Goal: Obtain resource: Download file/media

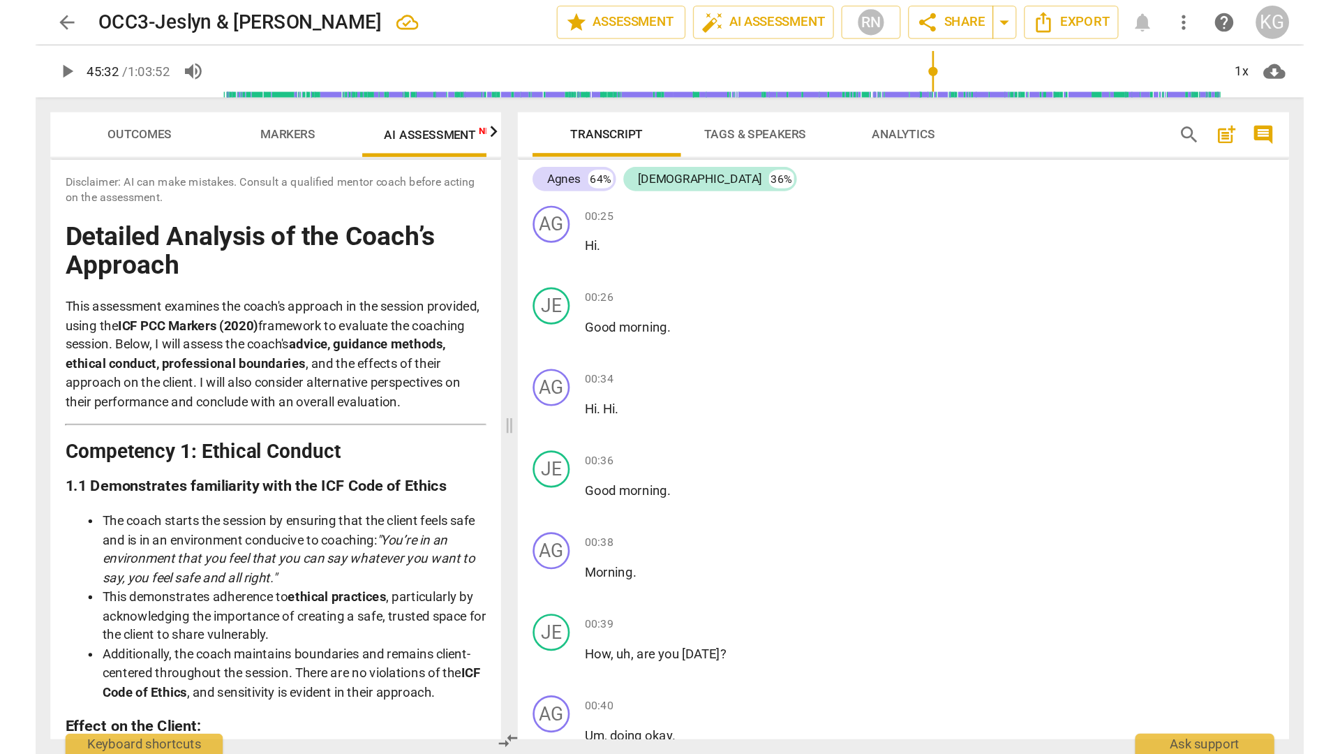
scroll to position [18608, 0]
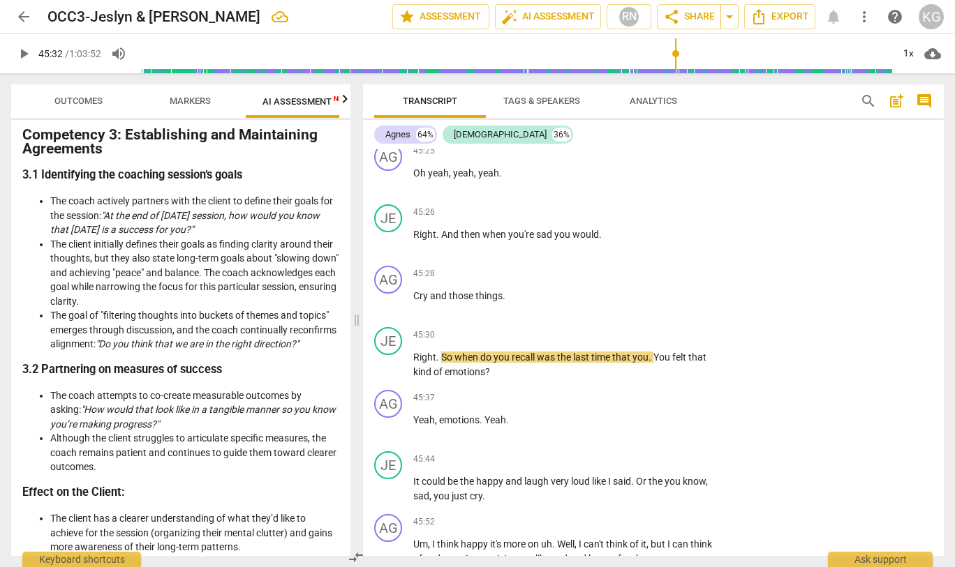
click at [21, 61] on span "play_arrow" at bounding box center [23, 53] width 17 height 17
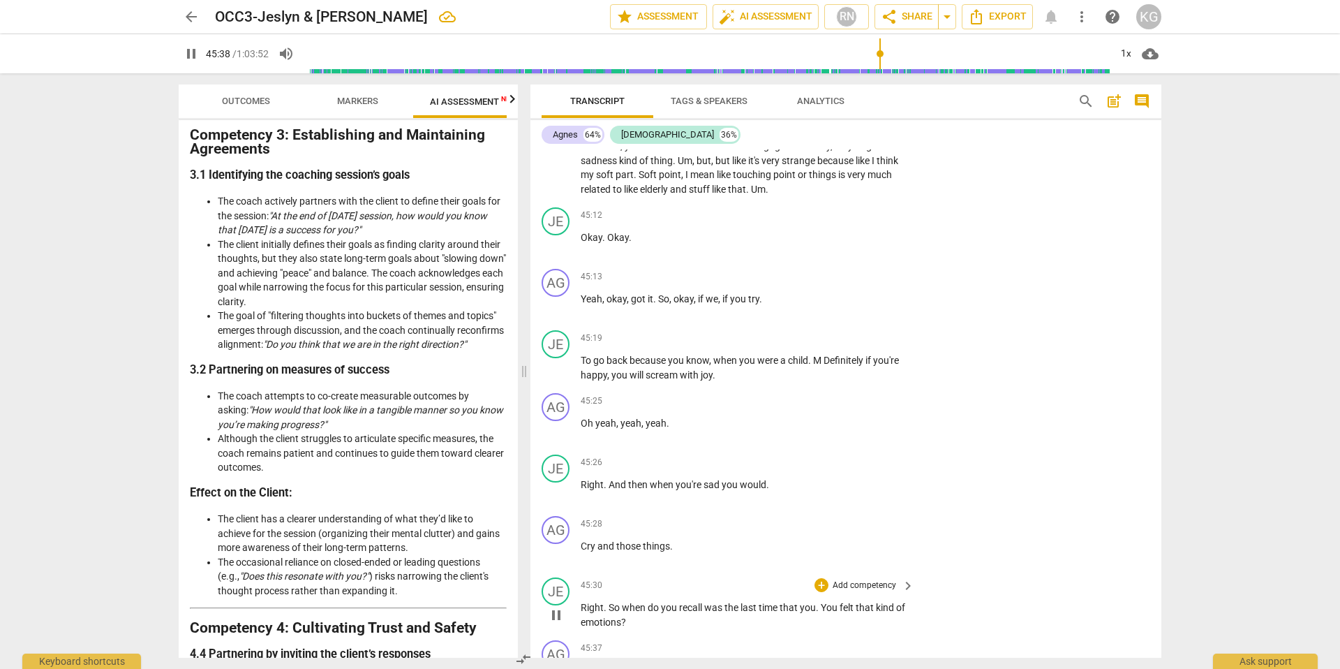
scroll to position [17705, 0]
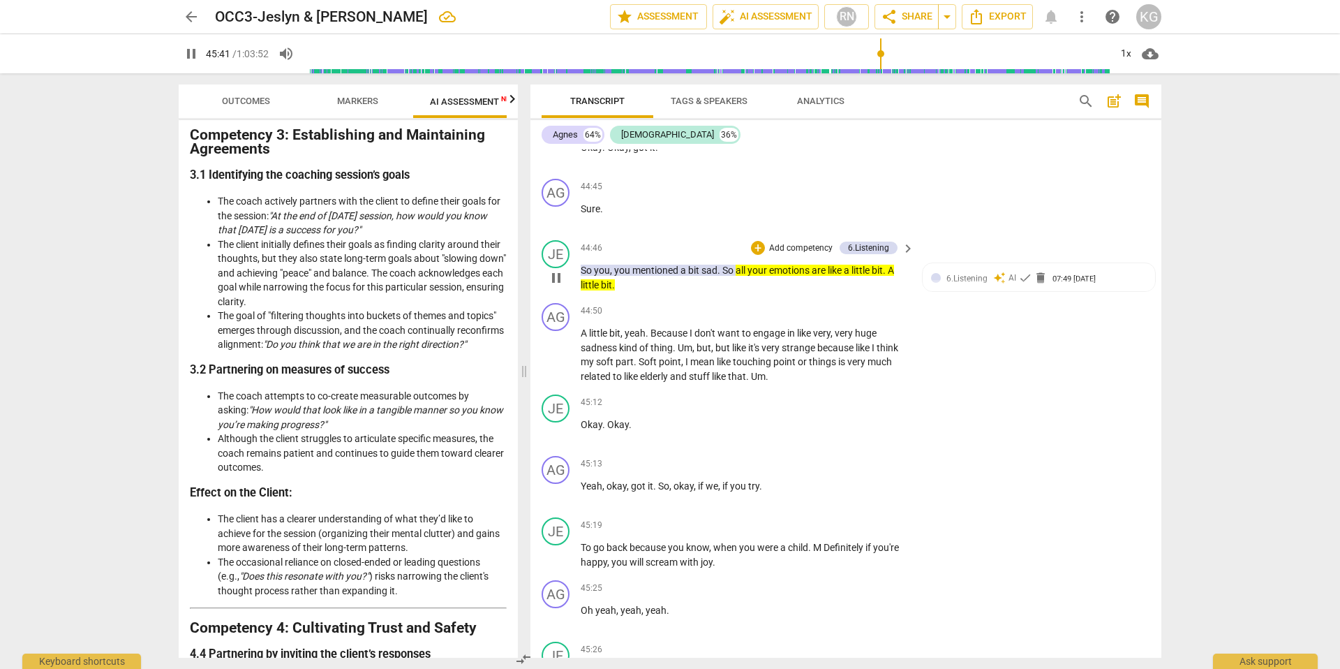
click at [551, 286] on span "pause" at bounding box center [556, 277] width 17 height 17
click at [551, 286] on span "play_arrow" at bounding box center [556, 277] width 17 height 17
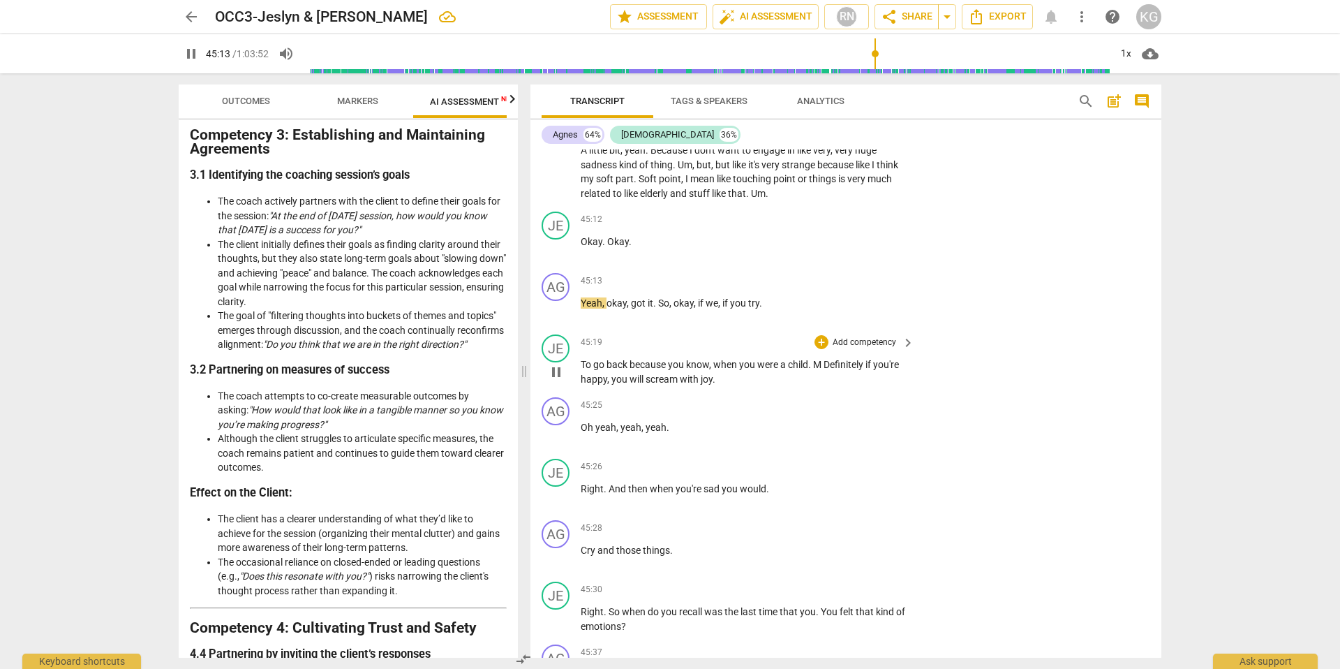
scroll to position [17945, 0]
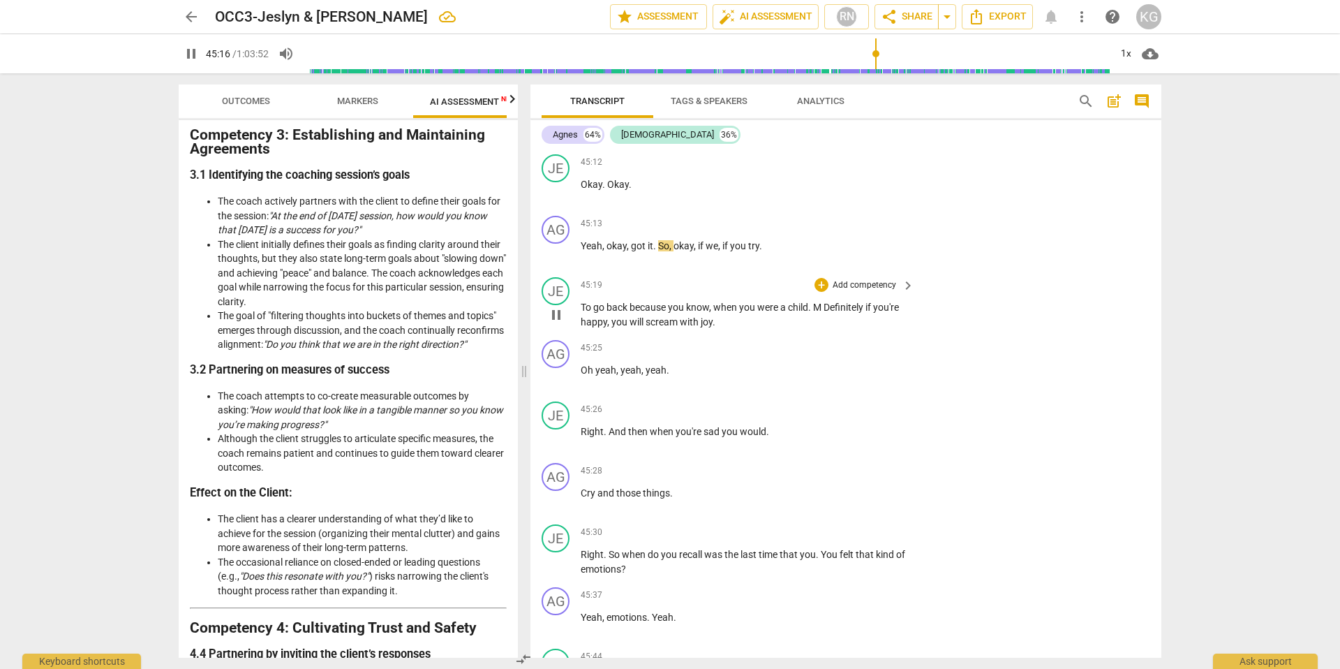
click at [954, 457] on div "JE play_arrow pause 45:26 + Add competency keyboard_arrow_right Right . And the…" at bounding box center [845, 426] width 631 height 61
click at [559, 323] on span "pause" at bounding box center [556, 314] width 17 height 17
click at [560, 244] on div "AG" at bounding box center [556, 230] width 28 height 28
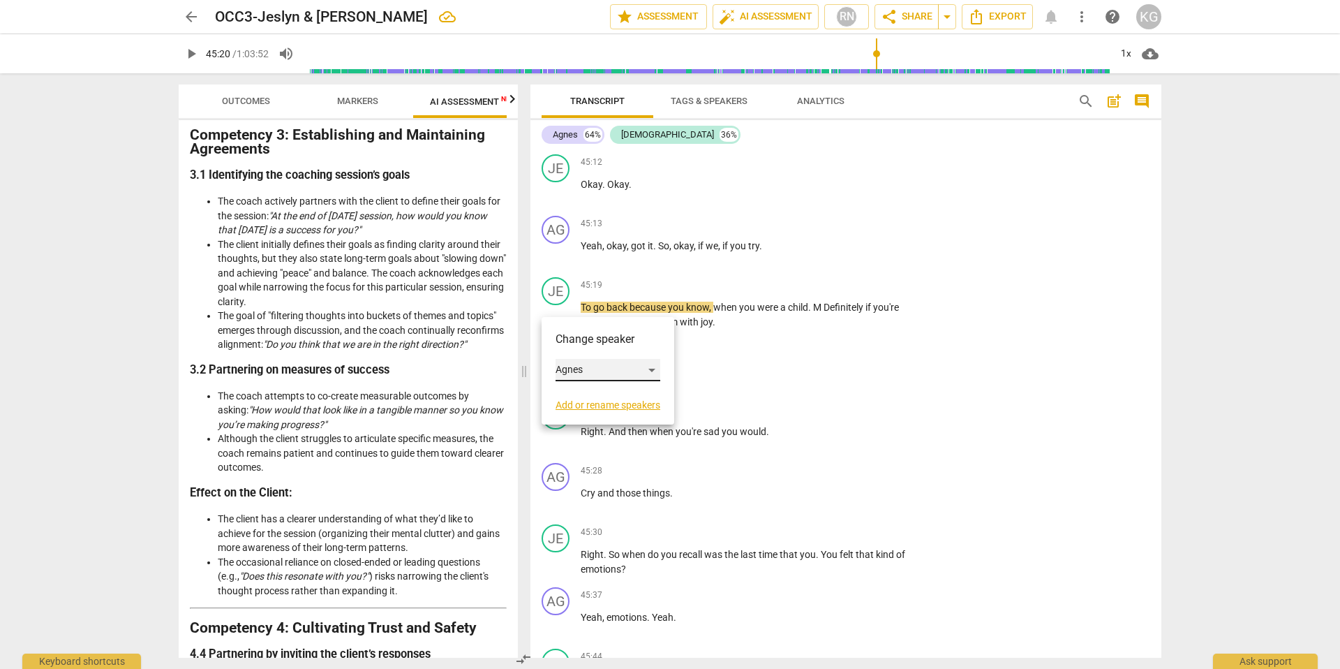
click at [578, 366] on div "Agnes" at bounding box center [608, 370] width 105 height 22
click at [584, 393] on li "[DEMOGRAPHIC_DATA]" at bounding box center [618, 396] width 124 height 27
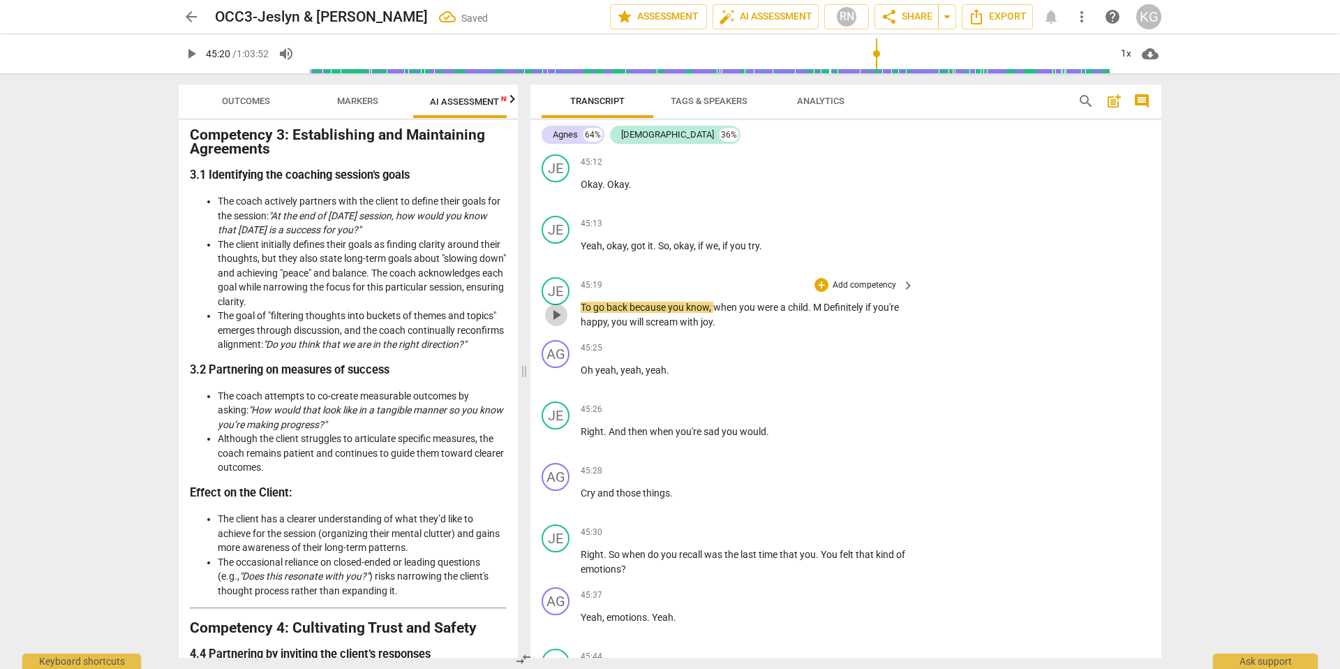
click at [551, 323] on span "play_arrow" at bounding box center [556, 314] width 17 height 17
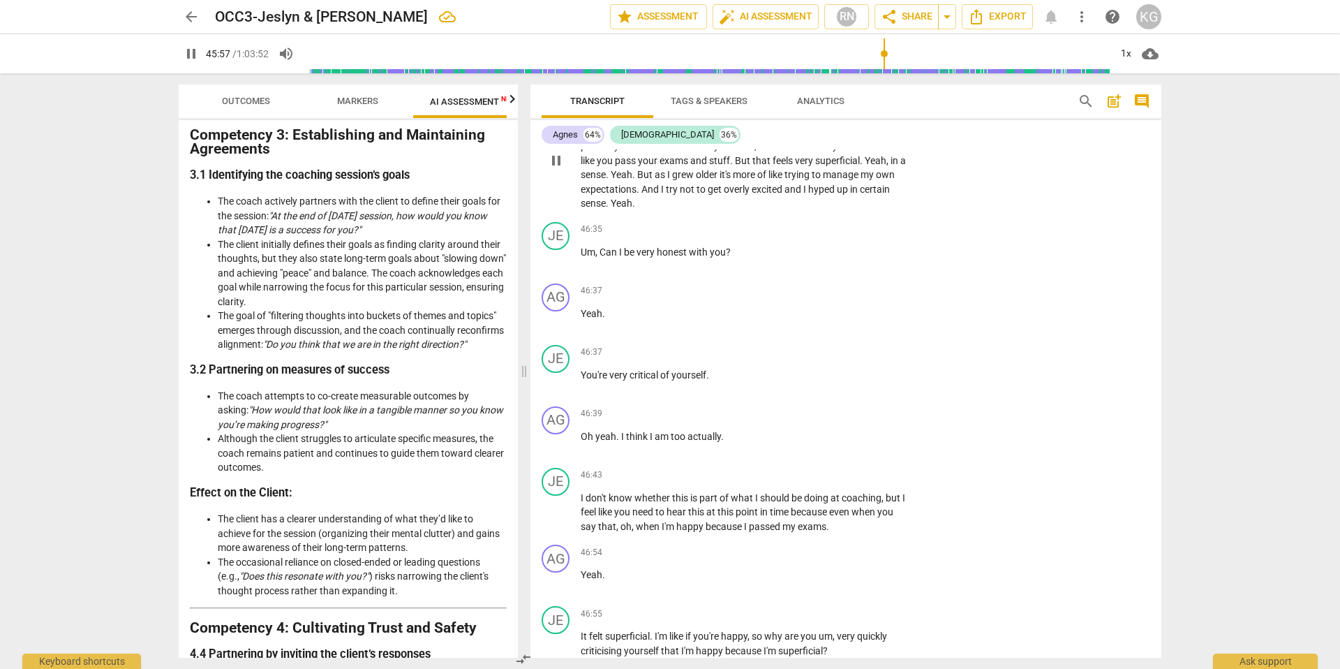
scroll to position [18570, 0]
click at [554, 328] on span "pause" at bounding box center [556, 319] width 17 height 17
drag, startPoint x: 581, startPoint y: 446, endPoint x: 743, endPoint y: 446, distance: 161.9
click at [743, 382] on p "You're very critical of yourself ." at bounding box center [744, 374] width 327 height 15
click at [757, 431] on span "keyboard_arrow_down" at bounding box center [756, 429] width 17 height 17
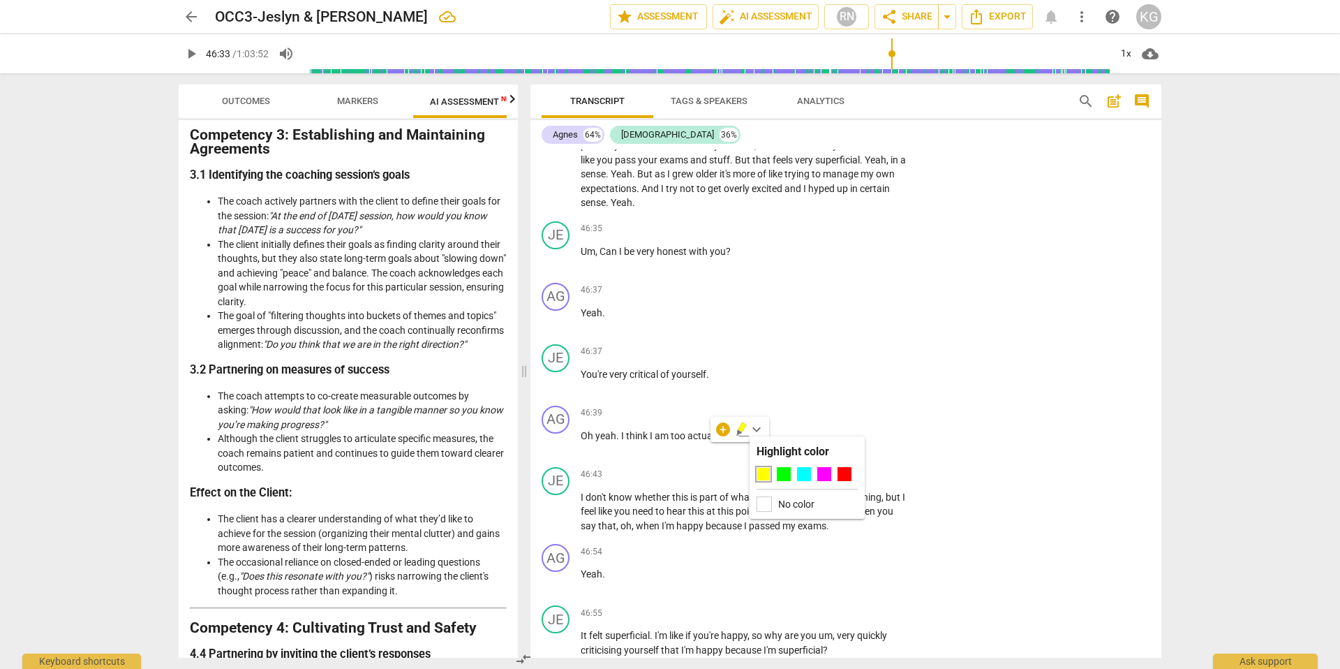
click at [764, 468] on div at bounding box center [764, 474] width 14 height 14
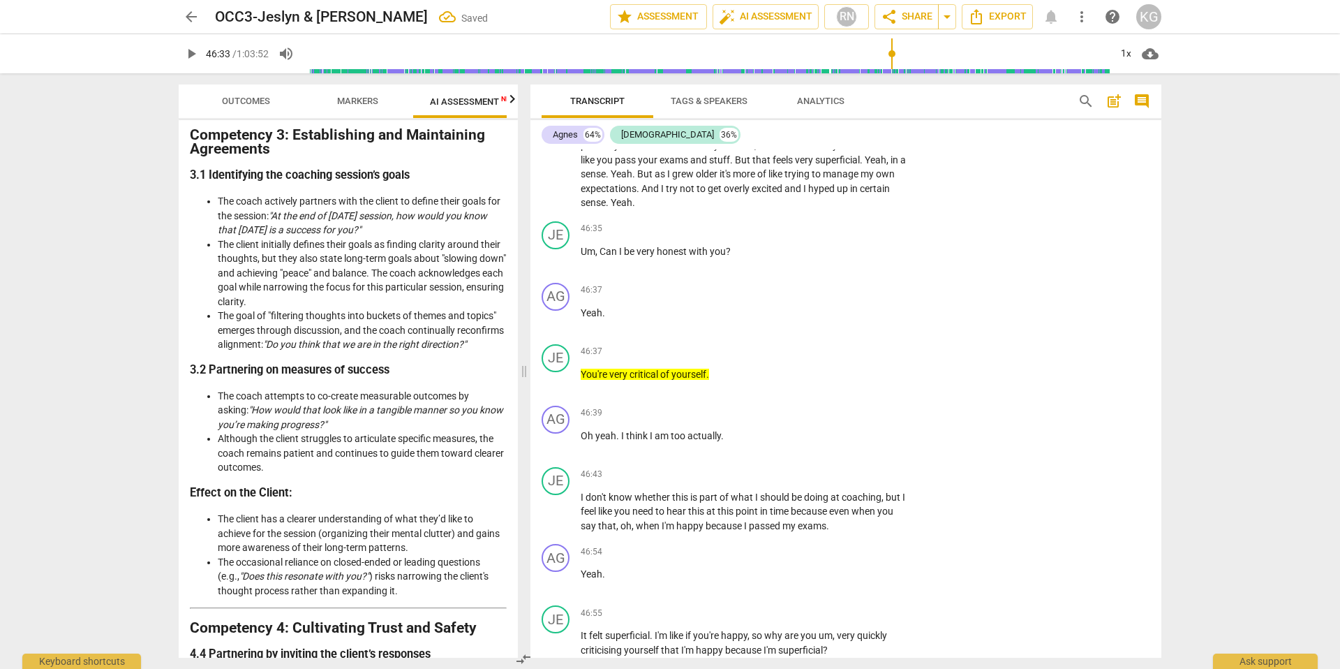
click at [194, 54] on span "play_arrow" at bounding box center [191, 53] width 17 height 17
click at [559, 389] on span "pause" at bounding box center [556, 381] width 17 height 17
drag, startPoint x: 580, startPoint y: 445, endPoint x: 692, endPoint y: 452, distance: 111.9
click at [692, 400] on div "JE play_arrow pause 46:37 + Add competency keyboard_arrow_right You're very cri…" at bounding box center [845, 369] width 631 height 61
drag, startPoint x: 711, startPoint y: 447, endPoint x: 580, endPoint y: 443, distance: 131.3
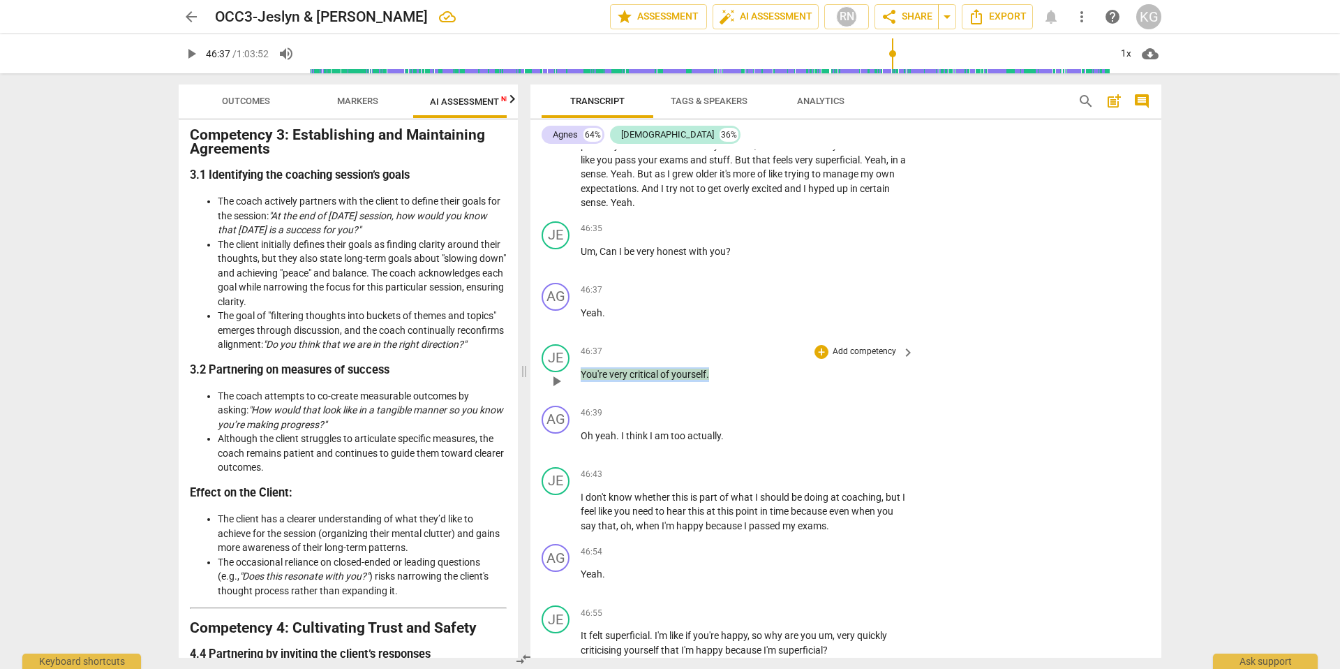
click at [581, 382] on p "You're very critical of yourself ." at bounding box center [744, 374] width 327 height 15
click at [757, 428] on span "keyboard_arrow_down" at bounding box center [756, 429] width 17 height 17
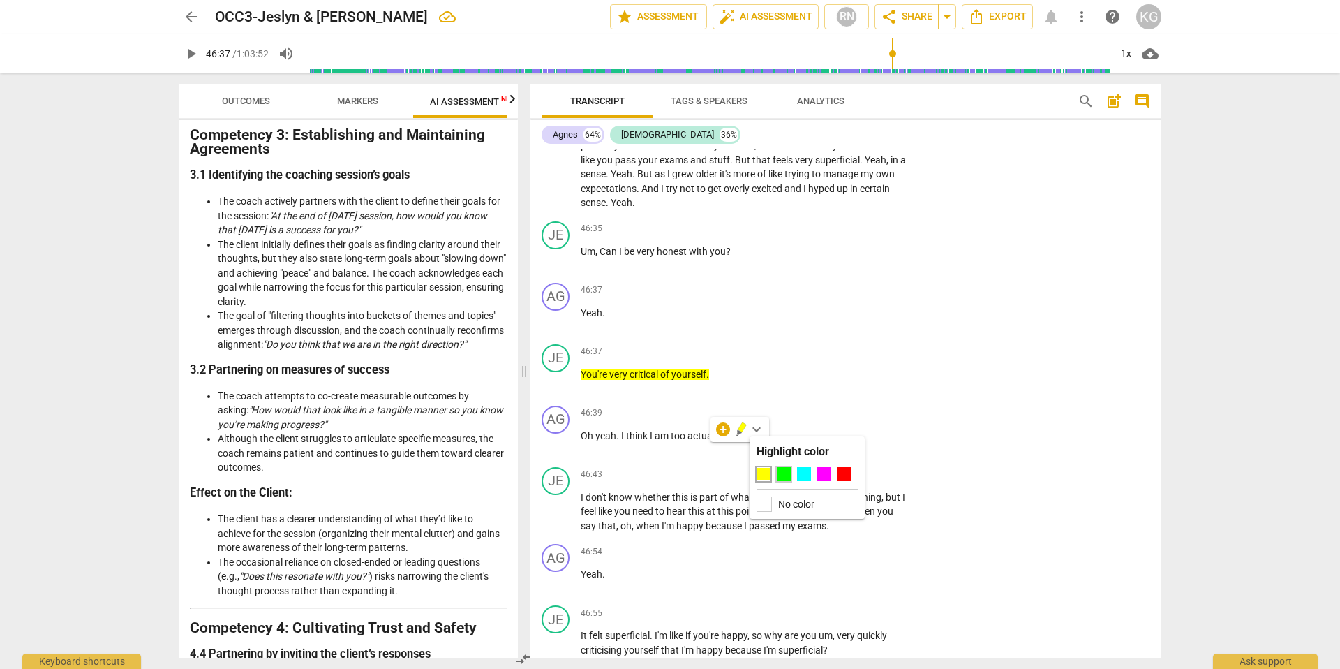
click at [785, 471] on div at bounding box center [784, 474] width 14 height 14
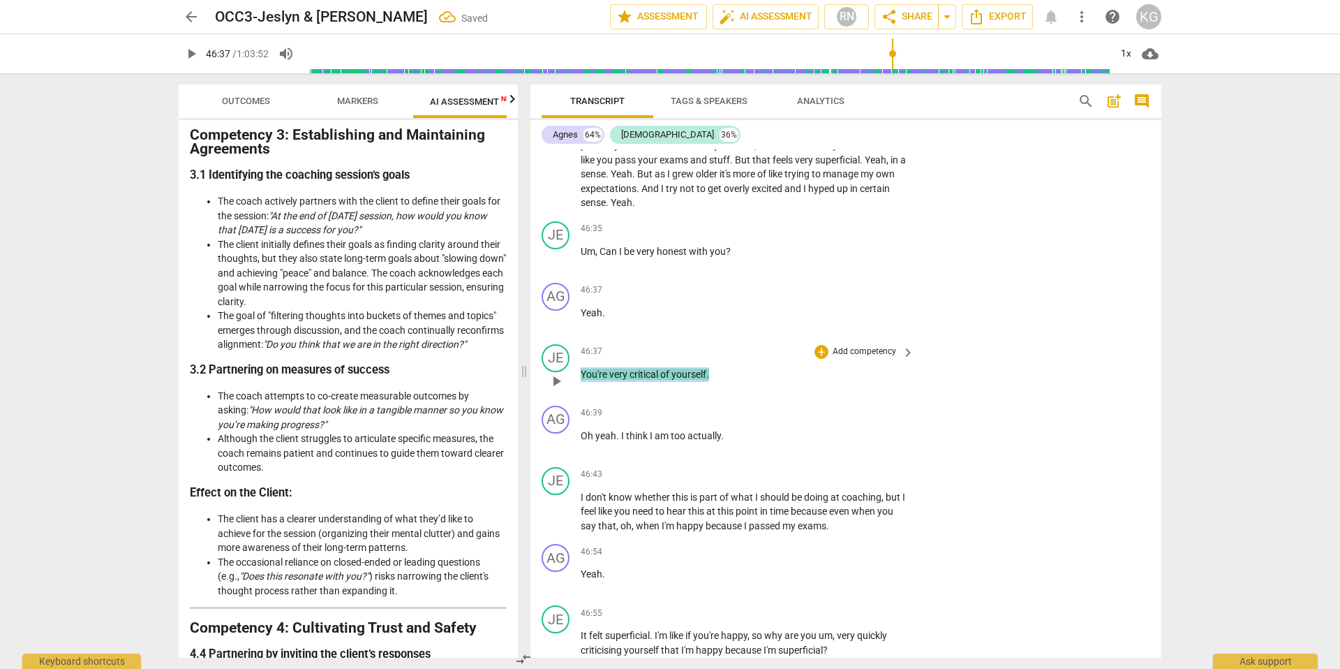
drag, startPoint x: 727, startPoint y: 447, endPoint x: 581, endPoint y: 445, distance: 145.9
click at [581, 382] on p "You're very critical of yourself ." at bounding box center [744, 374] width 327 height 15
click at [758, 429] on span "keyboard_arrow_down" at bounding box center [756, 429] width 17 height 17
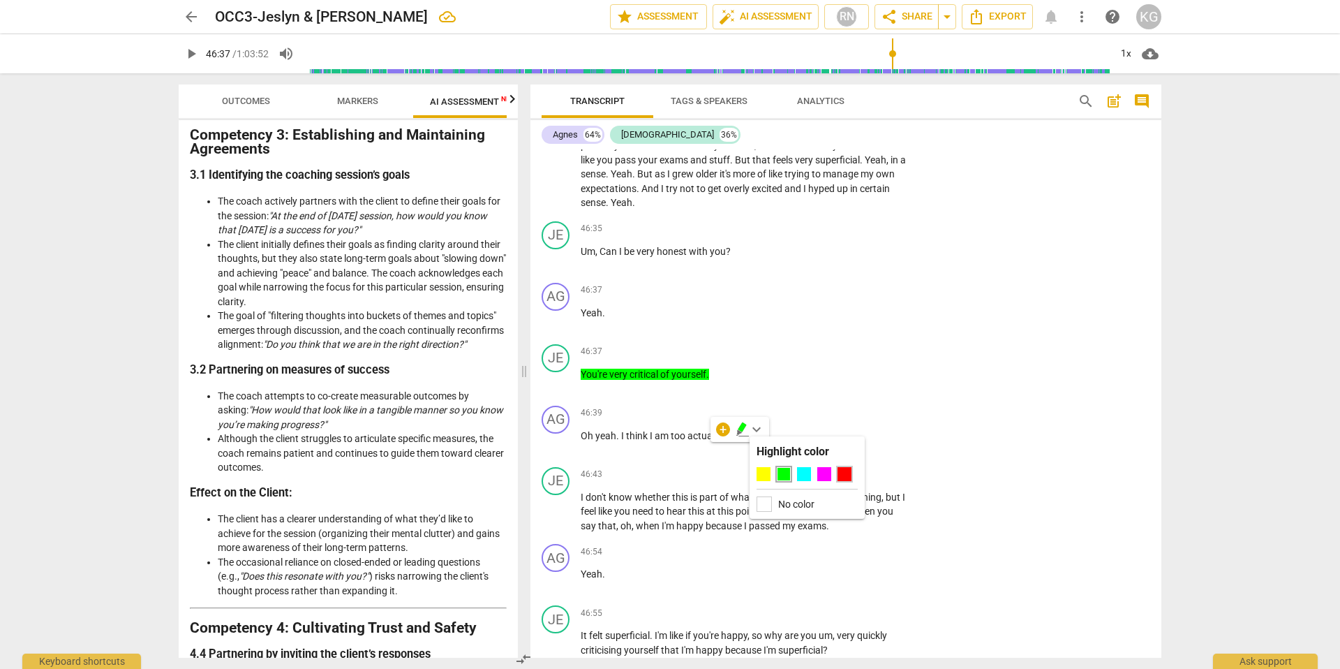
click at [847, 472] on div at bounding box center [845, 474] width 14 height 14
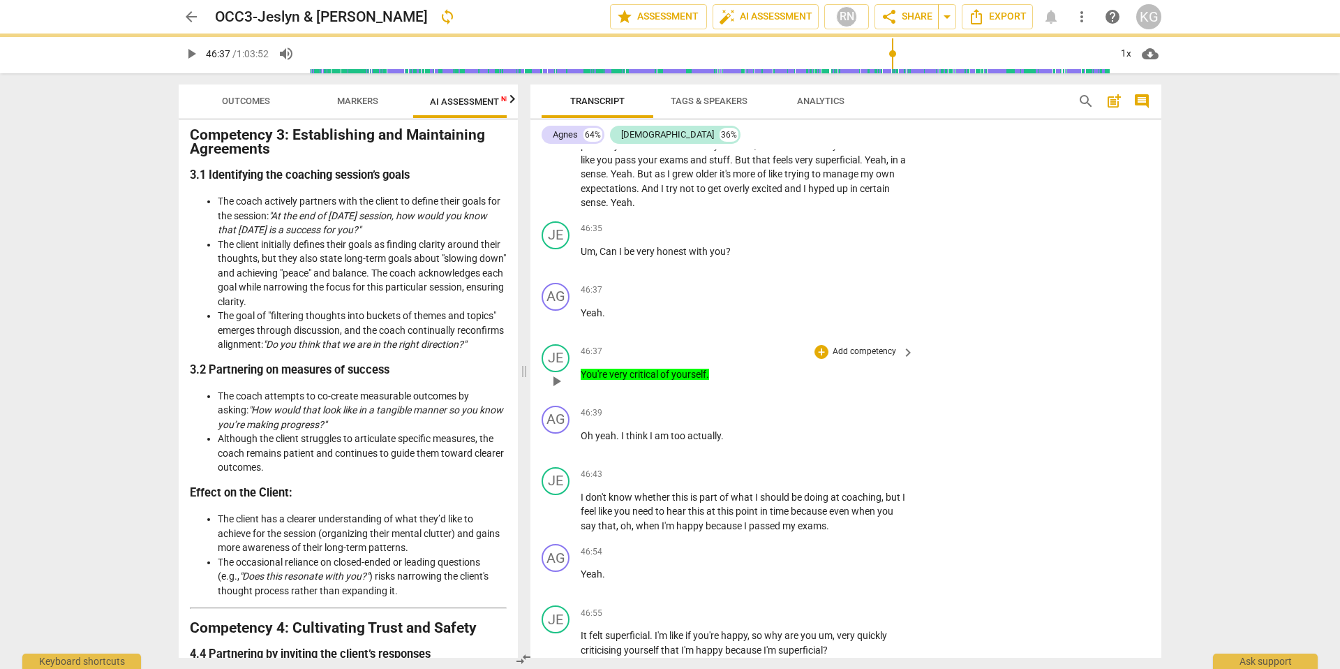
click at [919, 400] on div "JE play_arrow pause 46:37 + Add competency keyboard_arrow_right You're very cri…" at bounding box center [845, 369] width 631 height 61
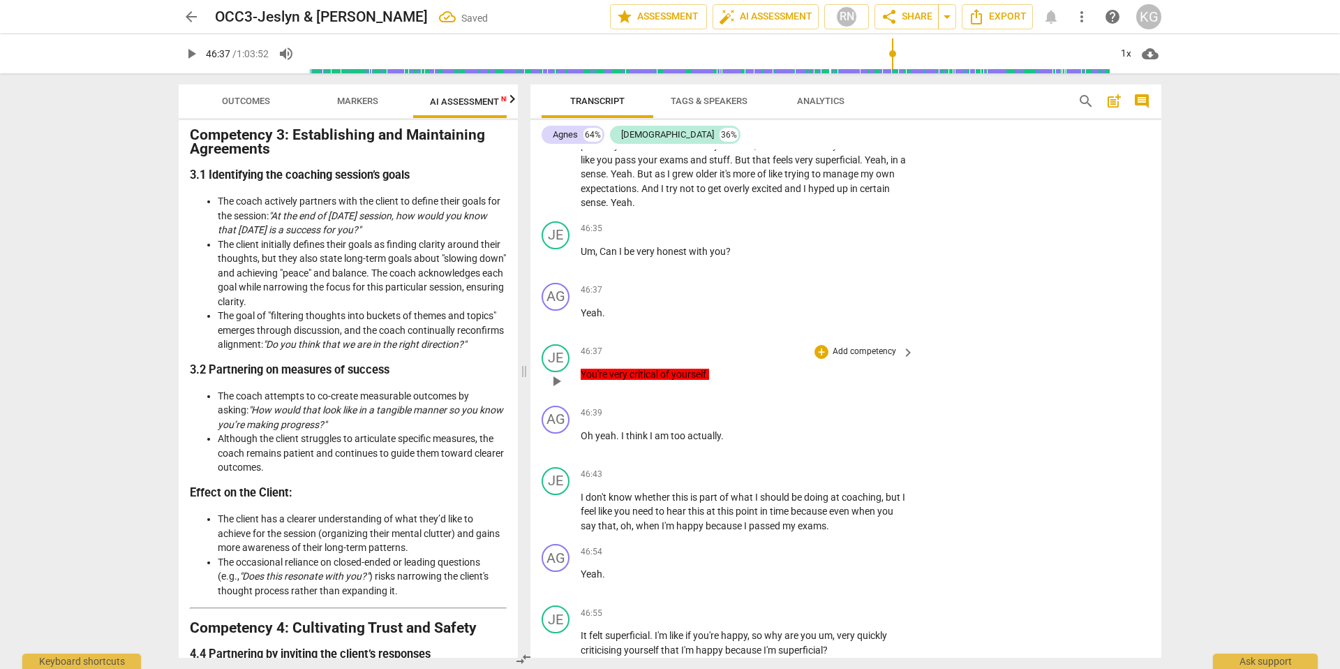
click at [551, 389] on span "play_arrow" at bounding box center [556, 381] width 17 height 17
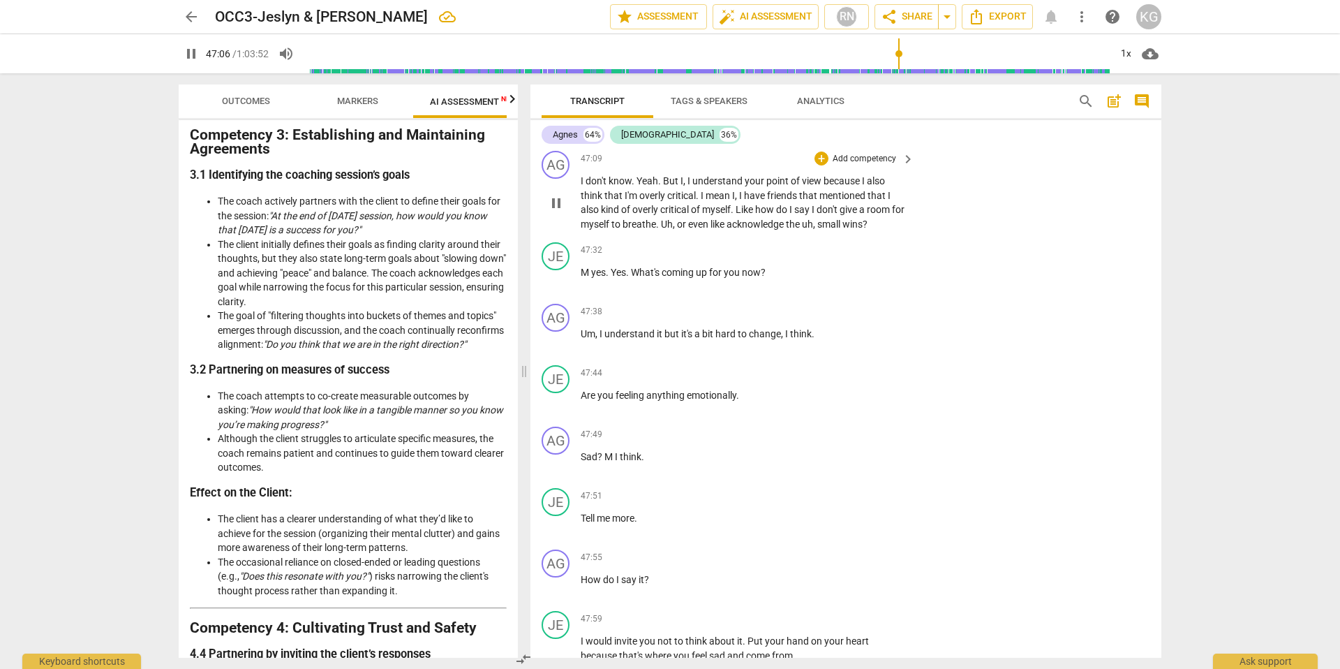
scroll to position [19090, 0]
click at [560, 131] on span "pause" at bounding box center [556, 122] width 17 height 17
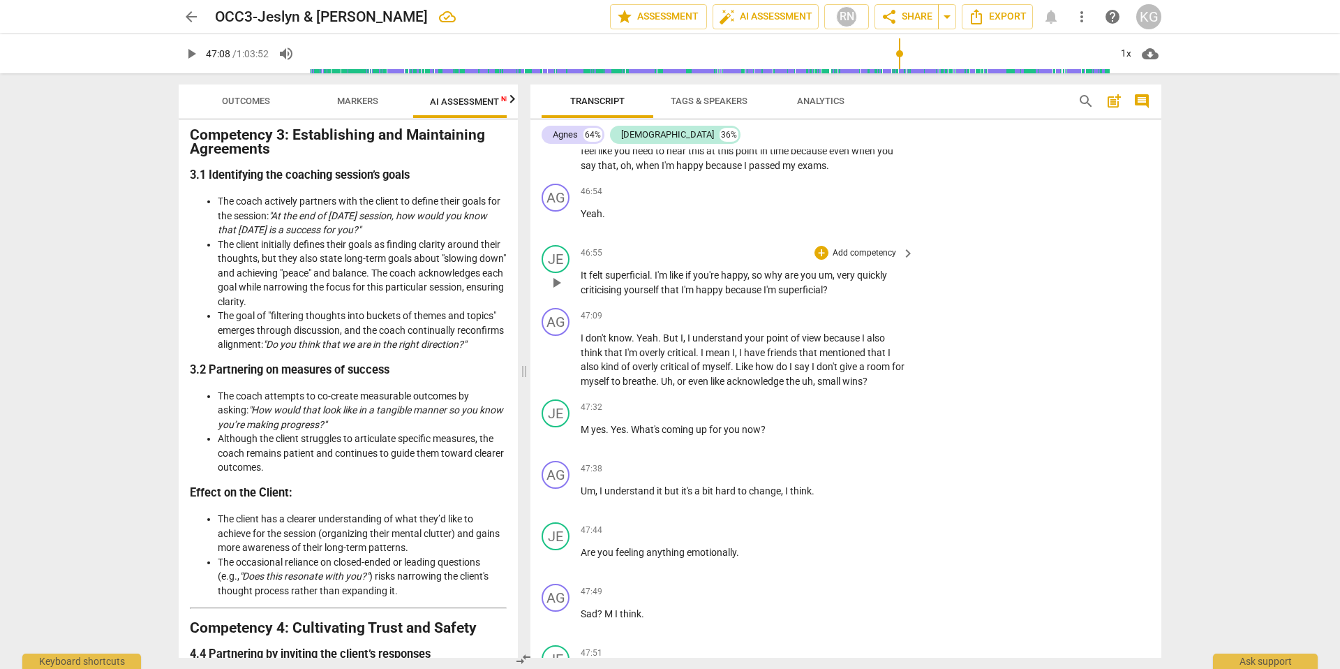
scroll to position [18925, 0]
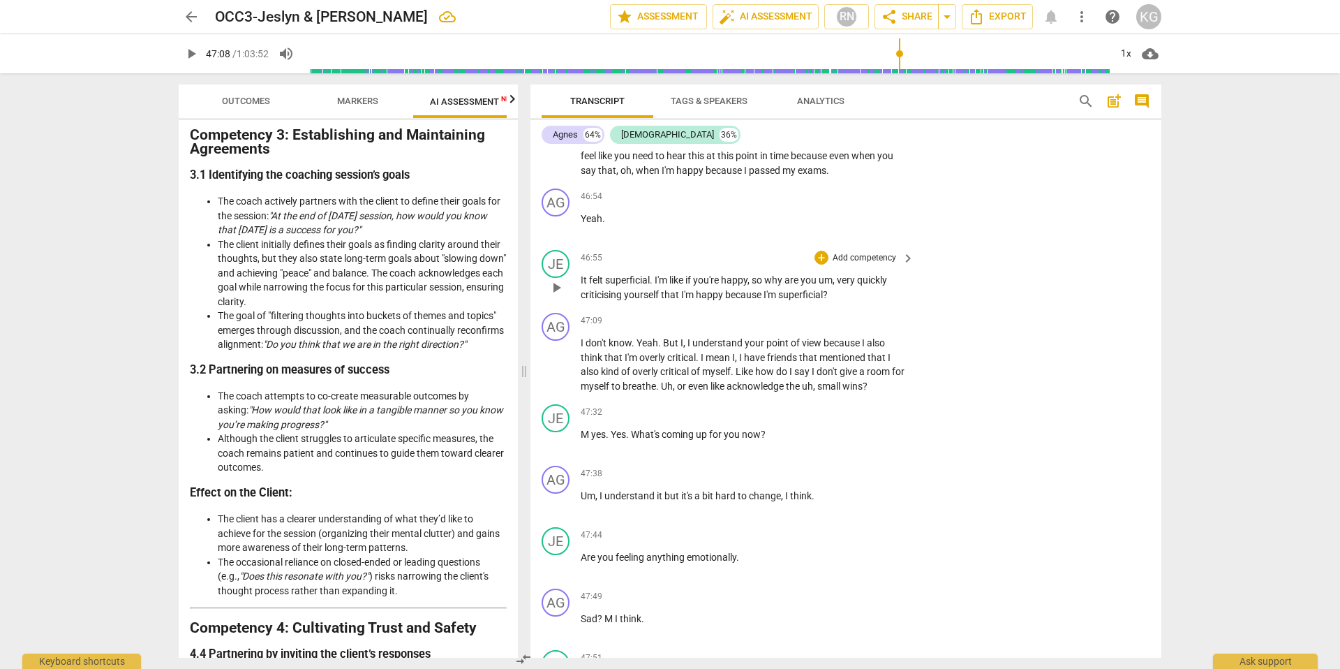
drag, startPoint x: 579, startPoint y: 348, endPoint x: 750, endPoint y: 359, distance: 171.4
click at [750, 307] on div "JE play_arrow pause 46:55 + Add competency keyboard_arrow_right It felt superfi…" at bounding box center [845, 275] width 631 height 63
click at [551, 373] on span "play_arrow" at bounding box center [556, 365] width 17 height 17
click at [551, 373] on span "pause" at bounding box center [556, 365] width 17 height 17
drag, startPoint x: 769, startPoint y: 352, endPoint x: 860, endPoint y: 367, distance: 91.9
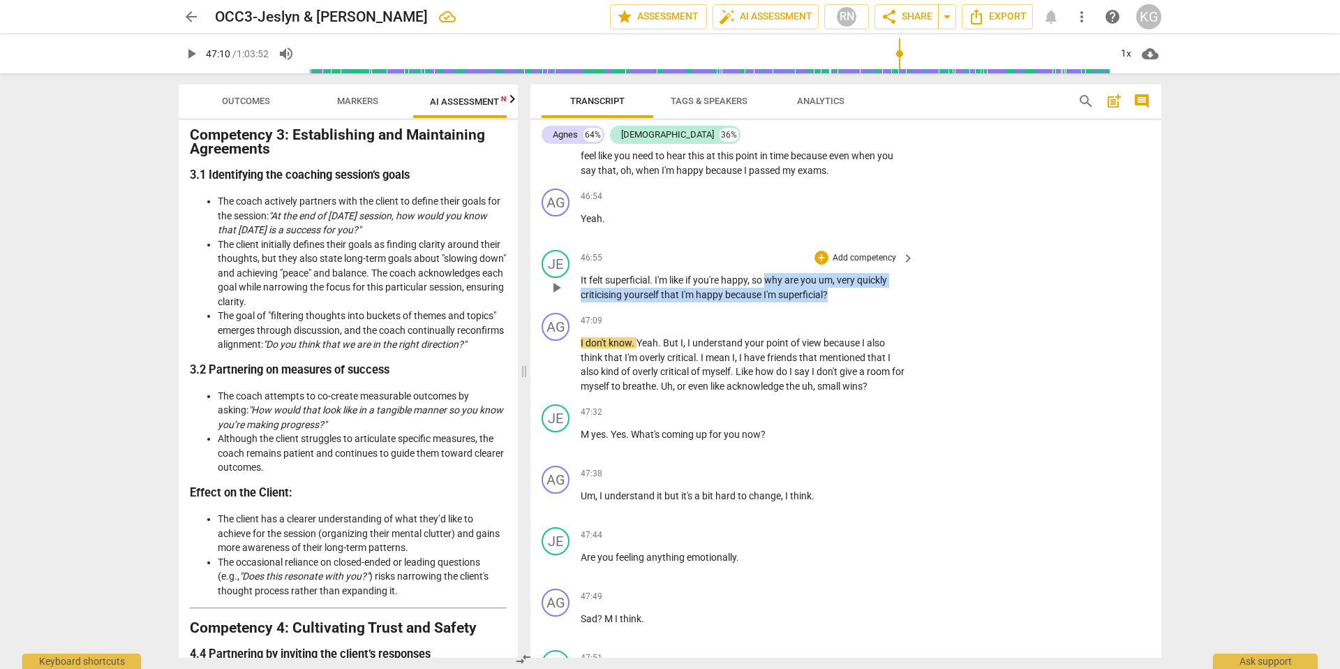
click at [860, 302] on p "It felt superficial . I'm like if you're happy , so why are you um , very quick…" at bounding box center [744, 287] width 327 height 29
click at [879, 348] on span "keyboard_arrow_down" at bounding box center [876, 349] width 17 height 17
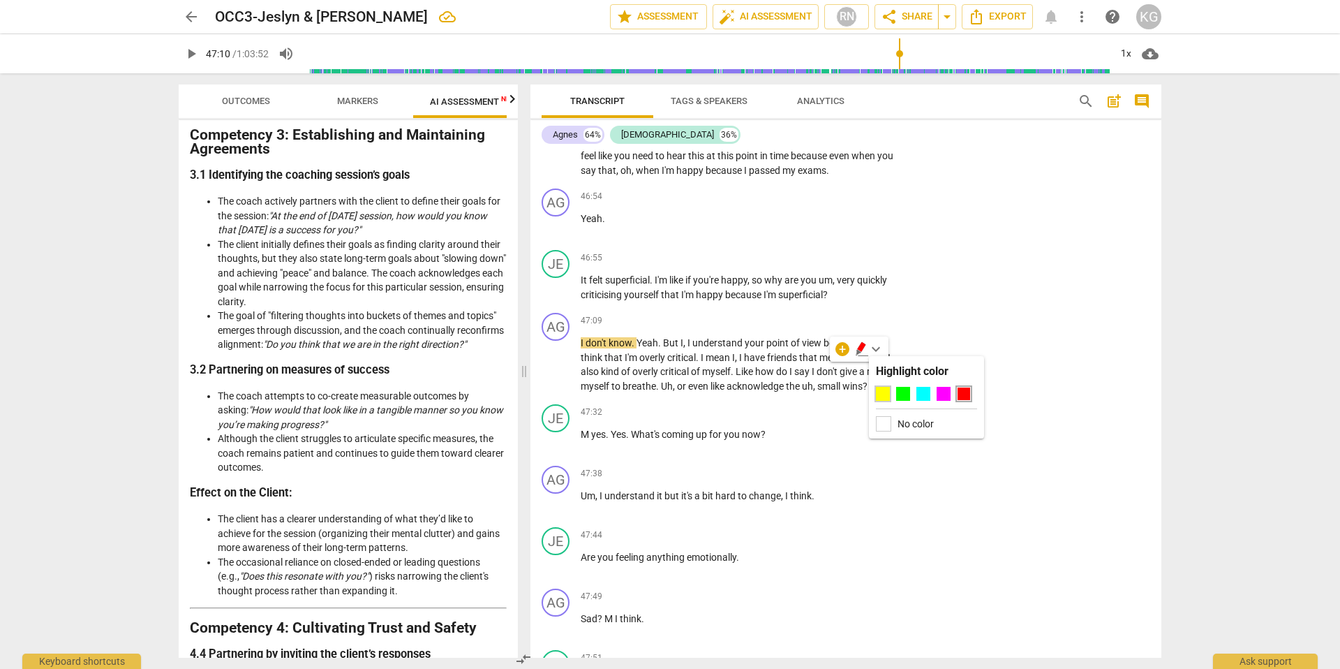
click at [881, 392] on div at bounding box center [883, 394] width 14 height 14
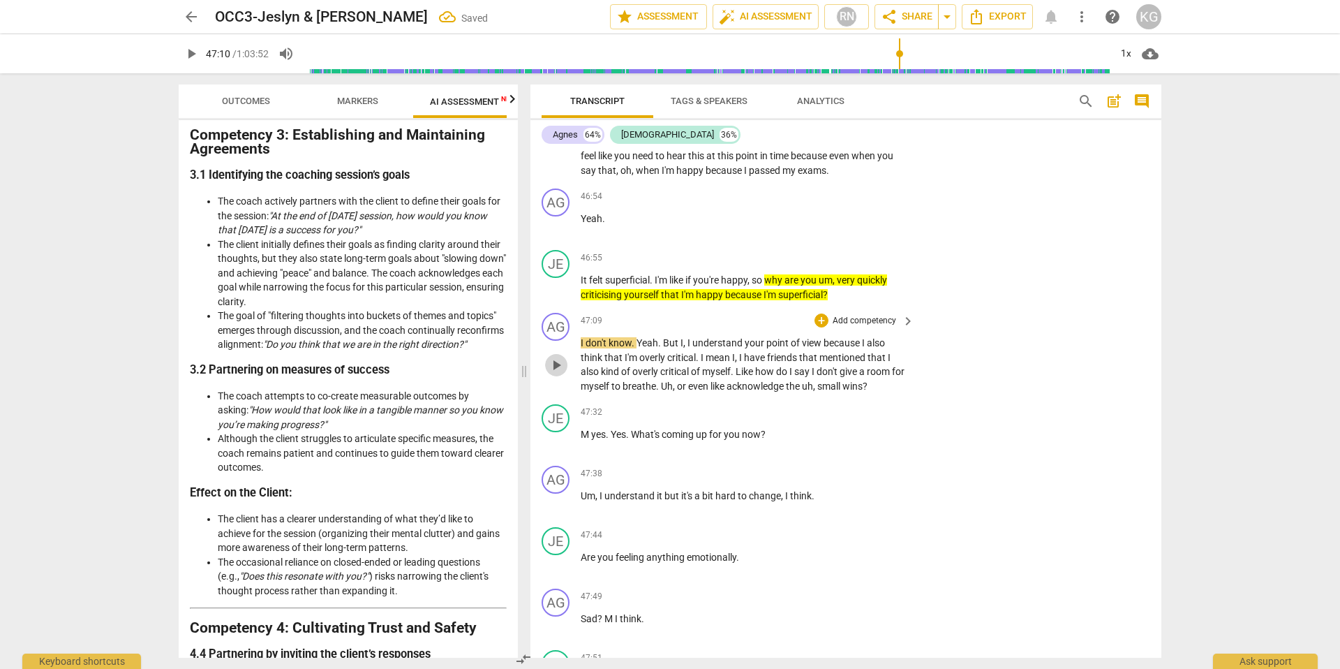
click at [554, 373] on span "play_arrow" at bounding box center [556, 365] width 17 height 17
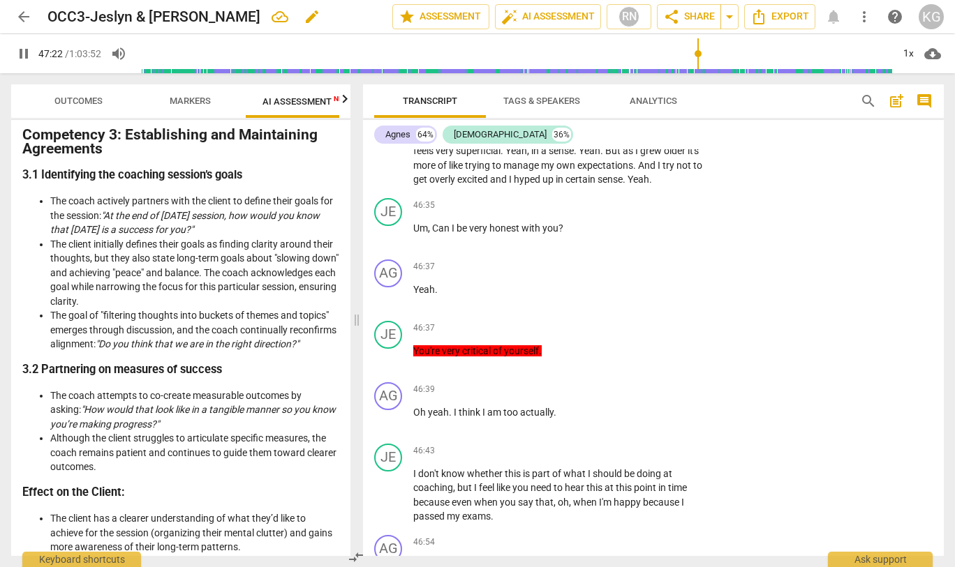
scroll to position [19597, 0]
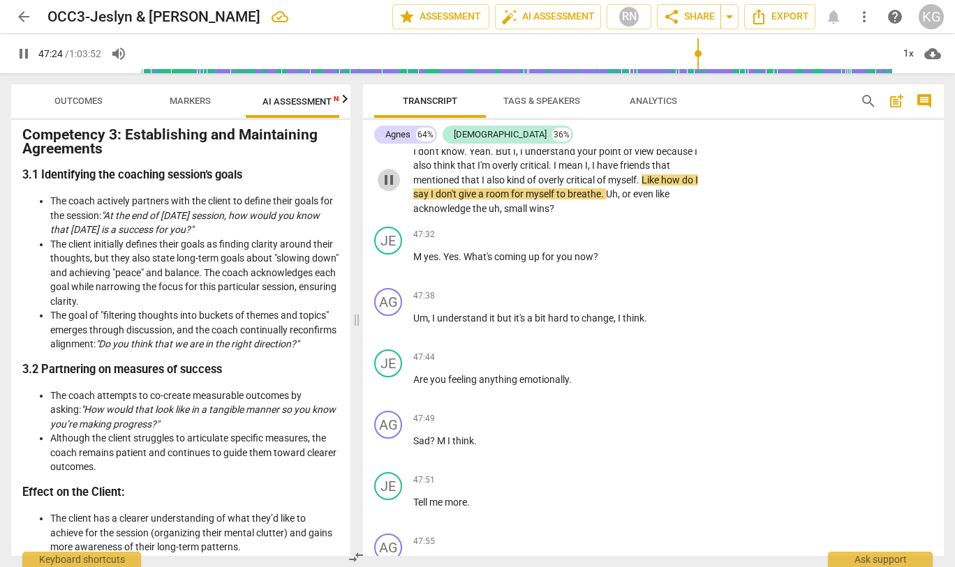
click at [387, 188] on span "pause" at bounding box center [388, 180] width 17 height 17
click at [20, 52] on span "play_arrow" at bounding box center [23, 53] width 17 height 17
click at [20, 52] on span "pause" at bounding box center [23, 53] width 17 height 17
click at [21, 52] on span "play_arrow" at bounding box center [23, 53] width 17 height 17
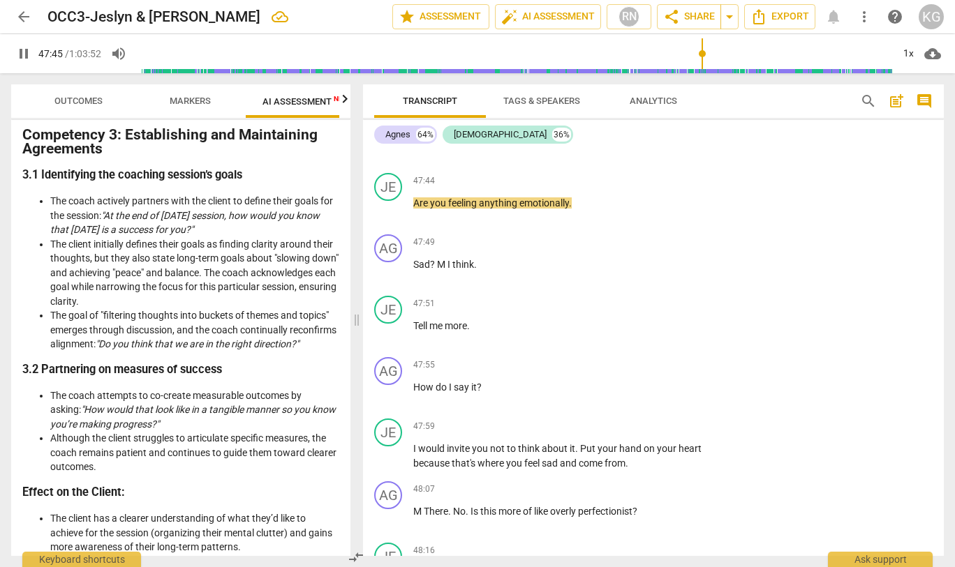
scroll to position [19780, 0]
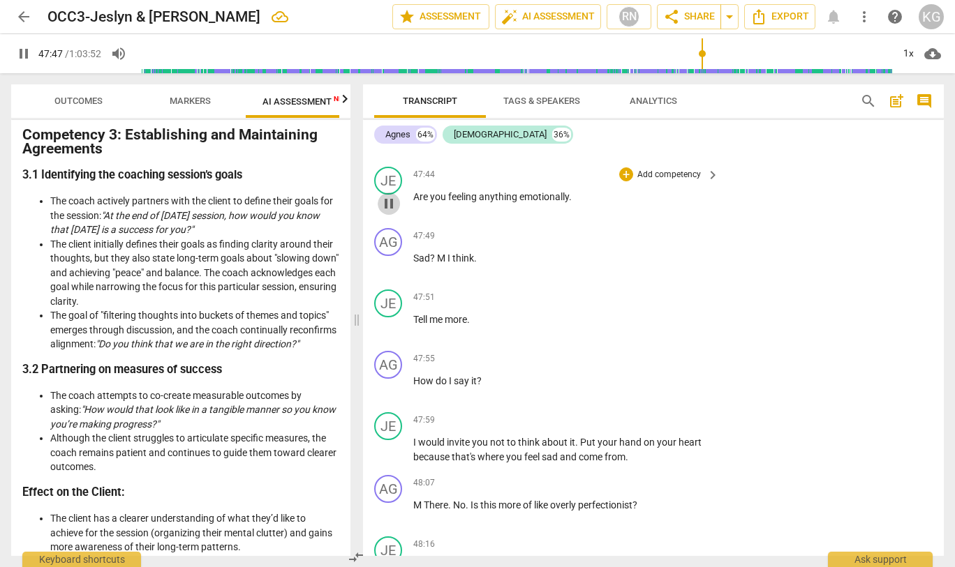
click at [390, 212] on span "pause" at bounding box center [388, 203] width 17 height 17
drag, startPoint x: 417, startPoint y: 328, endPoint x: 558, endPoint y: 336, distance: 141.9
click at [558, 217] on div "47:44 + Add competency keyboard_arrow_right Are you feeling anything emotionall…" at bounding box center [566, 192] width 307 height 50
click at [601, 315] on icon "button" at bounding box center [604, 309] width 14 height 17
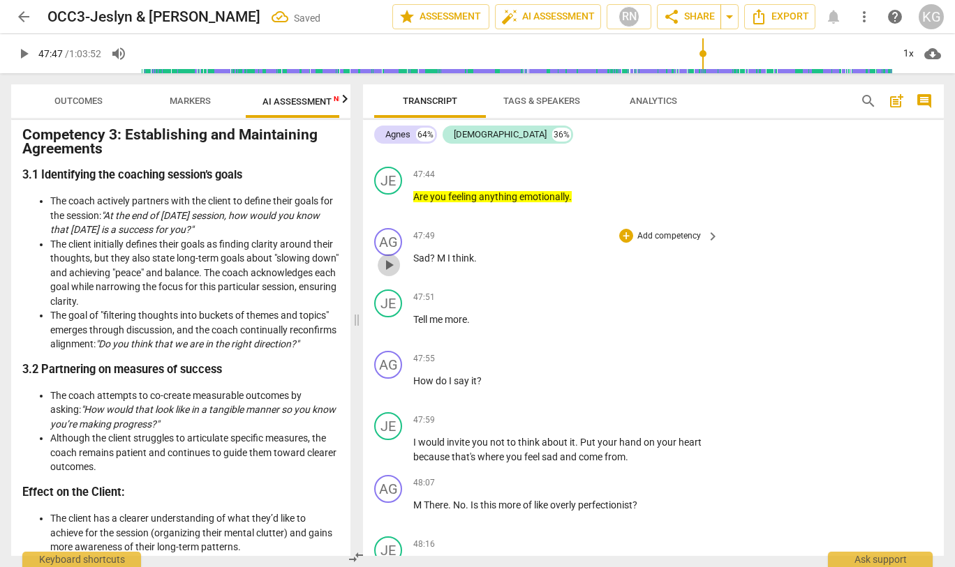
click at [387, 274] on span "play_arrow" at bounding box center [388, 265] width 17 height 17
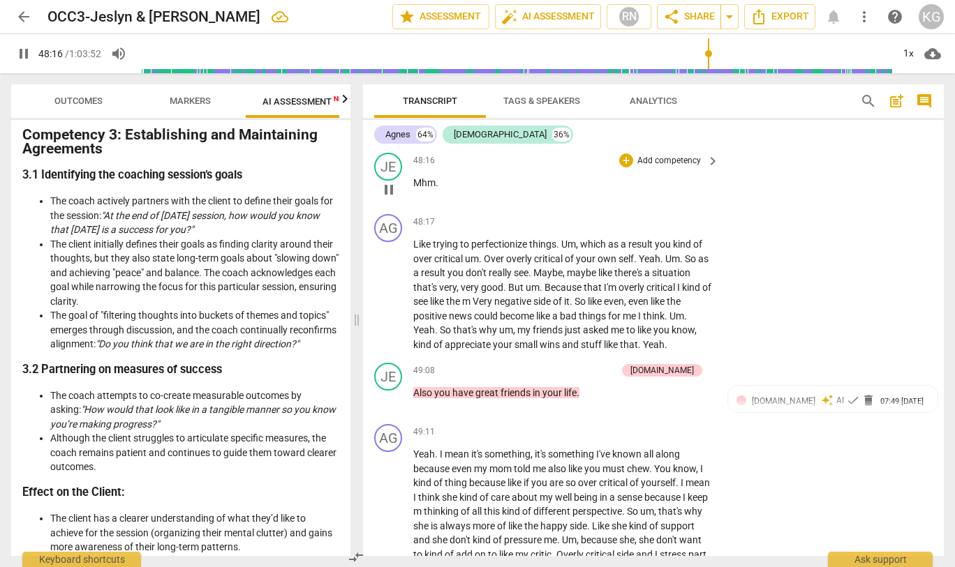
scroll to position [20235, 0]
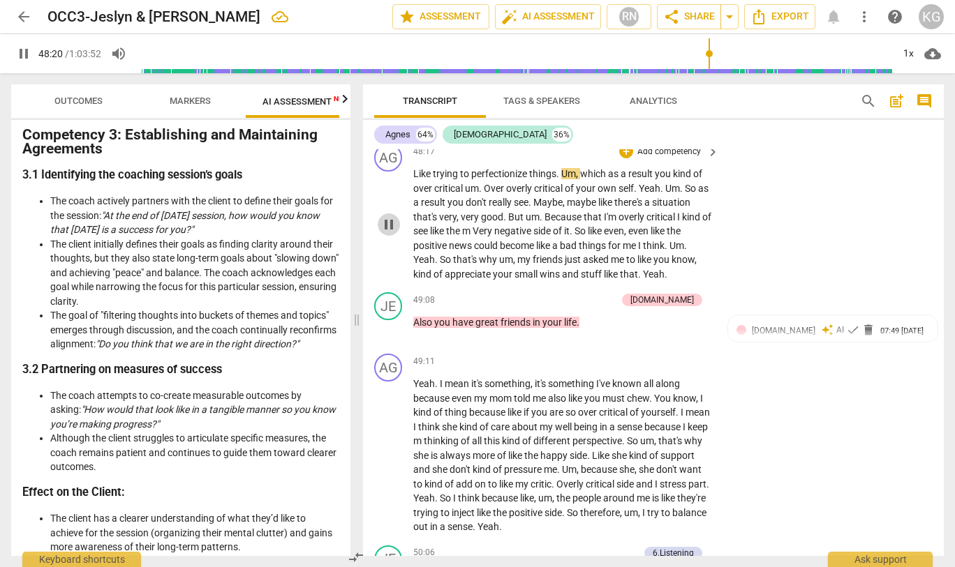
click at [392, 233] on span "pause" at bounding box center [388, 224] width 17 height 17
click at [392, 233] on span "play_arrow" at bounding box center [388, 224] width 17 height 17
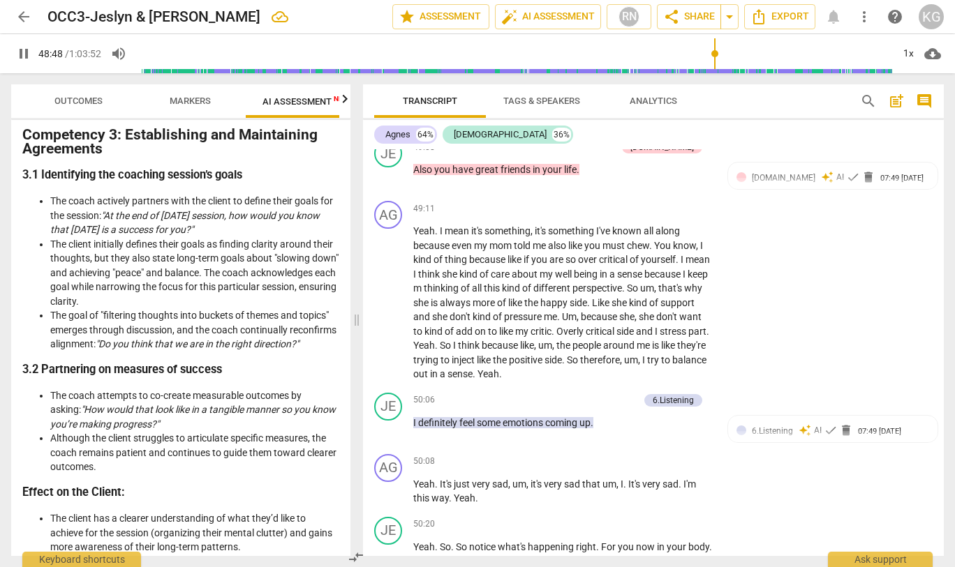
scroll to position [20388, 0]
click at [390, 184] on span "pause" at bounding box center [388, 176] width 17 height 17
click at [17, 51] on span "play_arrow" at bounding box center [23, 53] width 17 height 17
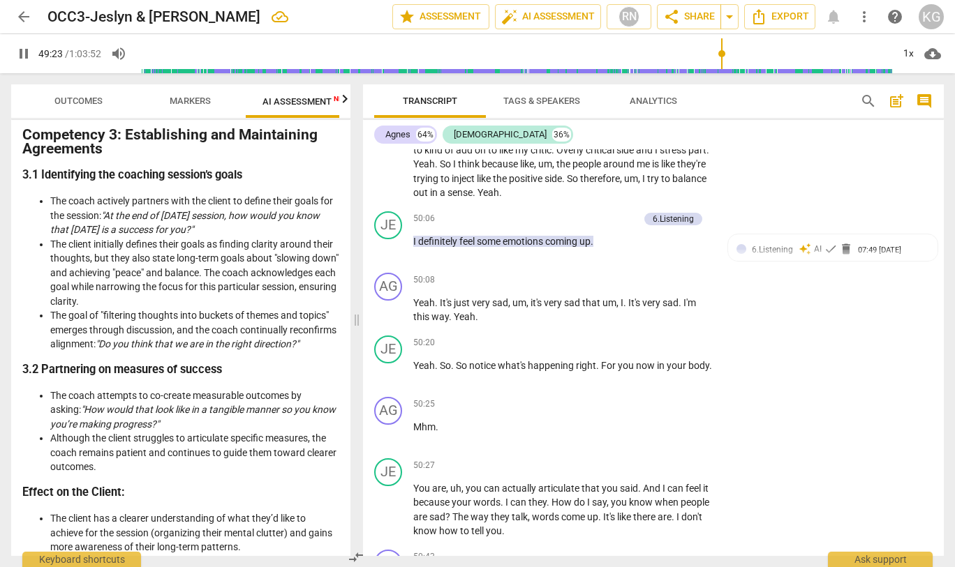
scroll to position [20572, 0]
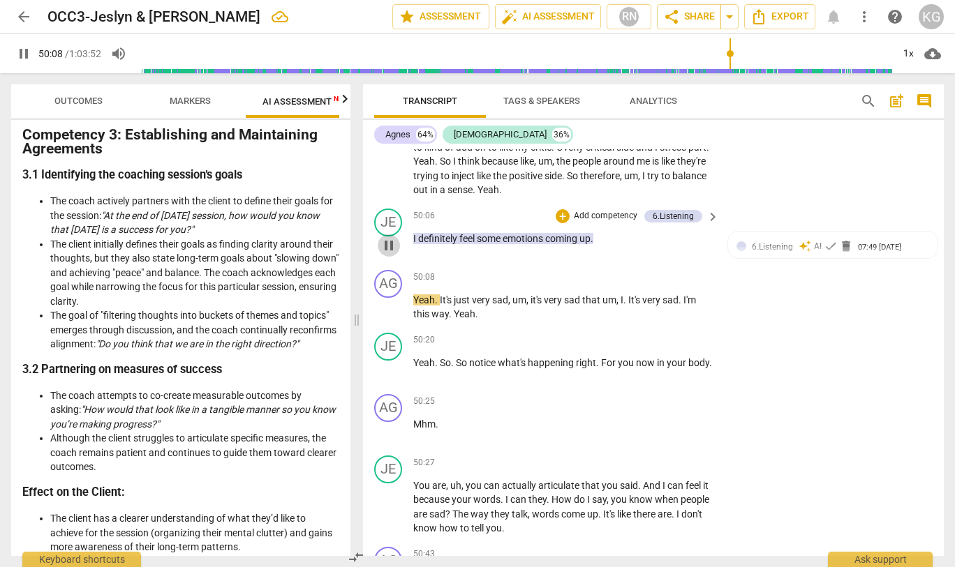
click at [383, 254] on span "pause" at bounding box center [388, 245] width 17 height 17
drag, startPoint x: 625, startPoint y: 373, endPoint x: 415, endPoint y: 367, distance: 210.2
click at [415, 246] on p "I definitely feel some emotions coming up ." at bounding box center [562, 239] width 299 height 15
click at [637, 348] on span "keyboard_arrow_down" at bounding box center [642, 351] width 17 height 17
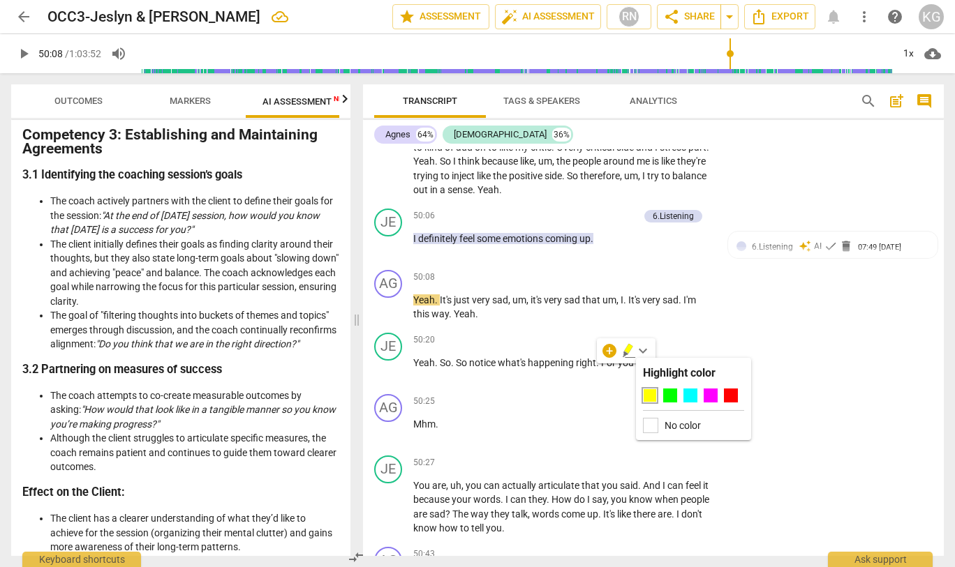
click at [650, 398] on div at bounding box center [650, 396] width 14 height 14
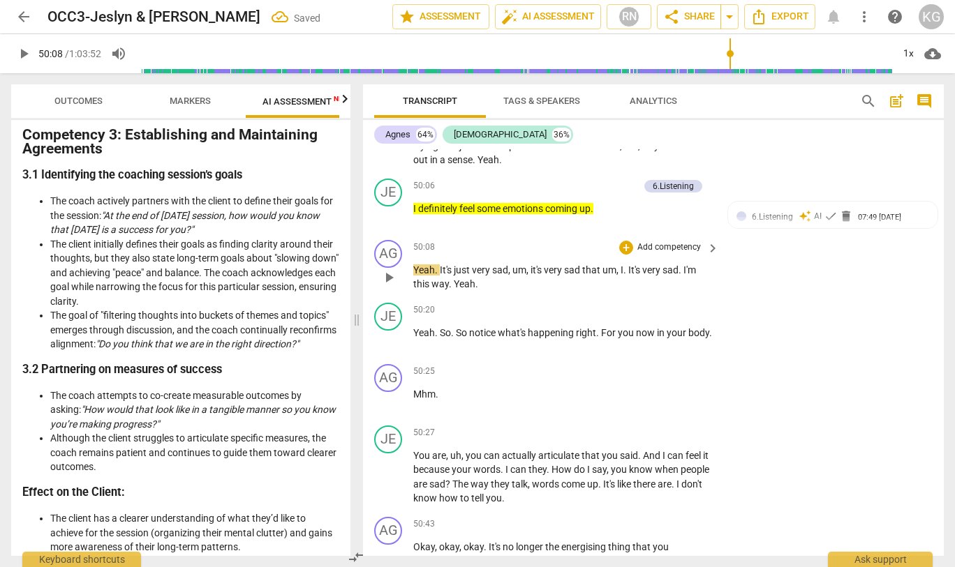
scroll to position [20602, 0]
click at [383, 285] on span "play_arrow" at bounding box center [388, 277] width 17 height 17
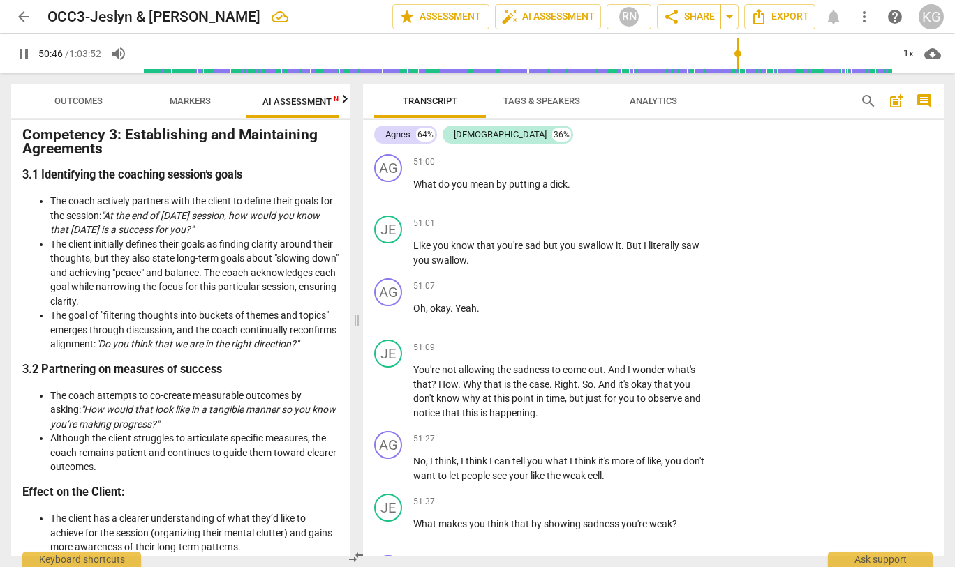
scroll to position [21107, 0]
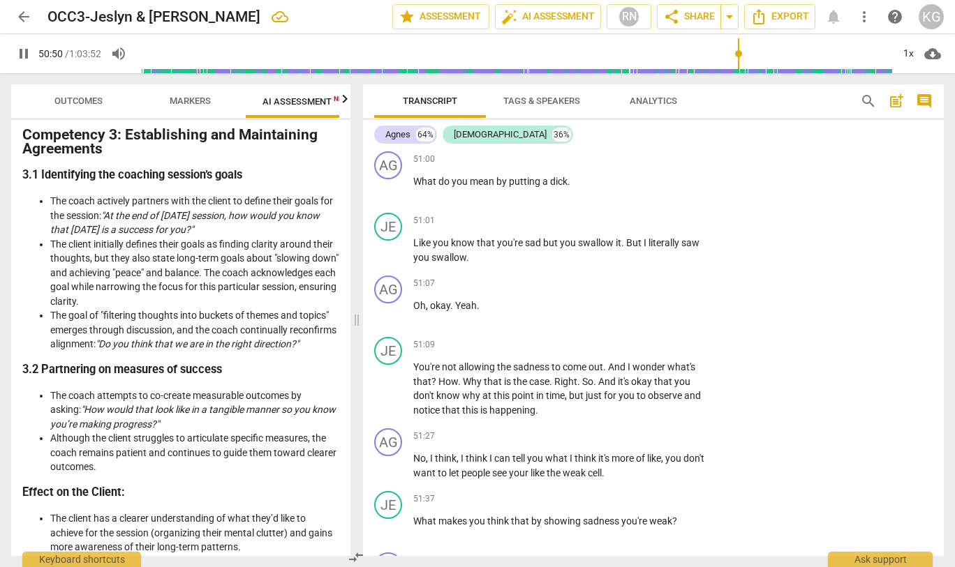
click at [387, 128] on span "pause" at bounding box center [388, 119] width 17 height 17
drag, startPoint x: 412, startPoint y: 230, endPoint x: 643, endPoint y: 283, distance: 236.9
click at [643, 283] on div "AG play_arrow pause 00:25 + Add competency keyboard_arrow_right Hi . JE play_ar…" at bounding box center [653, 352] width 581 height 407
drag, startPoint x: 623, startPoint y: 262, endPoint x: 413, endPoint y: 234, distance: 212.7
click at [413, 147] on div "JE play_arrow pause 50:47 + Add competency 6.Listening keyboard_arrow_right Yea…" at bounding box center [653, 107] width 581 height 77
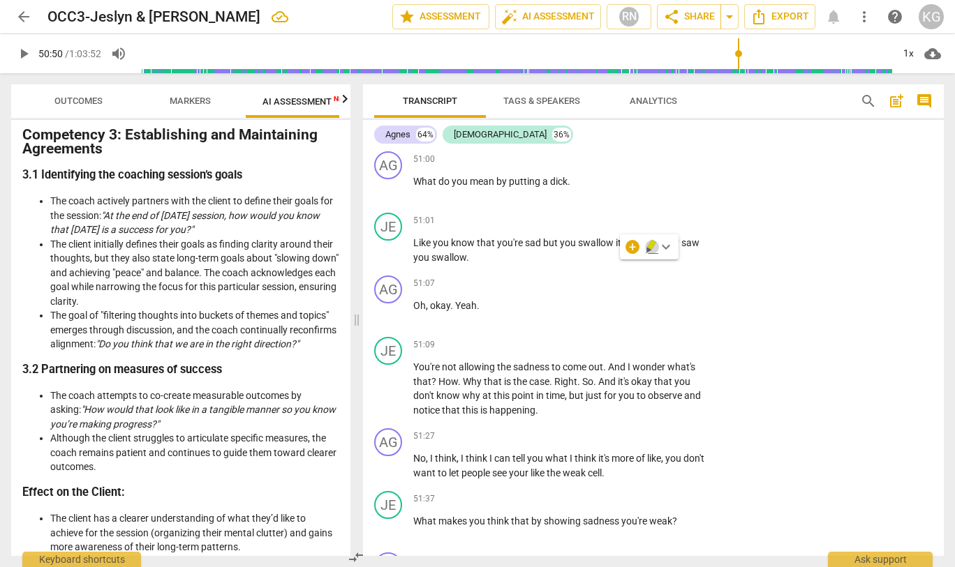
click at [651, 243] on icon "button" at bounding box center [651, 245] width 8 height 10
drag, startPoint x: 634, startPoint y: 262, endPoint x: 415, endPoint y: 237, distance: 219.9
click at [415, 141] on p "Yeah , yeah , correct . And I could , I could see in your eyes too . I could ju…" at bounding box center [562, 119] width 299 height 43
click at [666, 246] on span "keyboard_arrow_down" at bounding box center [666, 247] width 17 height 17
click at [669, 288] on div at bounding box center [673, 292] width 14 height 14
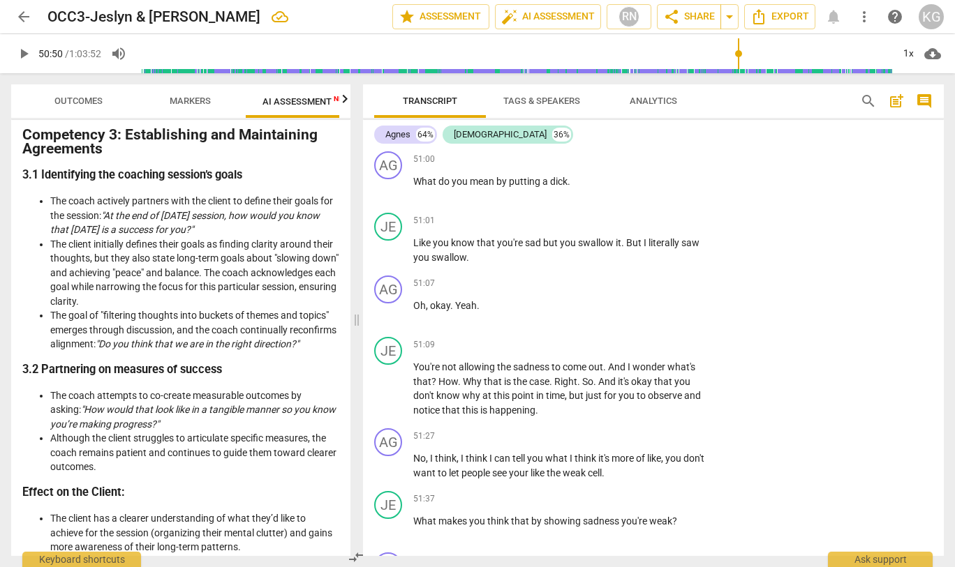
click at [33, 58] on span "play_arrow" at bounding box center [23, 53] width 25 height 17
click at [562, 187] on span "dick" at bounding box center [558, 181] width 17 height 11
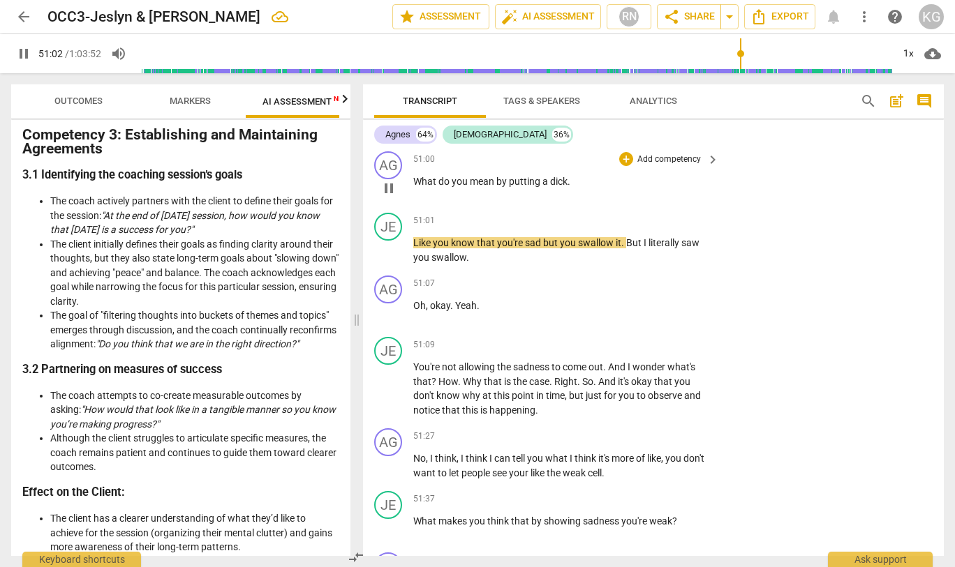
click at [394, 197] on span "pause" at bounding box center [388, 188] width 17 height 17
click at [557, 187] on span "dick" at bounding box center [558, 181] width 17 height 11
click at [384, 197] on span "play_arrow" at bounding box center [388, 188] width 17 height 17
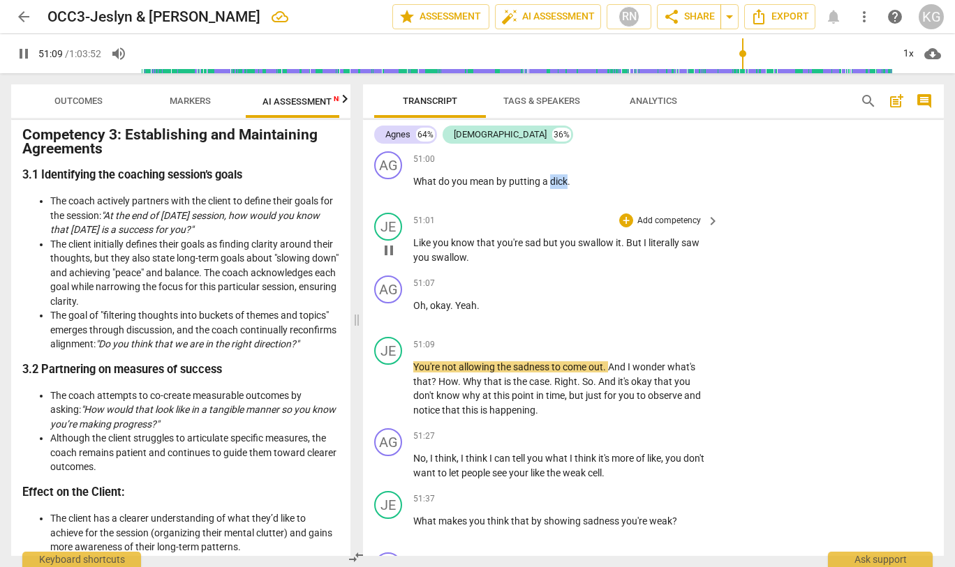
click at [388, 259] on span "pause" at bounding box center [388, 250] width 17 height 17
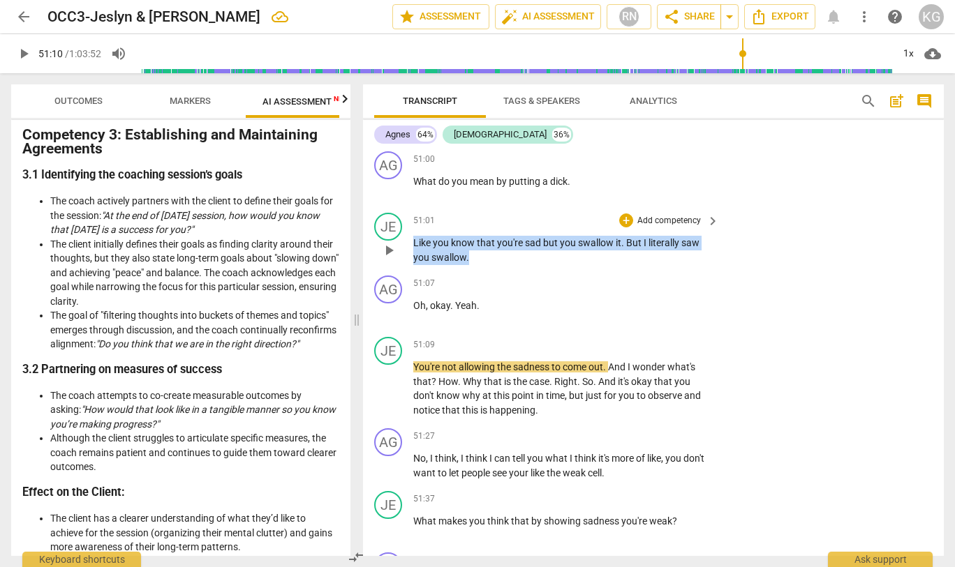
drag, startPoint x: 468, startPoint y: 389, endPoint x: 406, endPoint y: 375, distance: 64.4
click at [406, 270] on div "JE play_arrow pause 51:01 + Add competency keyboard_arrow_right Like you know t…" at bounding box center [653, 238] width 581 height 63
click at [503, 372] on icon "button" at bounding box center [500, 371] width 14 height 17
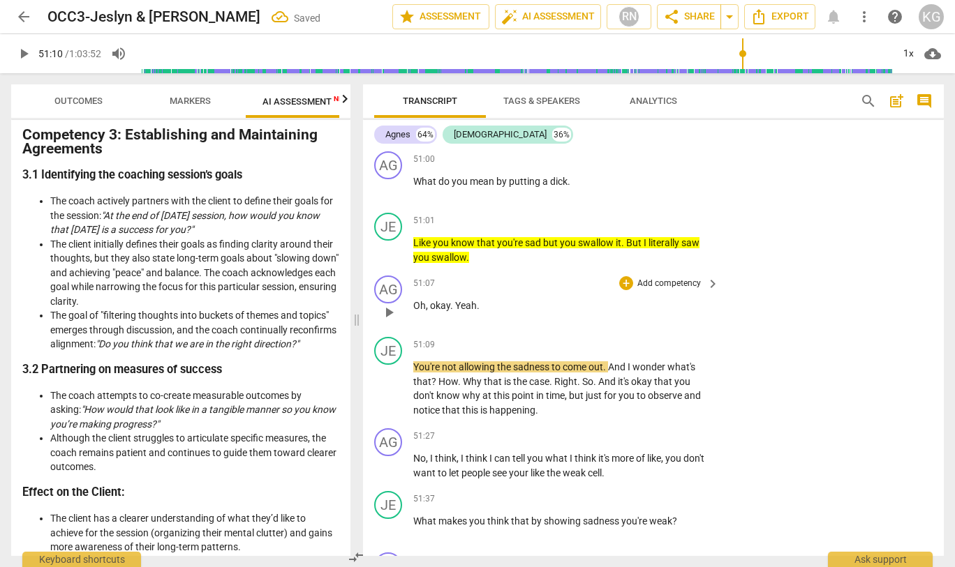
click at [394, 321] on span "play_arrow" at bounding box center [388, 312] width 17 height 17
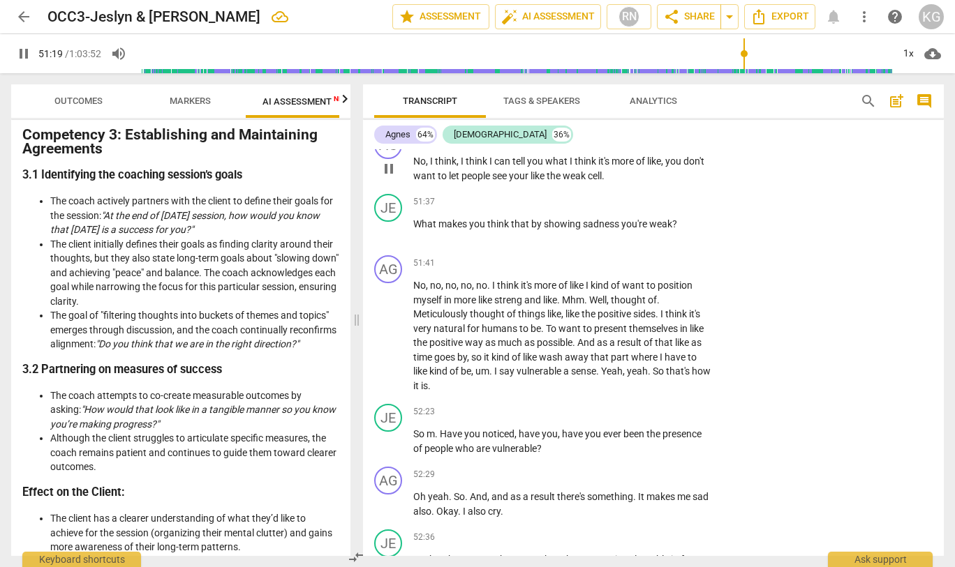
scroll to position [21399, 0]
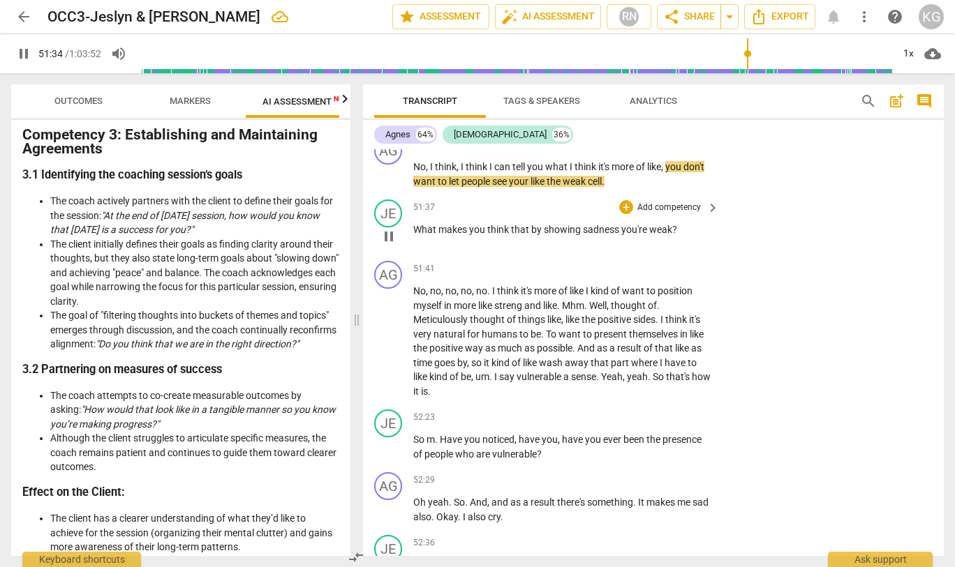
drag, startPoint x: 410, startPoint y: 358, endPoint x: 709, endPoint y: 371, distance: 299.0
click at [709, 255] on div "JE play_arrow pause 51:37 + Add competency keyboard_arrow_right What makes you …" at bounding box center [653, 224] width 581 height 61
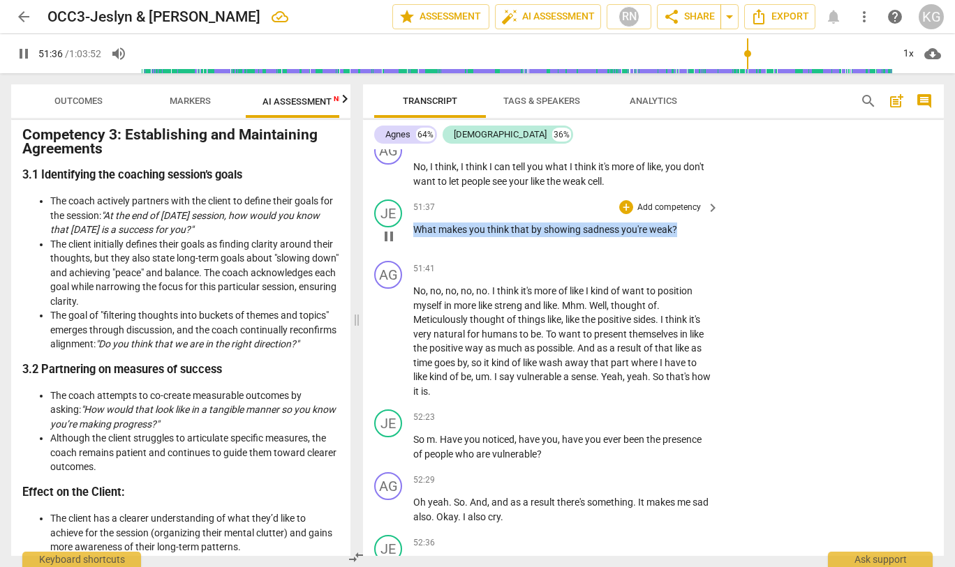
drag, startPoint x: 680, startPoint y: 361, endPoint x: 440, endPoint y: 357, distance: 240.1
click at [414, 237] on p "What makes you think that by showing sadness you're weak ?" at bounding box center [562, 230] width 299 height 15
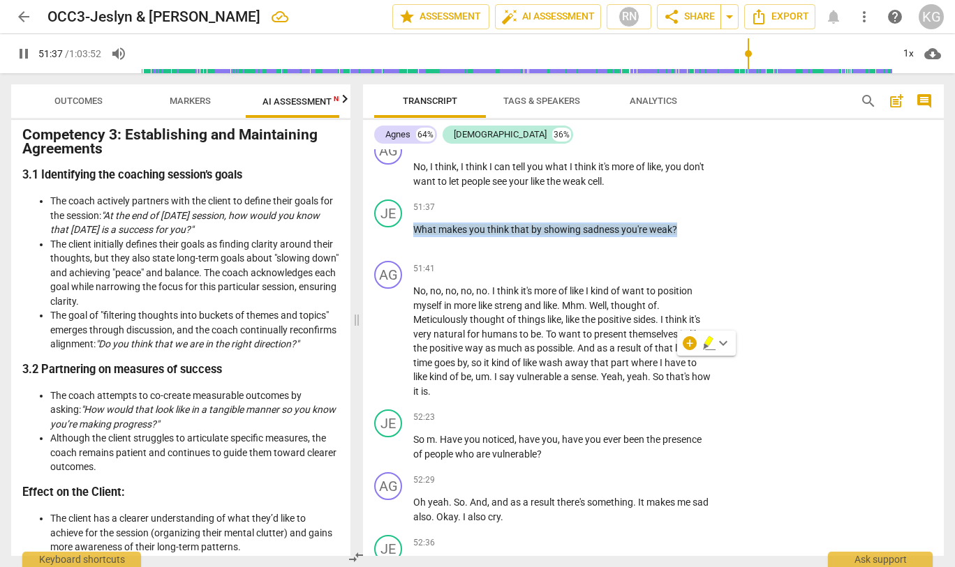
click at [718, 342] on span "keyboard_arrow_down" at bounding box center [723, 343] width 17 height 17
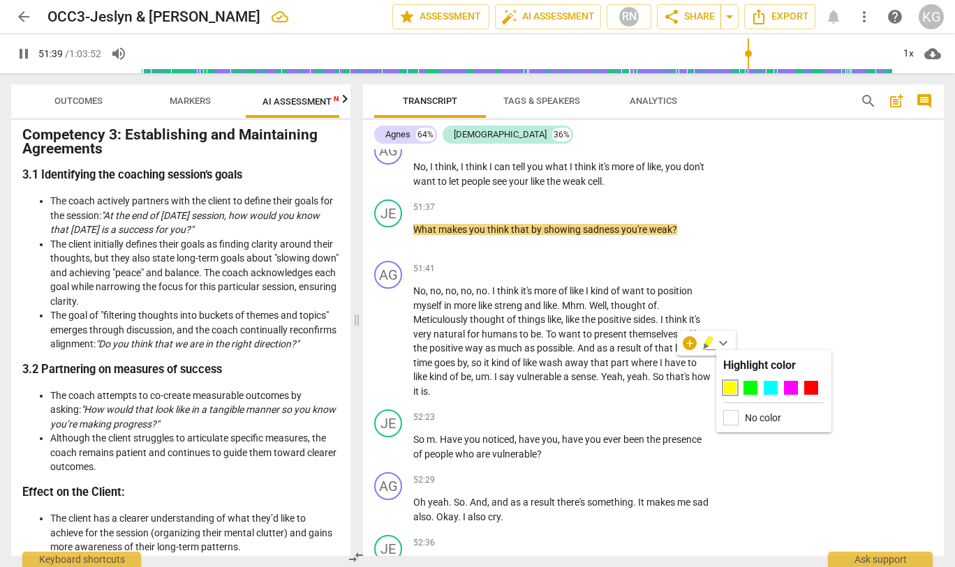
click at [724, 386] on div at bounding box center [730, 388] width 14 height 14
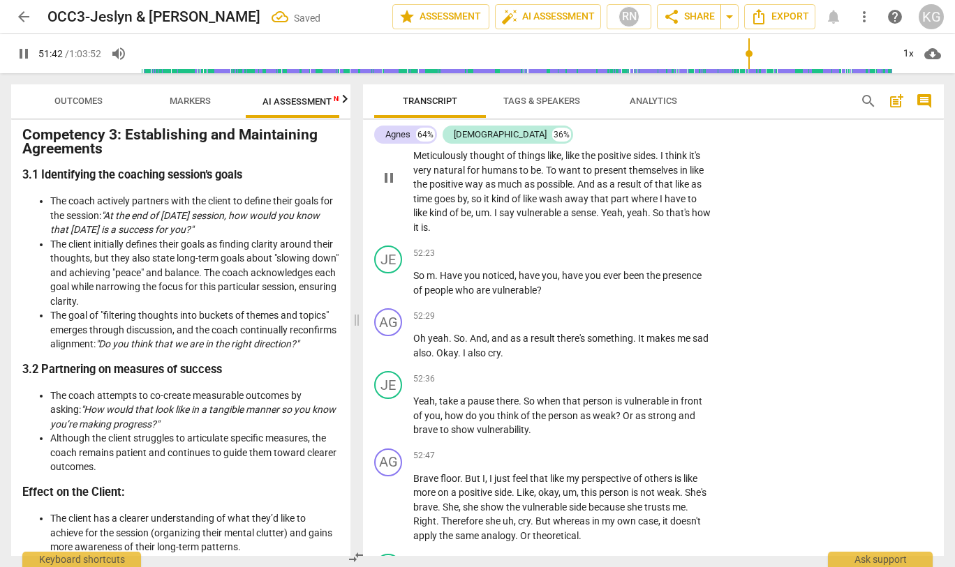
scroll to position [21571, 0]
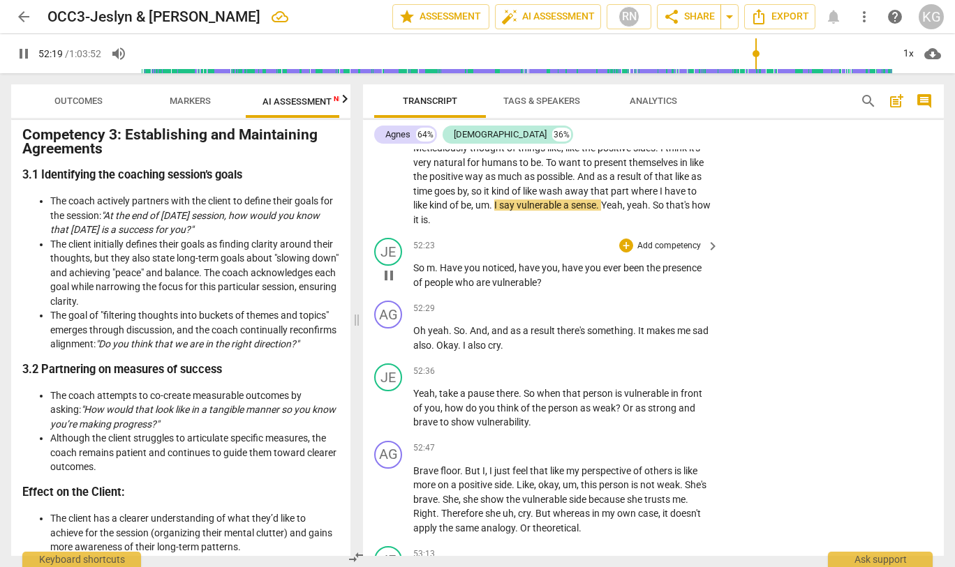
click at [390, 284] on span "pause" at bounding box center [388, 275] width 17 height 17
click at [22, 52] on span "play_arrow" at bounding box center [23, 53] width 17 height 17
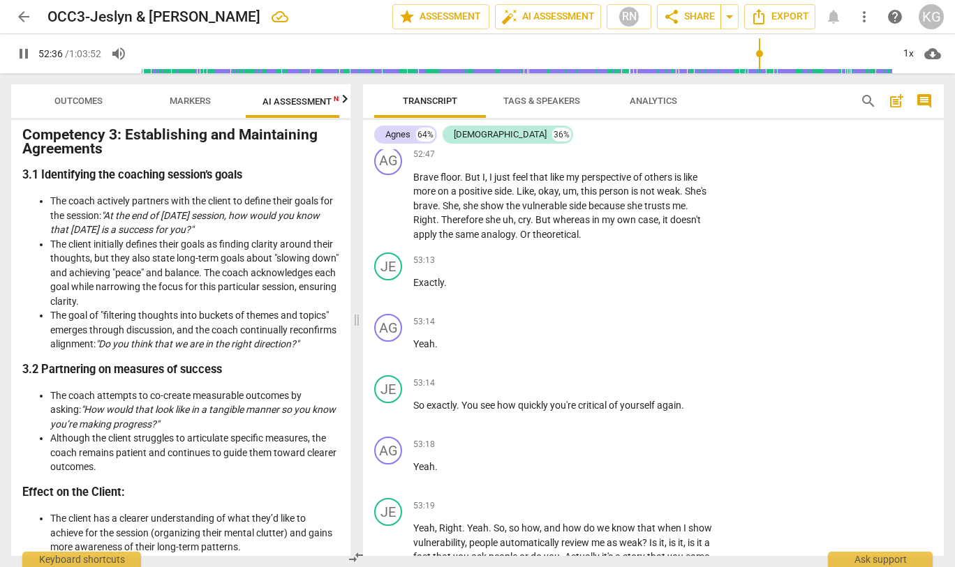
scroll to position [21864, 0]
click at [547, 136] on p "Yeah , take a pause there . So when that person is vulnerable in front of you ,…" at bounding box center [562, 114] width 299 height 43
drag, startPoint x: 547, startPoint y: 258, endPoint x: 417, endPoint y: 220, distance: 134.5
click at [417, 136] on div "52:36 + Add competency keyboard_arrow_right Yeah , take a pause there . So when…" at bounding box center [566, 103] width 307 height 66
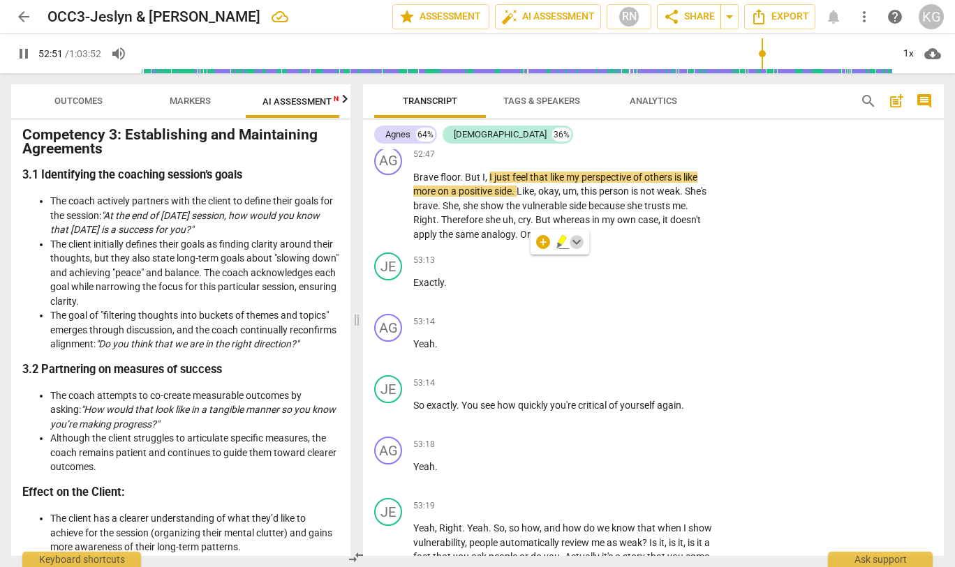
click at [578, 242] on span "keyboard_arrow_down" at bounding box center [576, 242] width 17 height 17
click at [579, 281] on div at bounding box center [584, 287] width 14 height 14
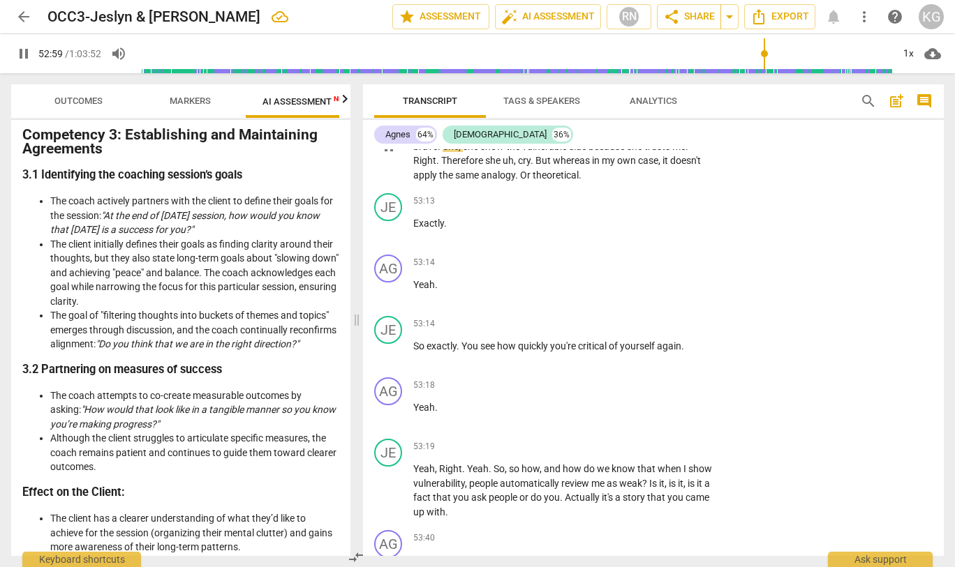
scroll to position [21939, 0]
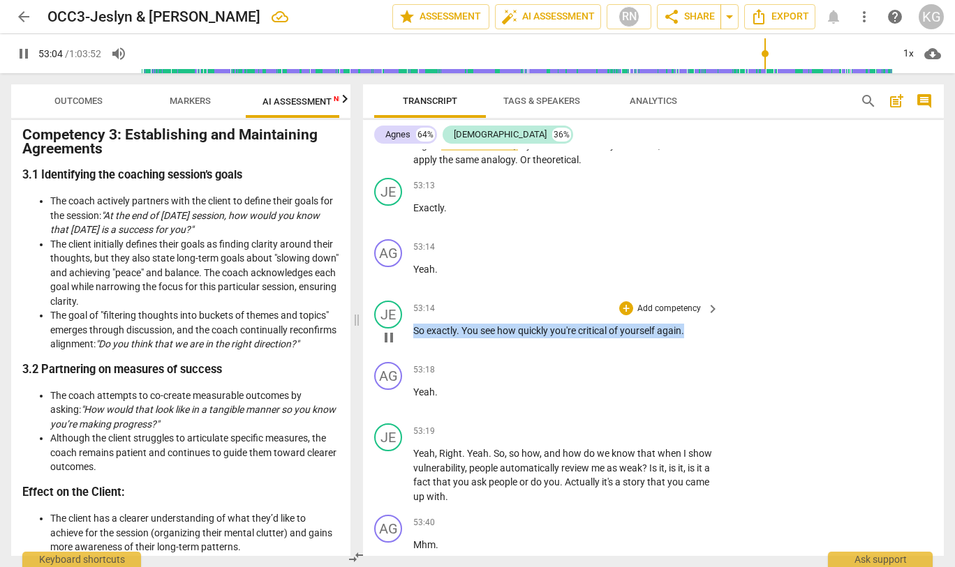
drag, startPoint x: 695, startPoint y: 461, endPoint x: 430, endPoint y: 459, distance: 265.2
click at [414, 339] on p "So exactly . You see how quickly you're critical of yourself again ." at bounding box center [562, 331] width 299 height 15
click at [715, 444] on icon "button" at bounding box center [719, 443] width 8 height 10
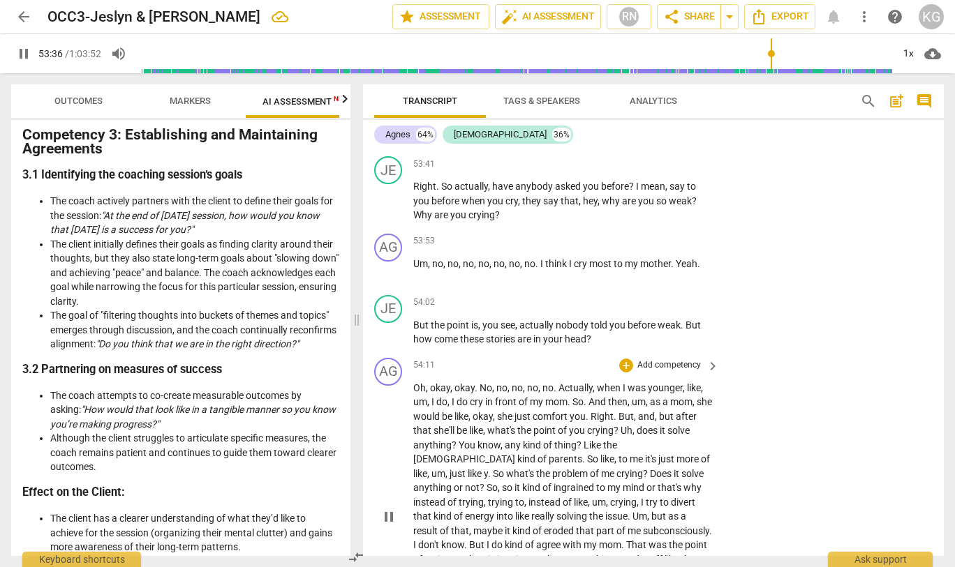
scroll to position [22361, 0]
drag, startPoint x: 503, startPoint y: 207, endPoint x: 413, endPoint y: 165, distance: 99.3
click at [413, 82] on p "Yeah , Right . Yeah . So , so how , and how do we know that when I show vulnera…" at bounding box center [562, 53] width 299 height 57
click at [518, 189] on icon "button" at bounding box center [524, 188] width 14 height 17
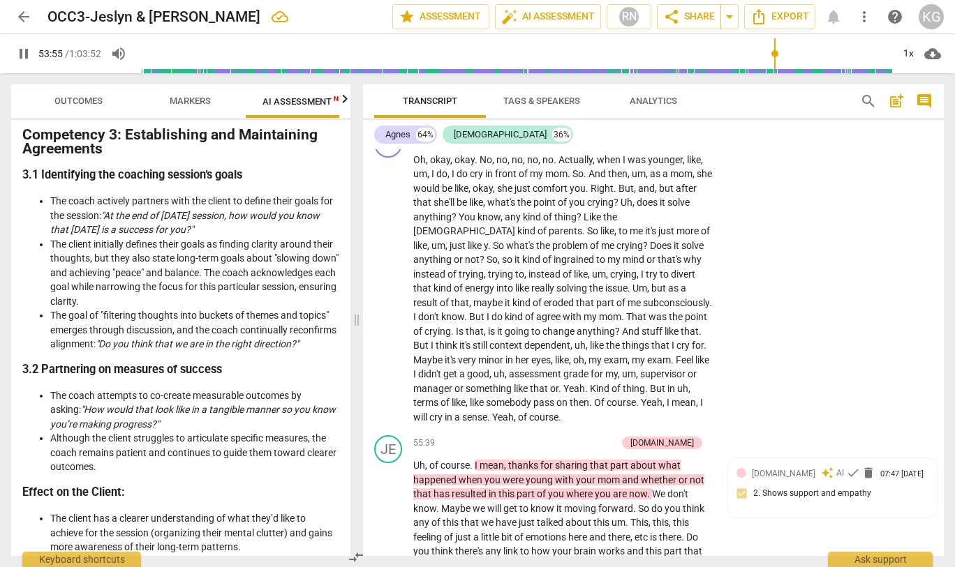
scroll to position [22593, 0]
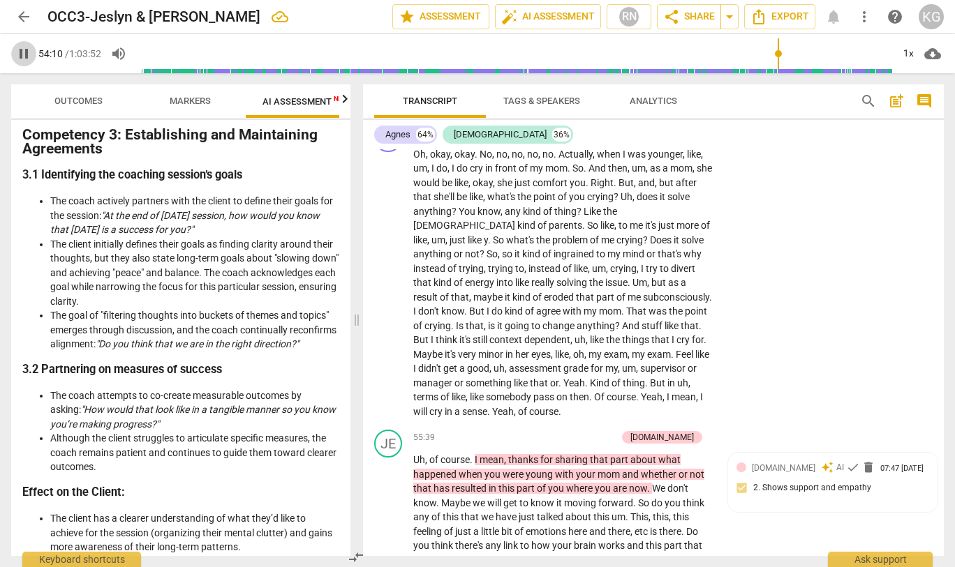
click at [27, 54] on span "pause" at bounding box center [23, 53] width 17 height 17
click at [21, 52] on span "play_arrow" at bounding box center [23, 53] width 17 height 17
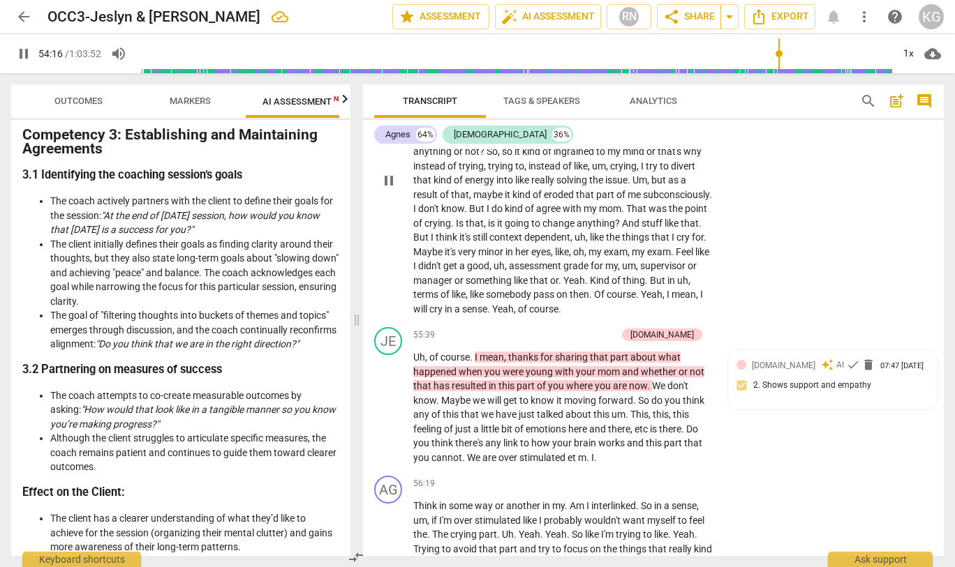
scroll to position [22699, 0]
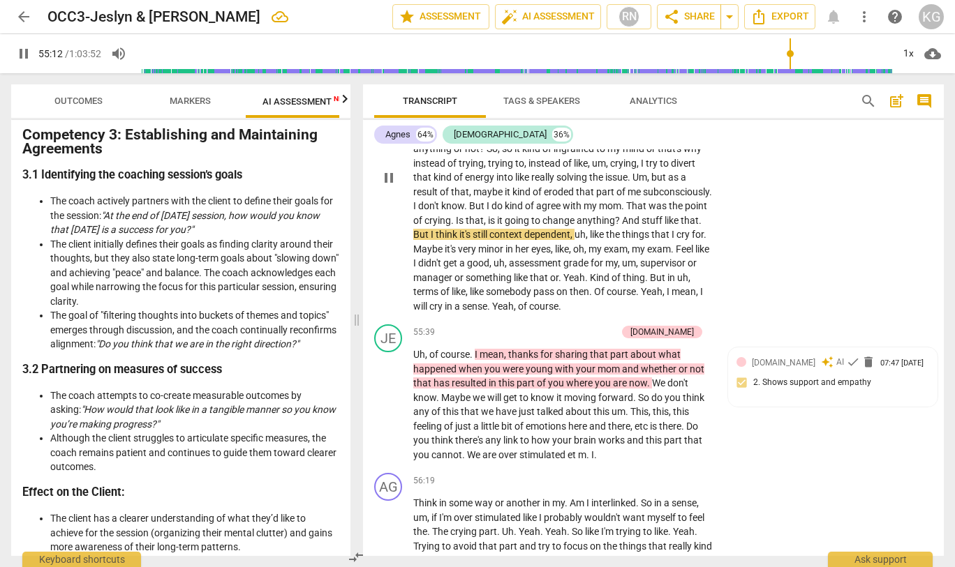
click at [387, 186] on span "pause" at bounding box center [388, 178] width 17 height 17
click at [23, 50] on span "play_arrow" at bounding box center [23, 53] width 17 height 17
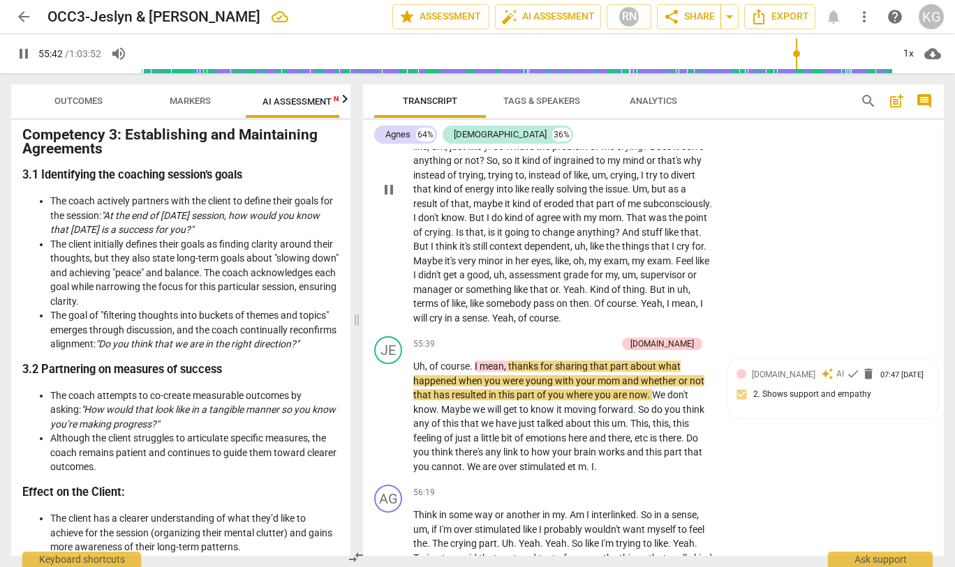
scroll to position [22875, 0]
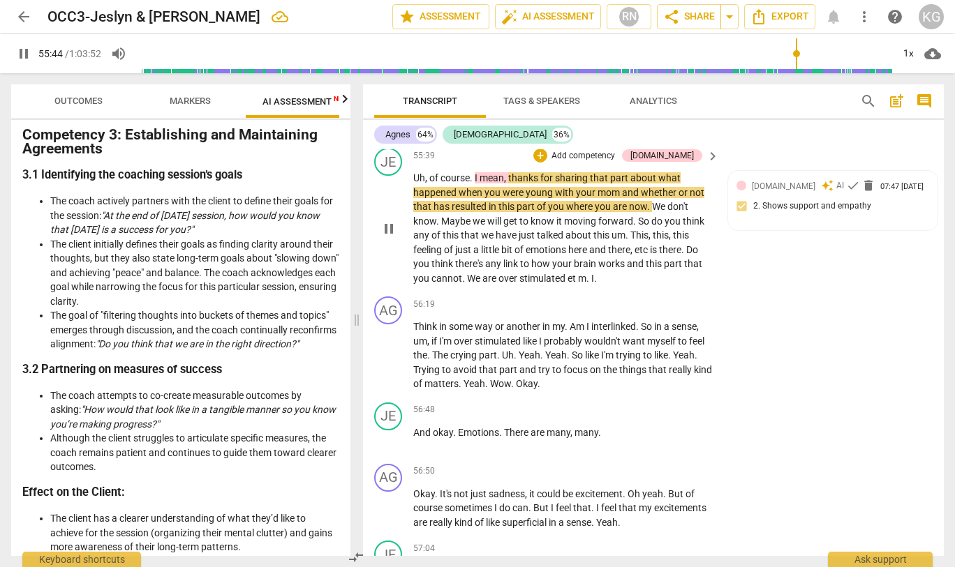
click at [651, 212] on span "." at bounding box center [649, 206] width 5 height 11
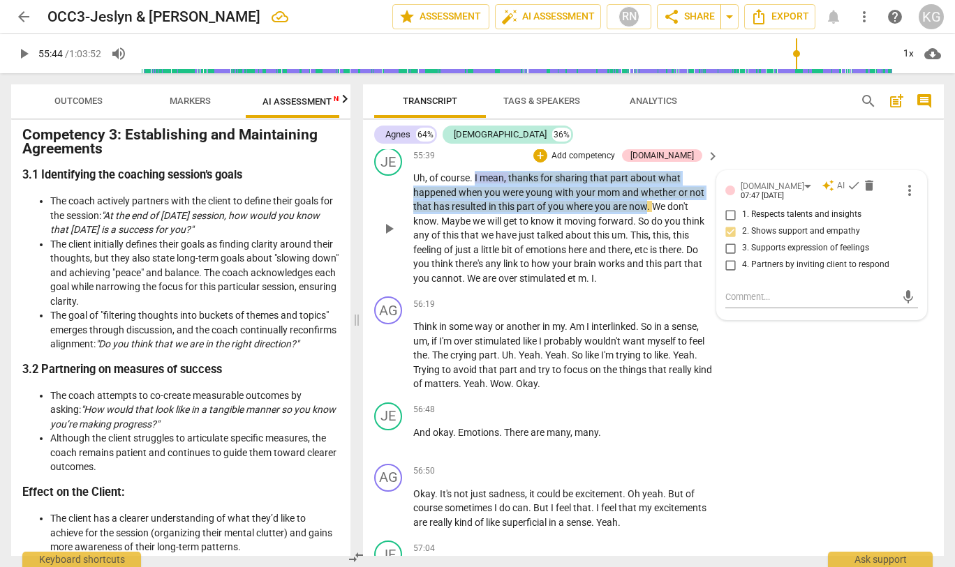
drag, startPoint x: 475, startPoint y: 306, endPoint x: 647, endPoint y: 335, distance: 174.8
click at [647, 285] on p "Uh , of course . I mean , thanks for sharing that part about what happened when…" at bounding box center [562, 228] width 299 height 114
click at [673, 317] on icon "button" at bounding box center [679, 320] width 14 height 17
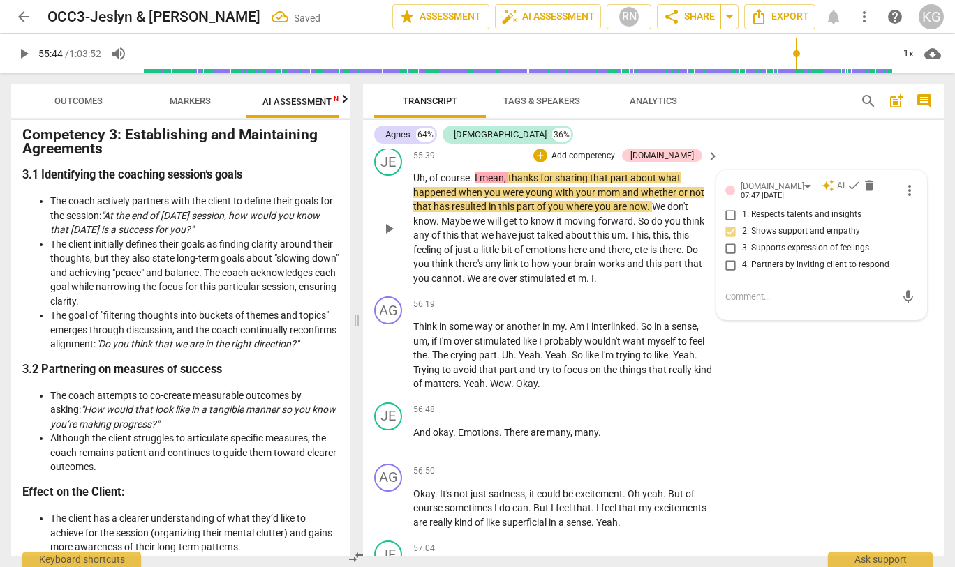
click at [390, 237] on span "play_arrow" at bounding box center [388, 229] width 17 height 17
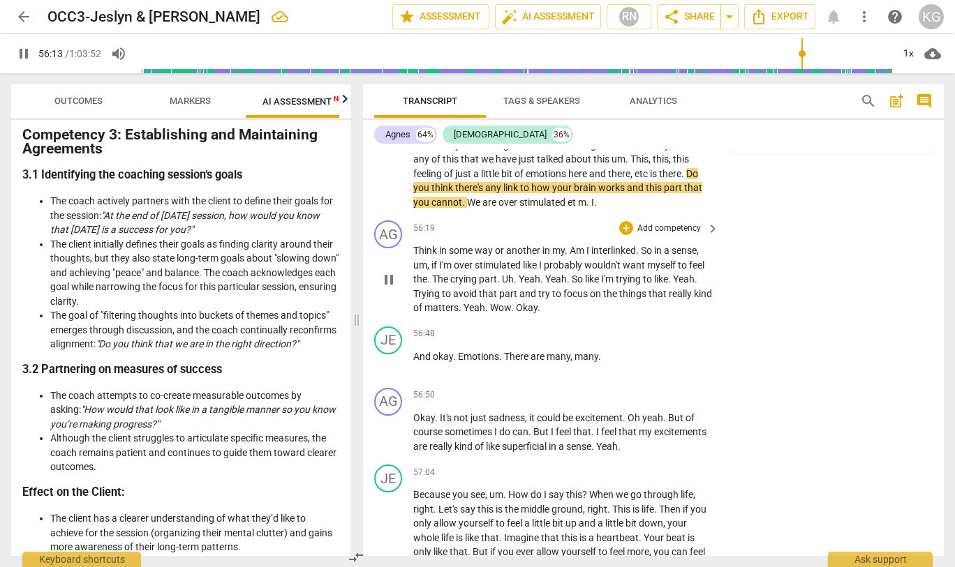
scroll to position [22949, 0]
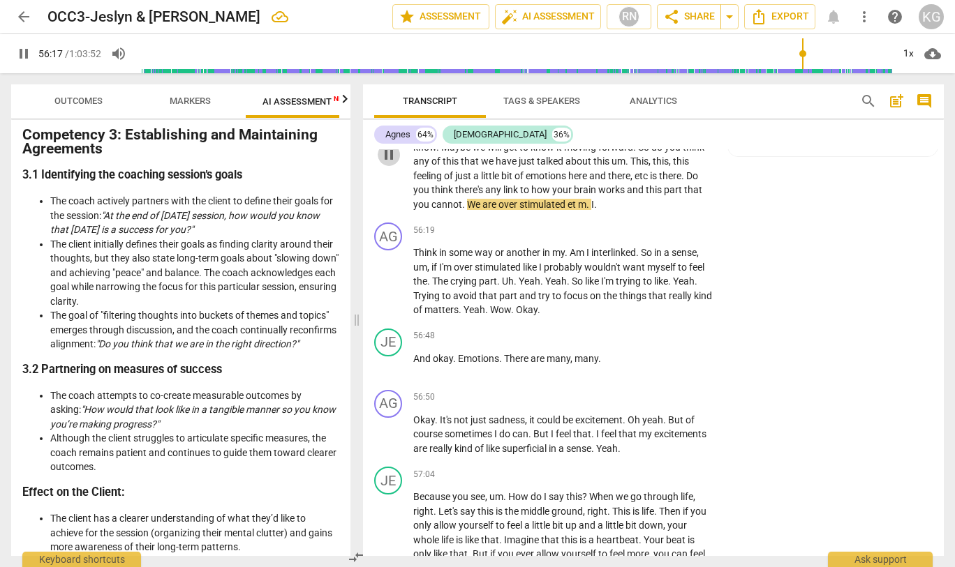
click at [396, 163] on span "pause" at bounding box center [388, 155] width 17 height 17
click at [396, 163] on span "play_arrow" at bounding box center [388, 155] width 17 height 17
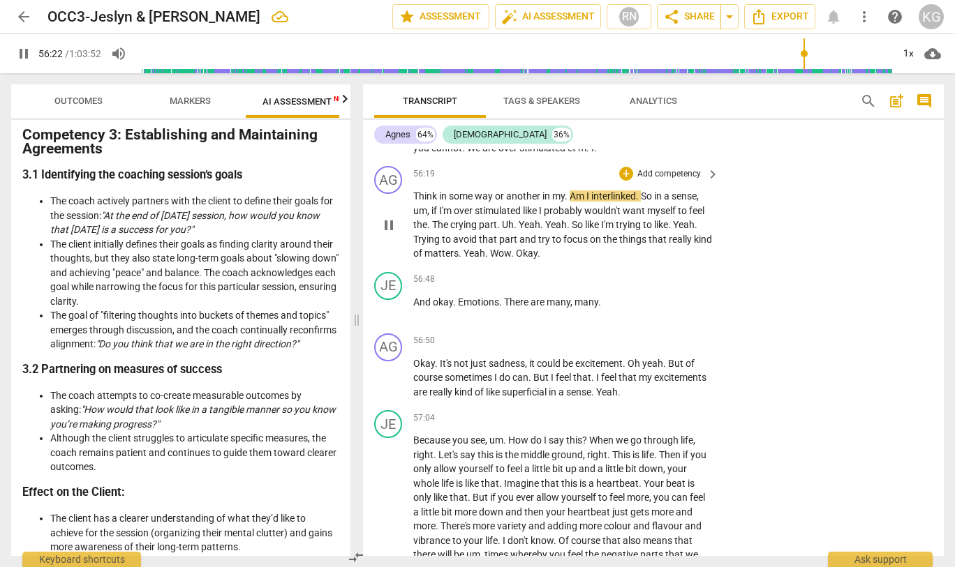
scroll to position [23036, 0]
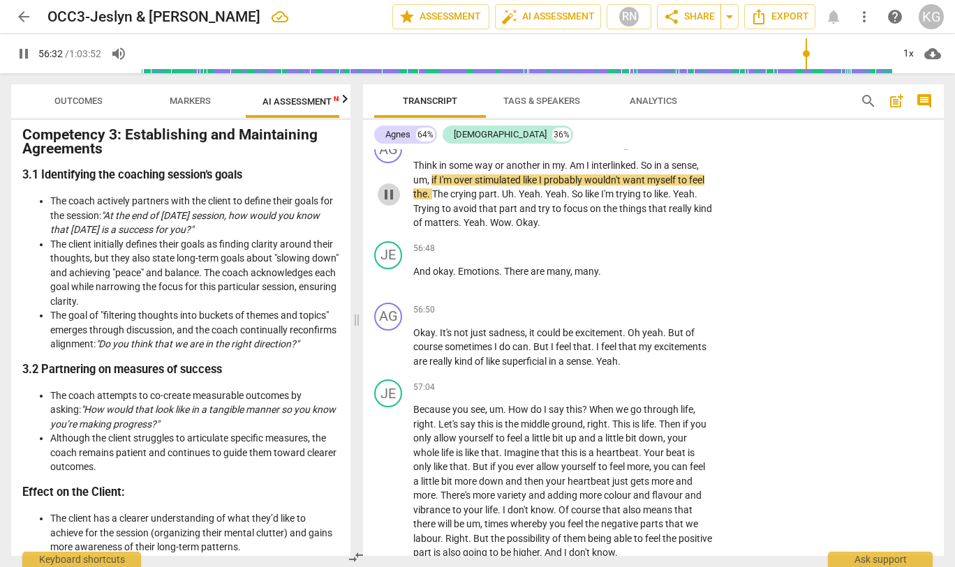
click at [394, 203] on span "pause" at bounding box center [388, 194] width 17 height 17
drag, startPoint x: 637, startPoint y: 188, endPoint x: 468, endPoint y: 254, distance: 181.2
click at [468, 124] on p "Uh , of course . I mean , thanks for sharing that part about what happened when…" at bounding box center [562, 67] width 299 height 114
click at [494, 225] on icon "button" at bounding box center [498, 230] width 14 height 17
click at [390, 203] on span "play_arrow" at bounding box center [388, 194] width 17 height 17
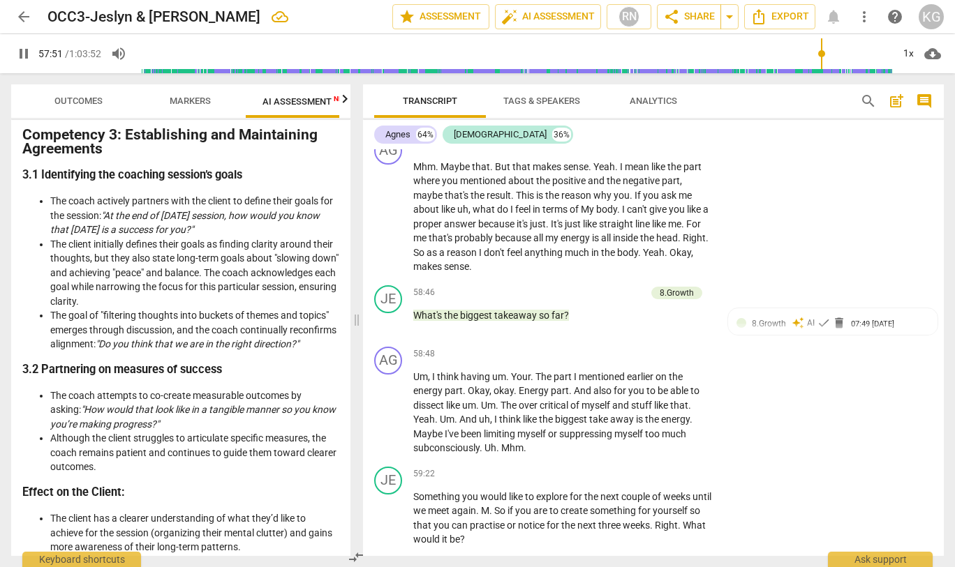
scroll to position [23874, 0]
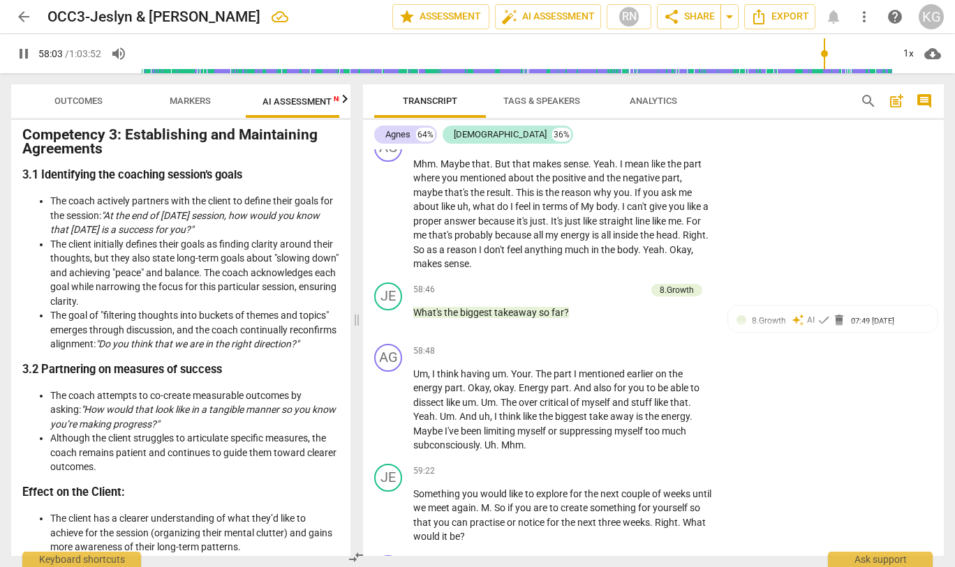
click at [24, 56] on span "pause" at bounding box center [23, 53] width 17 height 17
click at [24, 53] on span "play_arrow" at bounding box center [23, 53] width 17 height 17
click at [389, 223] on span "pause" at bounding box center [388, 214] width 17 height 17
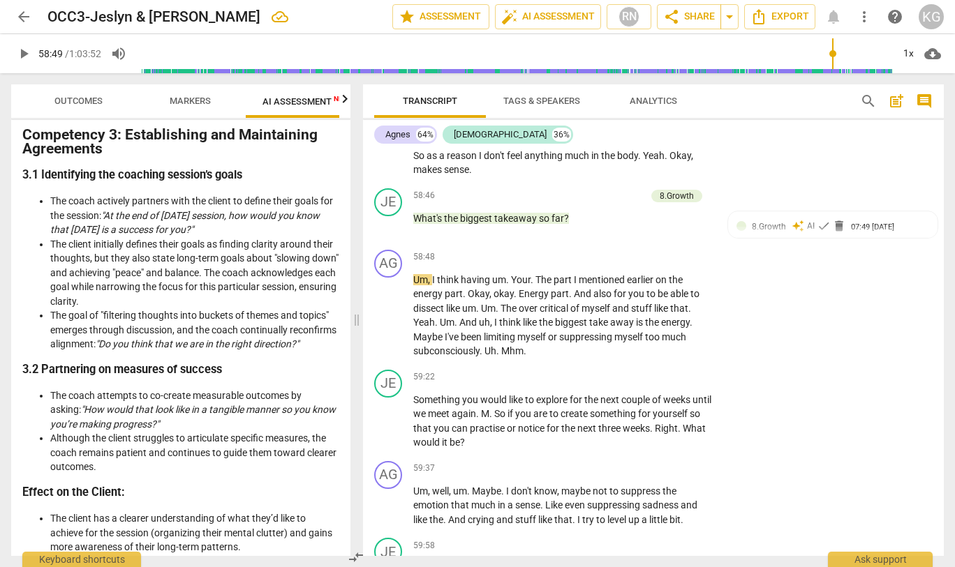
scroll to position [23972, 0]
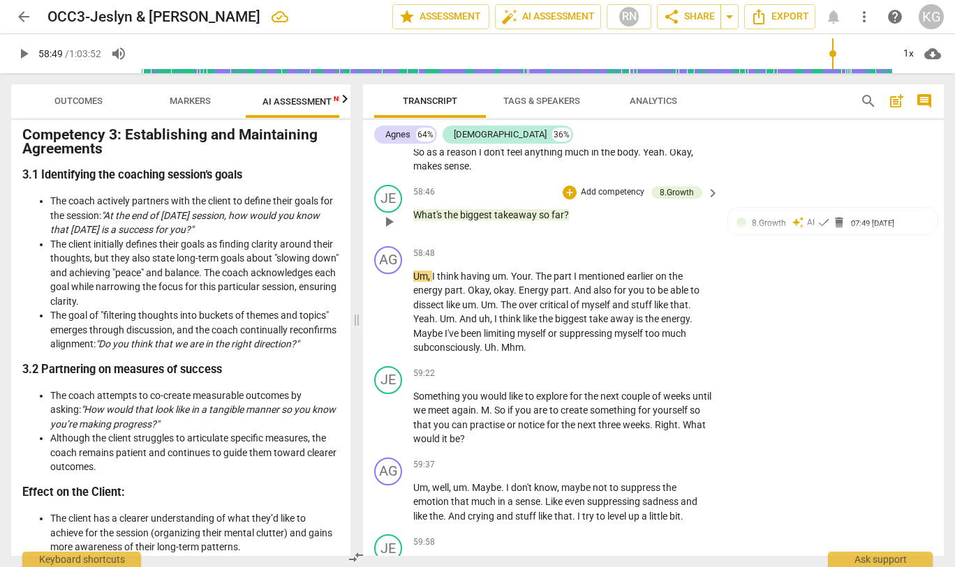
click at [382, 230] on span "play_arrow" at bounding box center [388, 222] width 17 height 17
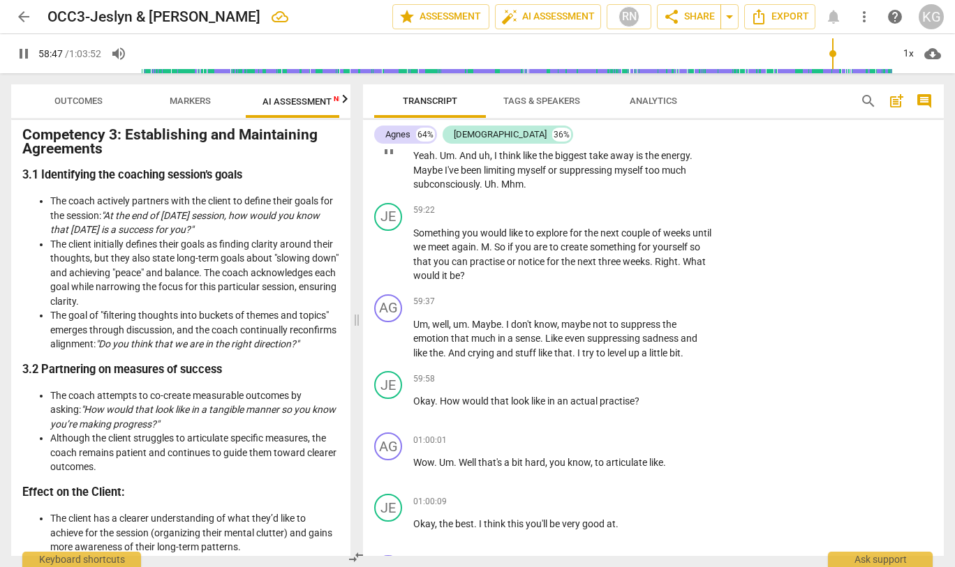
scroll to position [24132, 0]
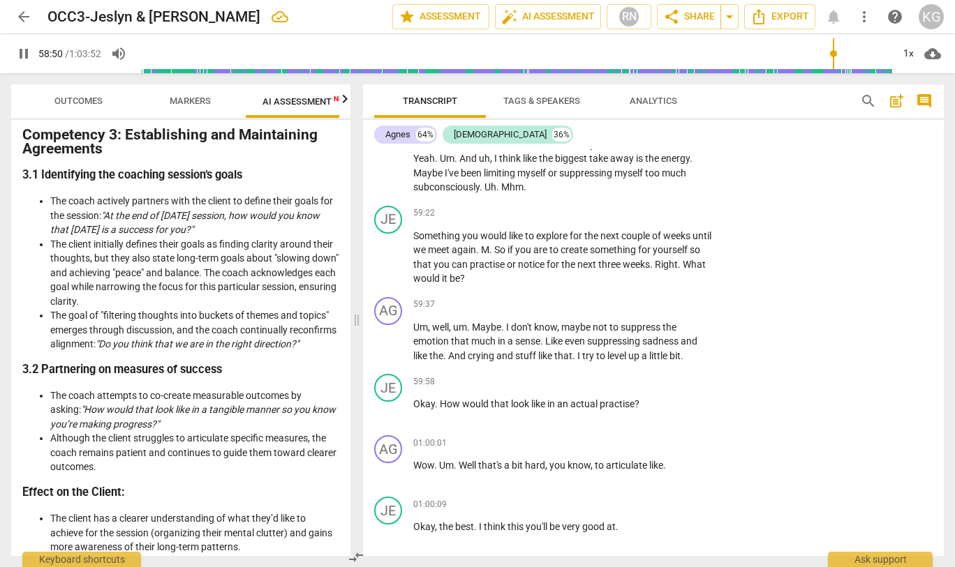
drag, startPoint x: 593, startPoint y: 183, endPoint x: 401, endPoint y: 186, distance: 192.7
click at [401, 80] on div "JE play_arrow pause 58:46 + Add competency 8.Growth keyboard_arrow_right What's…" at bounding box center [653, 49] width 581 height 61
click at [614, 170] on span "keyboard_arrow_down" at bounding box center [615, 167] width 17 height 17
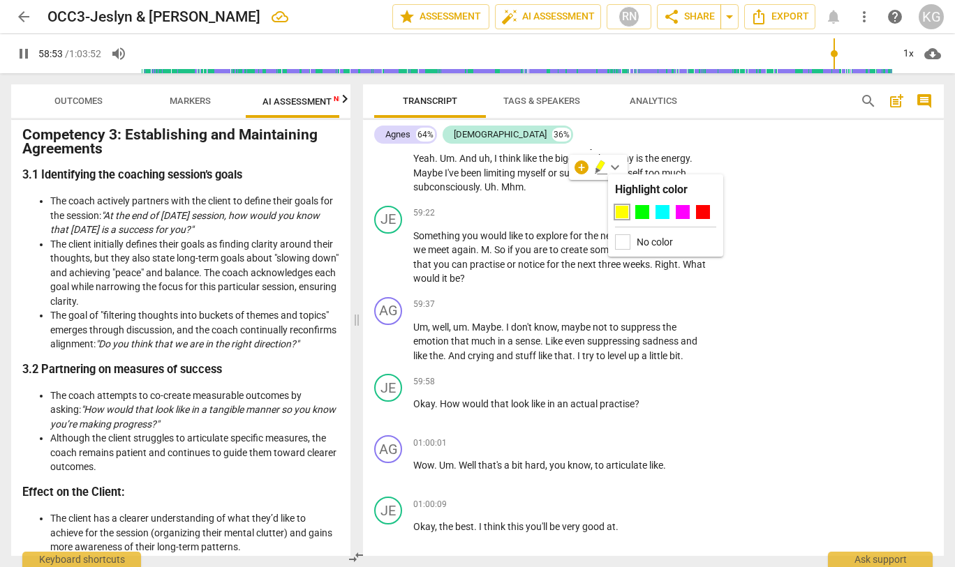
click at [614, 208] on div "Highlight color No color" at bounding box center [665, 215] width 115 height 82
click at [619, 209] on div at bounding box center [622, 212] width 14 height 14
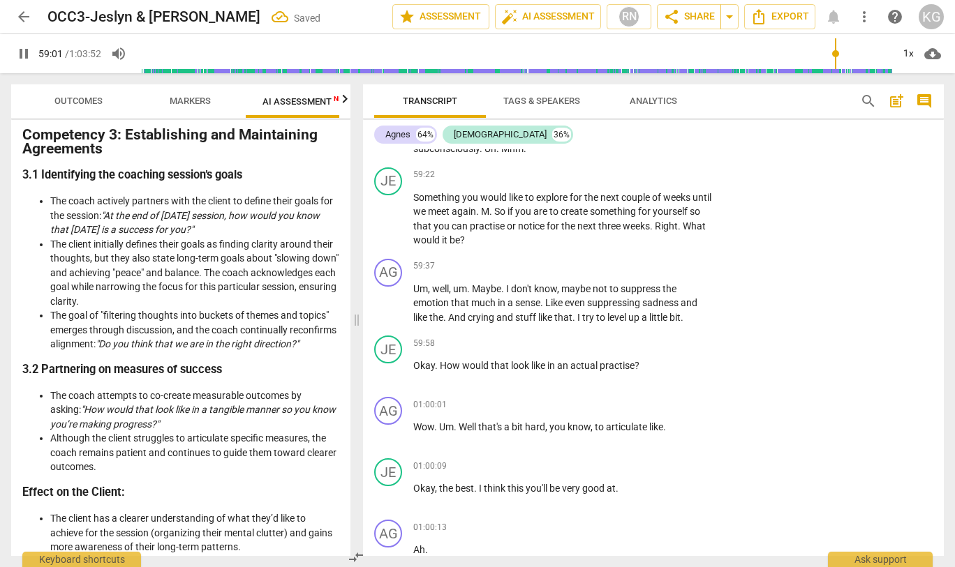
scroll to position [24182, 0]
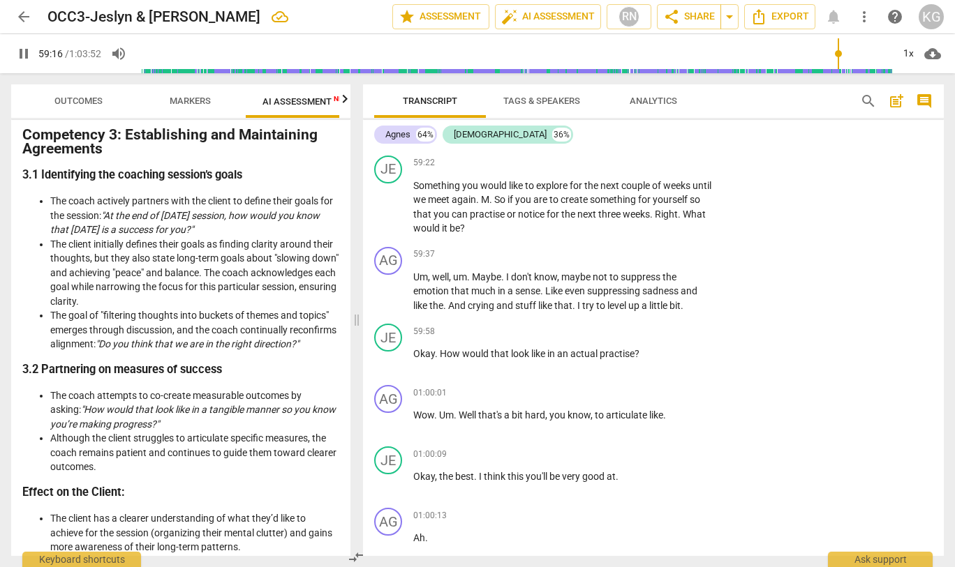
click at [395, 110] on span "pause" at bounding box center [388, 102] width 17 height 17
click at [395, 110] on span "play_arrow" at bounding box center [388, 102] width 17 height 17
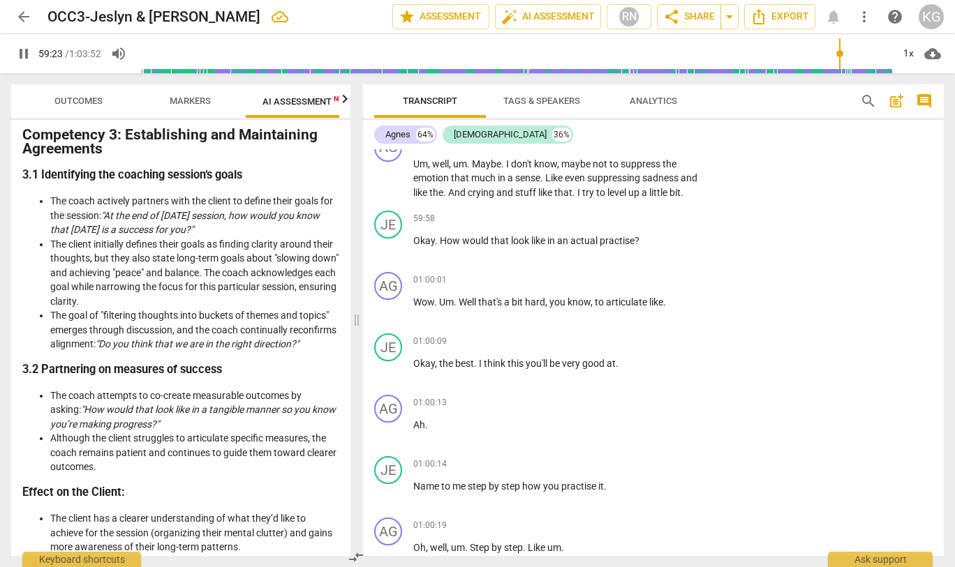
scroll to position [24296, 0]
click at [386, 102] on span "pause" at bounding box center [388, 93] width 17 height 17
click at [24, 52] on span "play_arrow" at bounding box center [23, 53] width 17 height 17
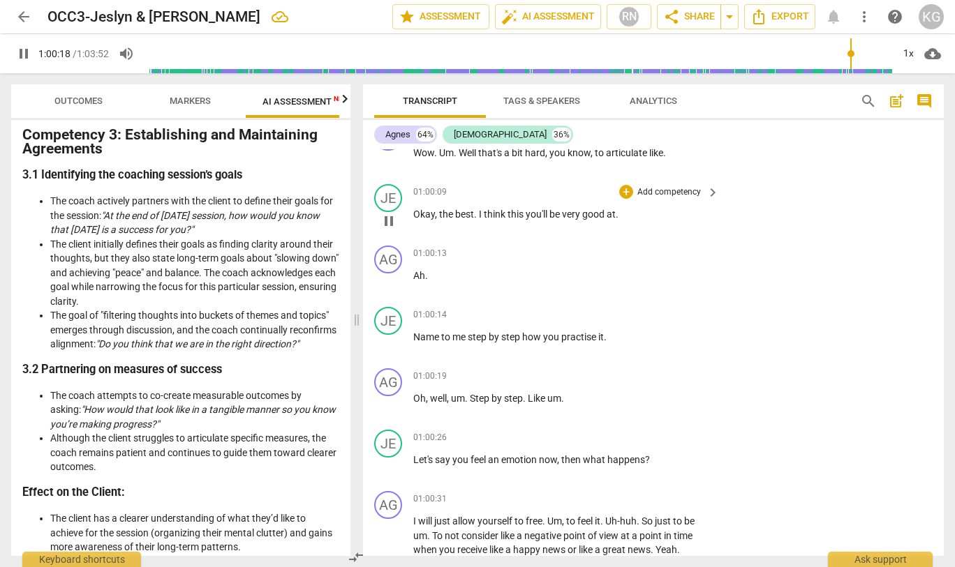
scroll to position [24446, 0]
click at [389, 229] on span "pause" at bounding box center [388, 220] width 17 height 17
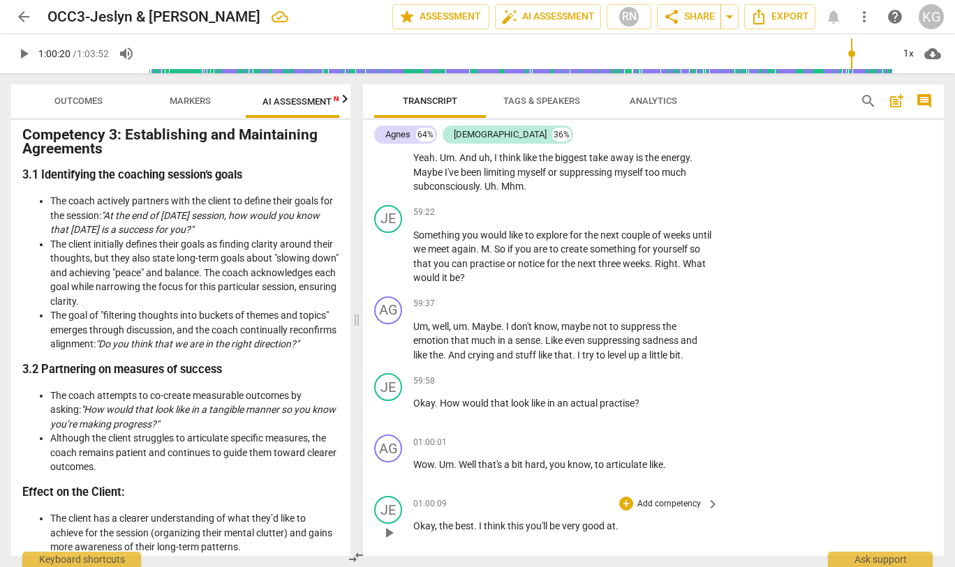
scroll to position [24135, 0]
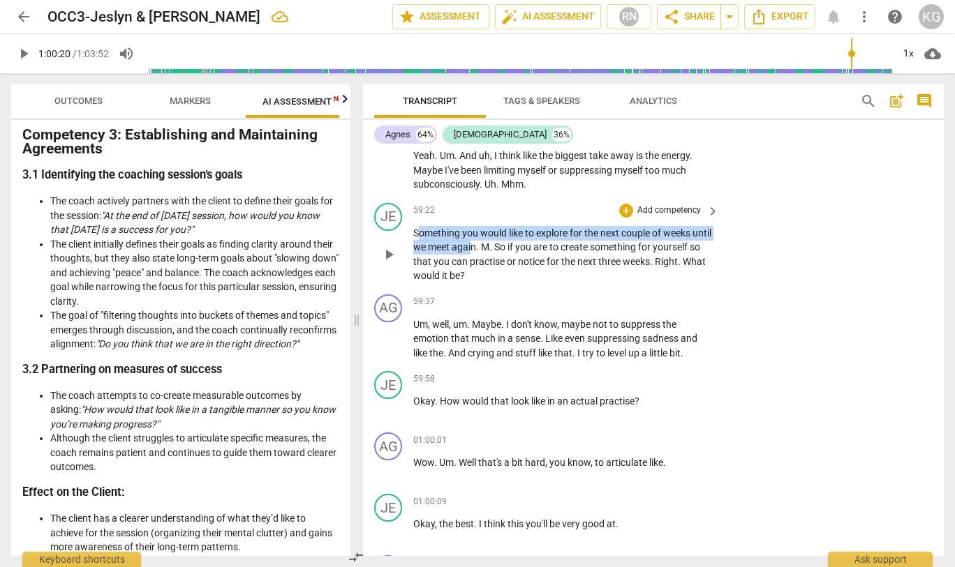
drag, startPoint x: 416, startPoint y: 366, endPoint x: 493, endPoint y: 376, distance: 77.5
click at [493, 283] on p "Something you would like to explore for the next couple of weeks until we meet …" at bounding box center [562, 254] width 299 height 57
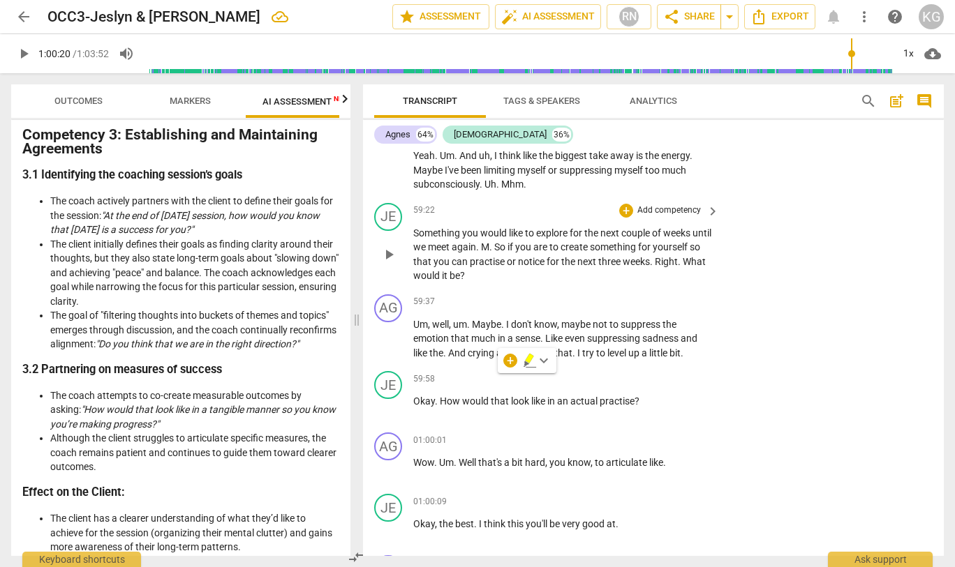
click at [515, 253] on span "if" at bounding box center [511, 247] width 8 height 11
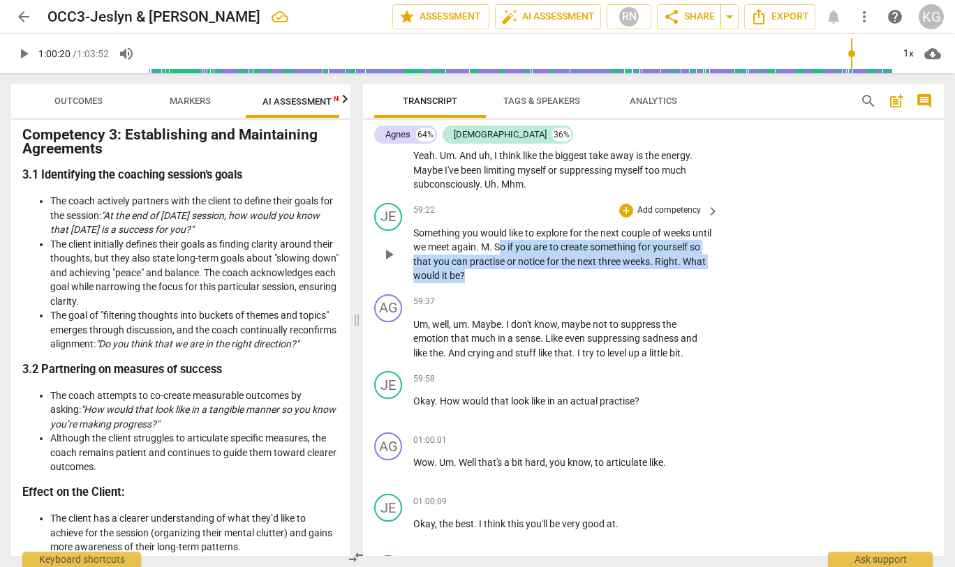
drag, startPoint x: 519, startPoint y: 378, endPoint x: 520, endPoint y: 408, distance: 30.0
click at [520, 283] on p "Something you would like to explore for the next couple of weeks until we meet …" at bounding box center [562, 254] width 299 height 57
click at [554, 387] on icon "button" at bounding box center [550, 389] width 14 height 17
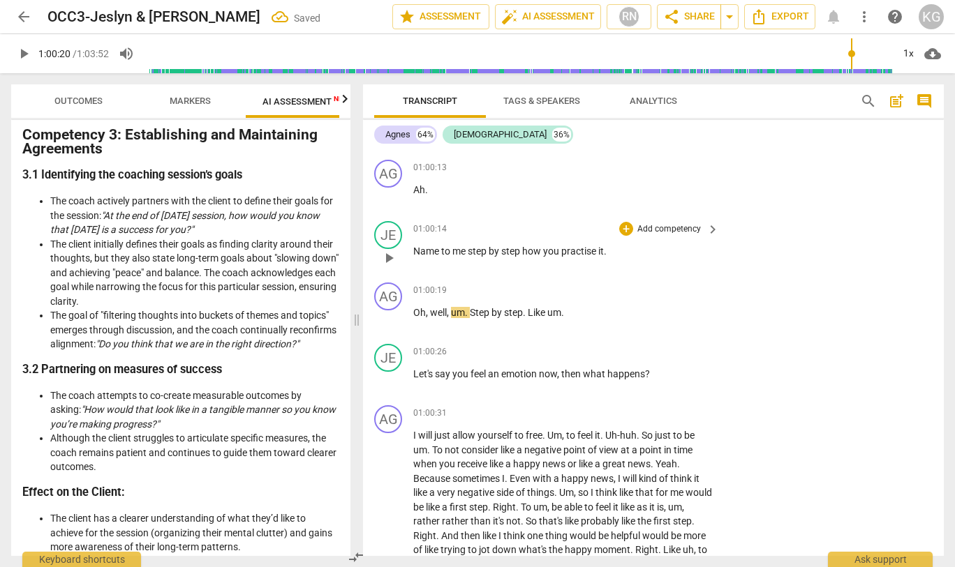
scroll to position [24538, 0]
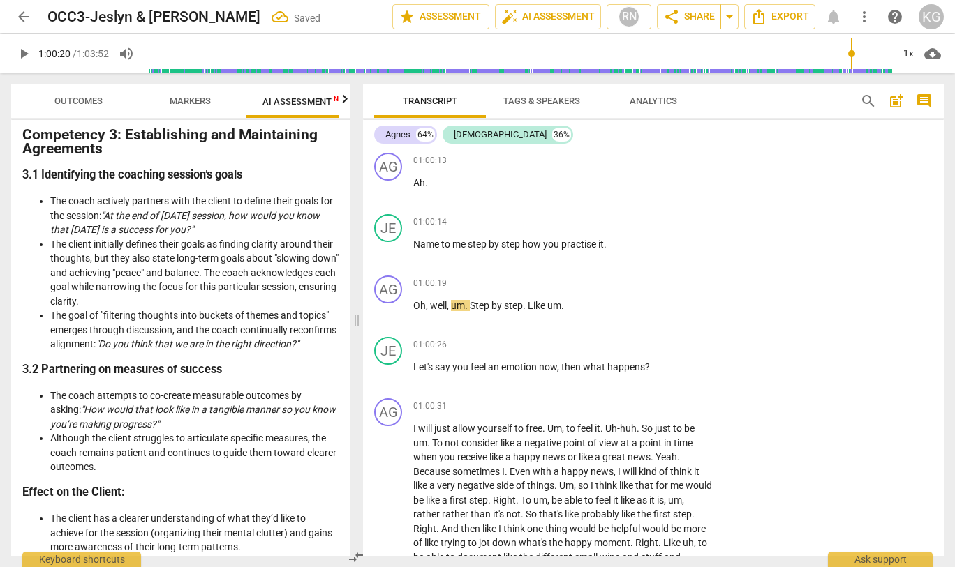
click at [26, 55] on span "play_arrow" at bounding box center [23, 53] width 17 height 17
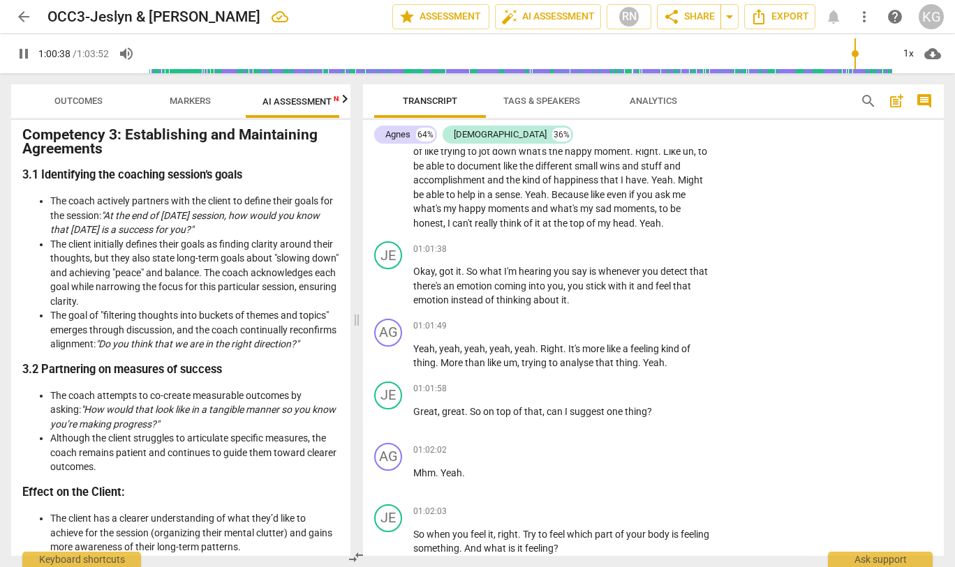
scroll to position [24931, 0]
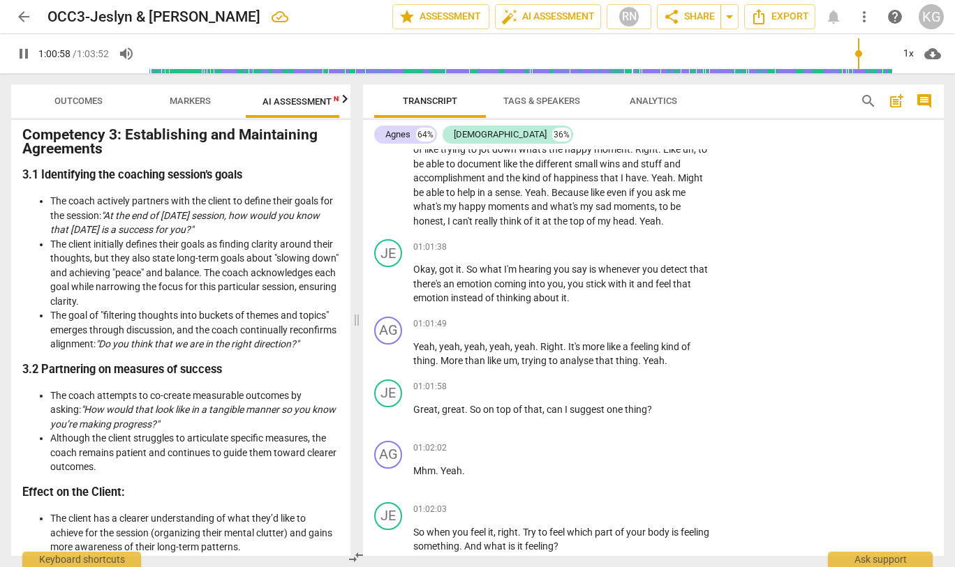
click at [389, 137] on span "pause" at bounding box center [388, 128] width 17 height 17
click at [389, 137] on span "play_arrow" at bounding box center [388, 128] width 17 height 17
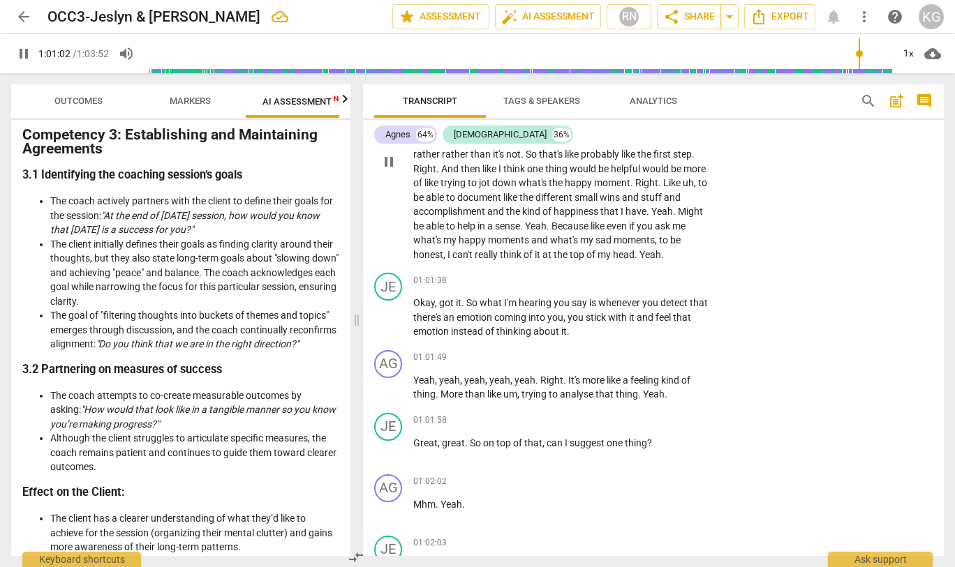
scroll to position [24901, 0]
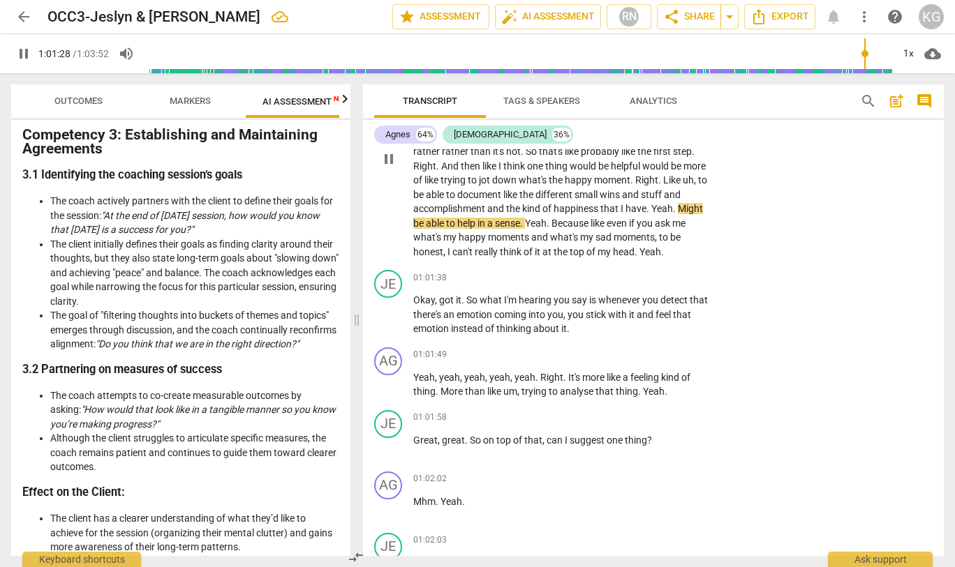
drag, startPoint x: 388, startPoint y: 269, endPoint x: 376, endPoint y: 281, distance: 17.8
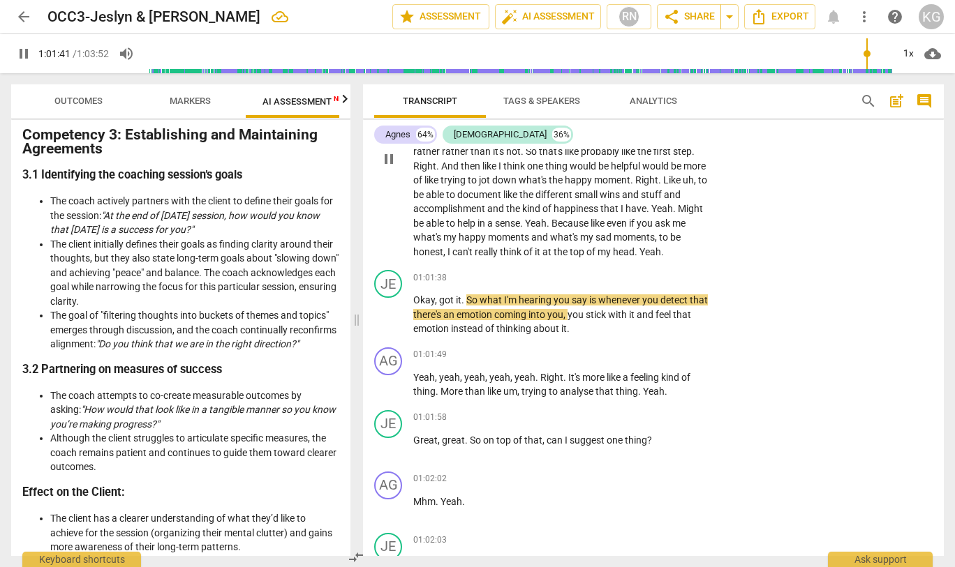
click at [672, 259] on p "I will just allow yourself to free . Um , to feel it . Uh-huh . So just to be u…" at bounding box center [562, 159] width 299 height 200
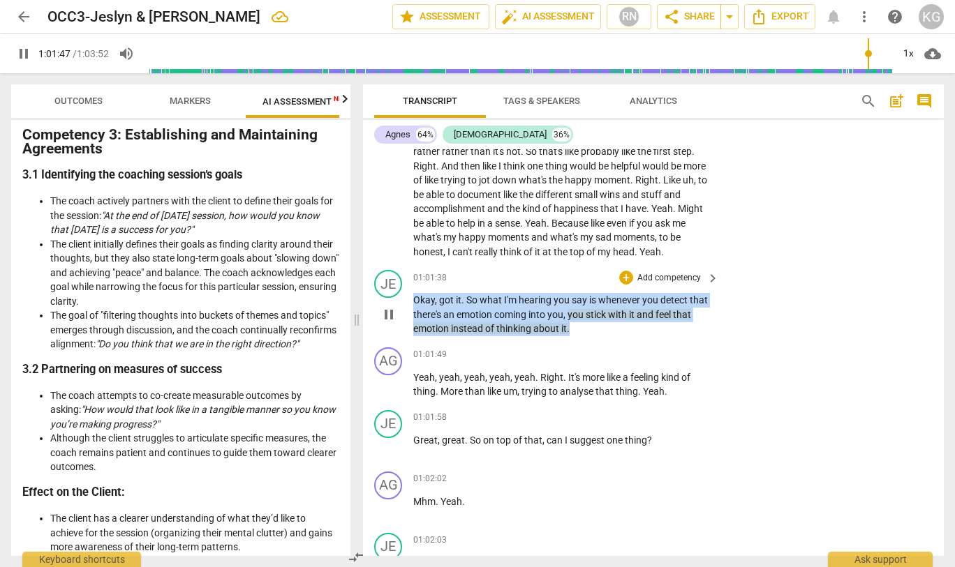
drag, startPoint x: 414, startPoint y: 429, endPoint x: 595, endPoint y: 463, distance: 183.9
click at [595, 336] on p "Okay , got it . So what I'm hearing you say is whenever you detect that there's…" at bounding box center [562, 314] width 299 height 43
click at [597, 445] on icon "button" at bounding box center [598, 446] width 5 height 6
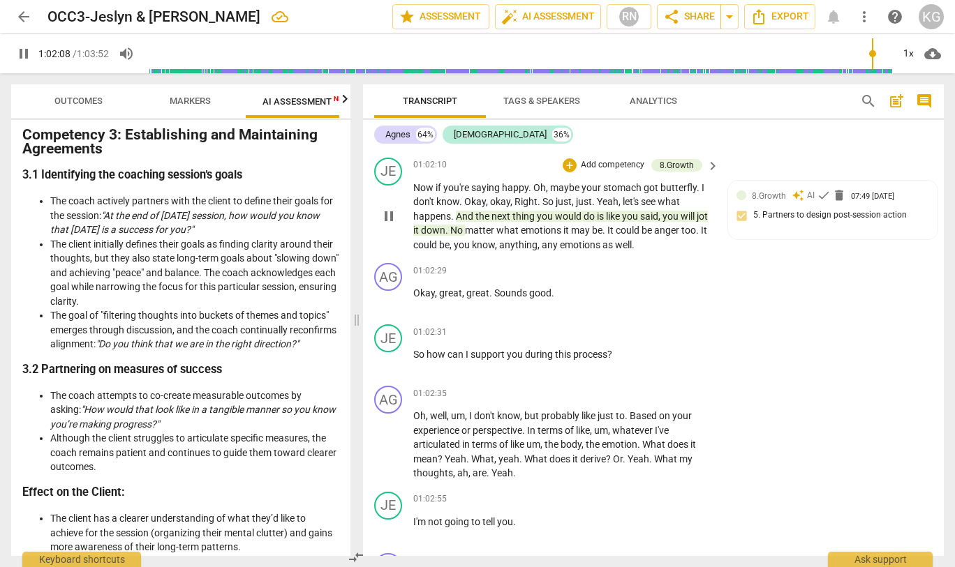
scroll to position [25403, 0]
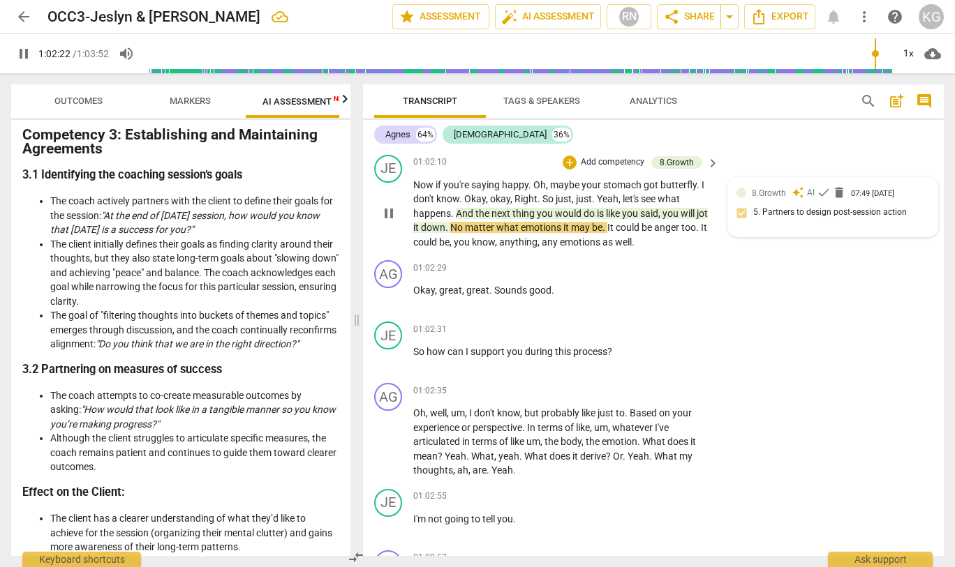
click at [792, 199] on span "auto_awesome" at bounding box center [798, 192] width 13 height 13
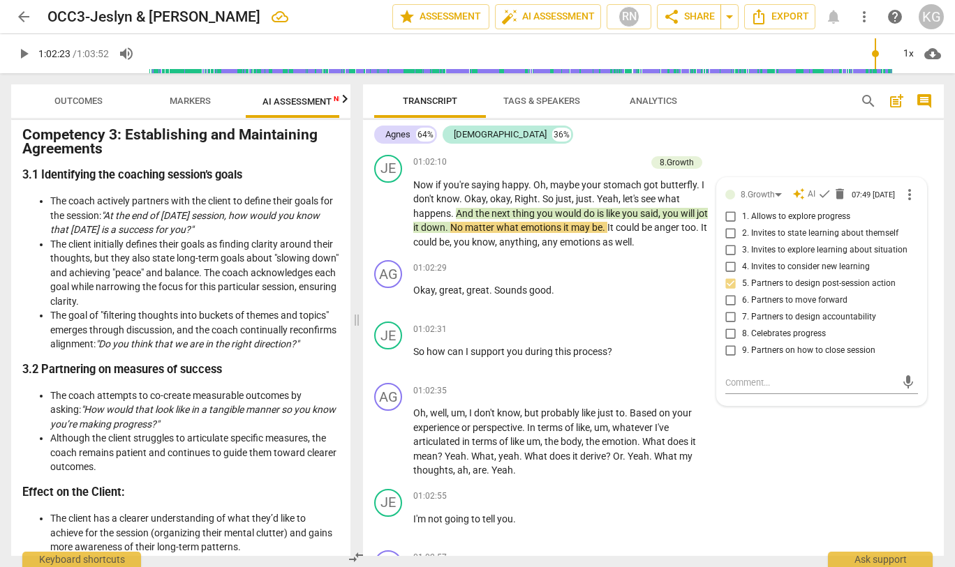
click at [815, 149] on div "AG play_arrow pause 01:02:09 + Add competency keyboard_arrow_right Mhm ." at bounding box center [653, 118] width 581 height 61
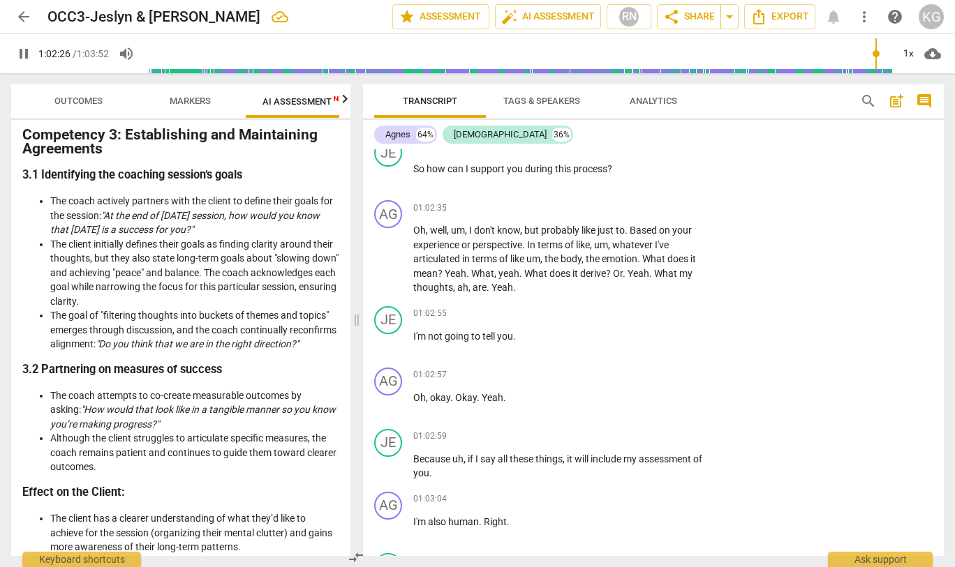
scroll to position [25625, 0]
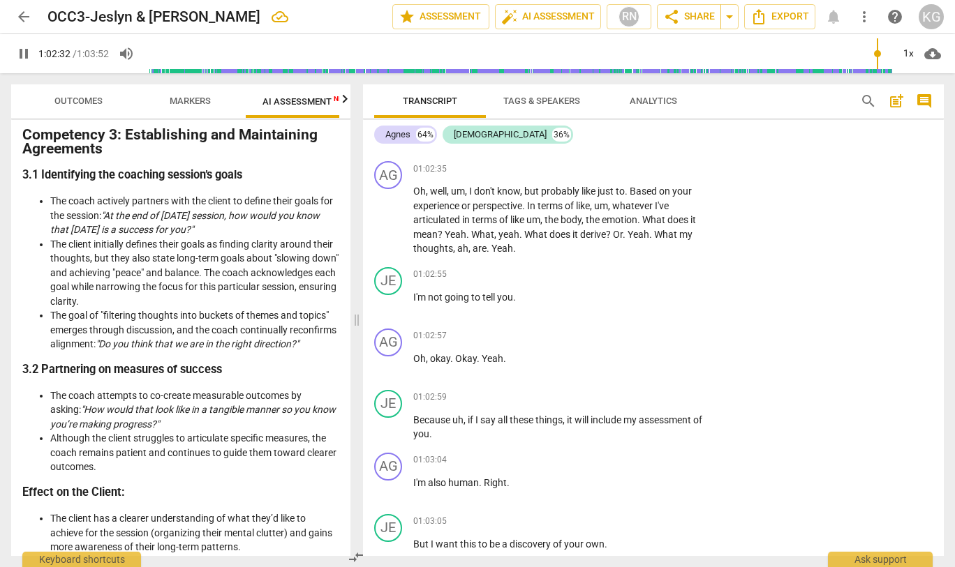
click at [396, 66] on div "AG" at bounding box center [388, 52] width 28 height 28
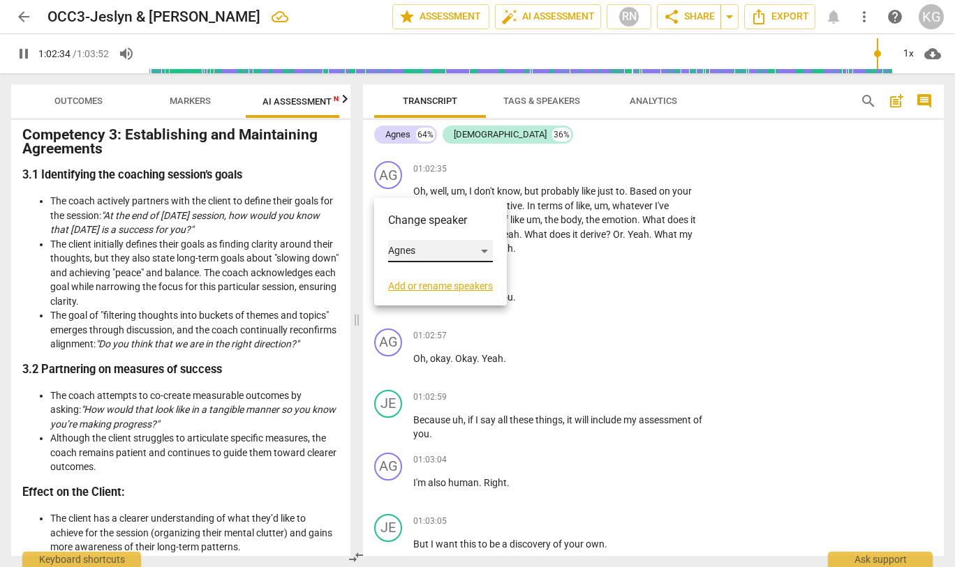
click at [439, 250] on div "Agnes" at bounding box center [440, 251] width 105 height 22
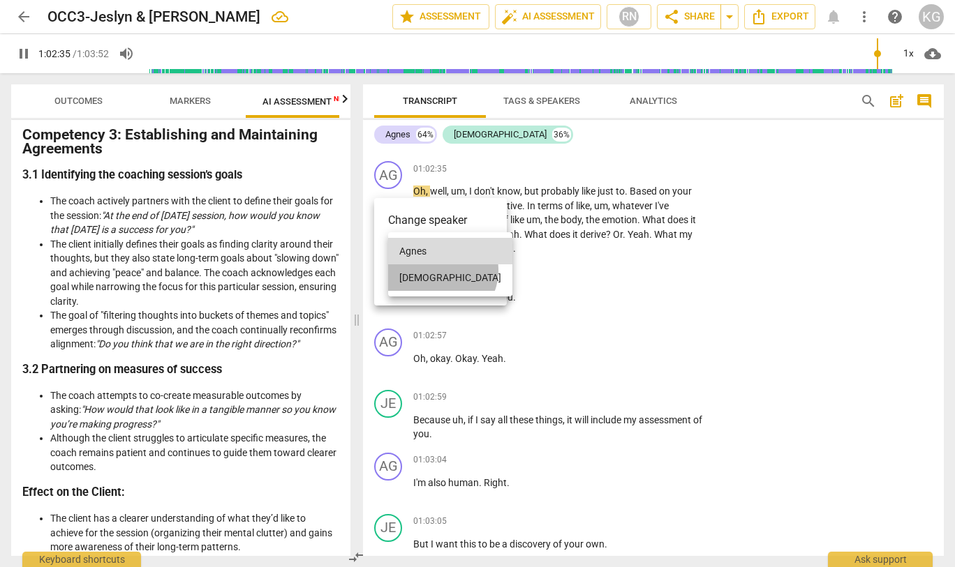
click at [439, 270] on li "[DEMOGRAPHIC_DATA]" at bounding box center [450, 278] width 124 height 27
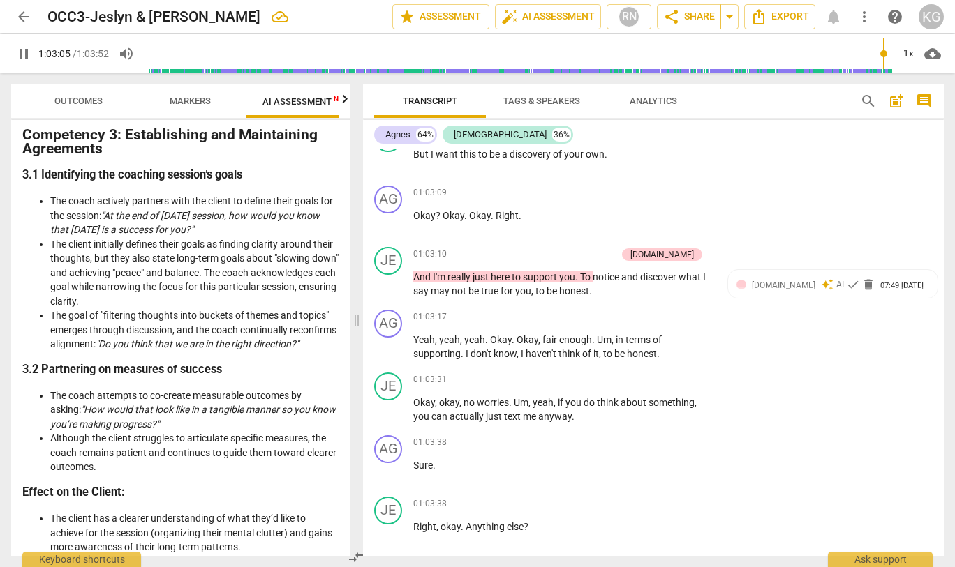
scroll to position [26024, 0]
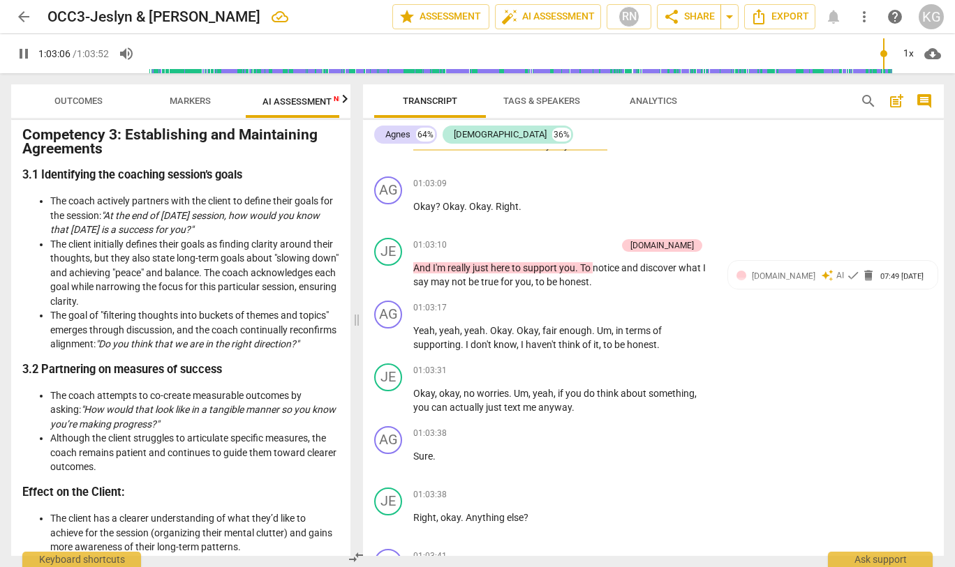
click at [395, 82] on div "AG" at bounding box center [388, 68] width 28 height 28
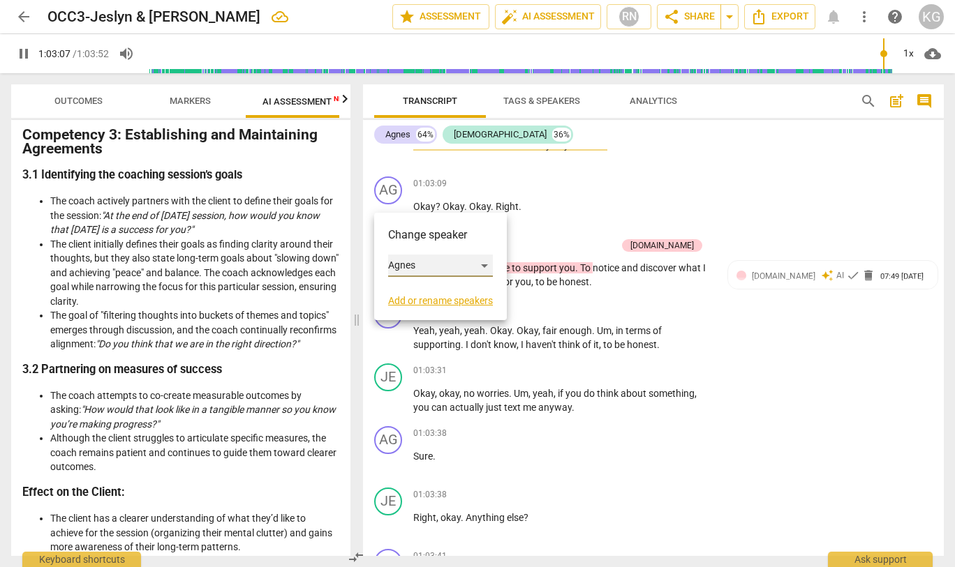
click at [422, 262] on div "Agnes" at bounding box center [440, 266] width 105 height 22
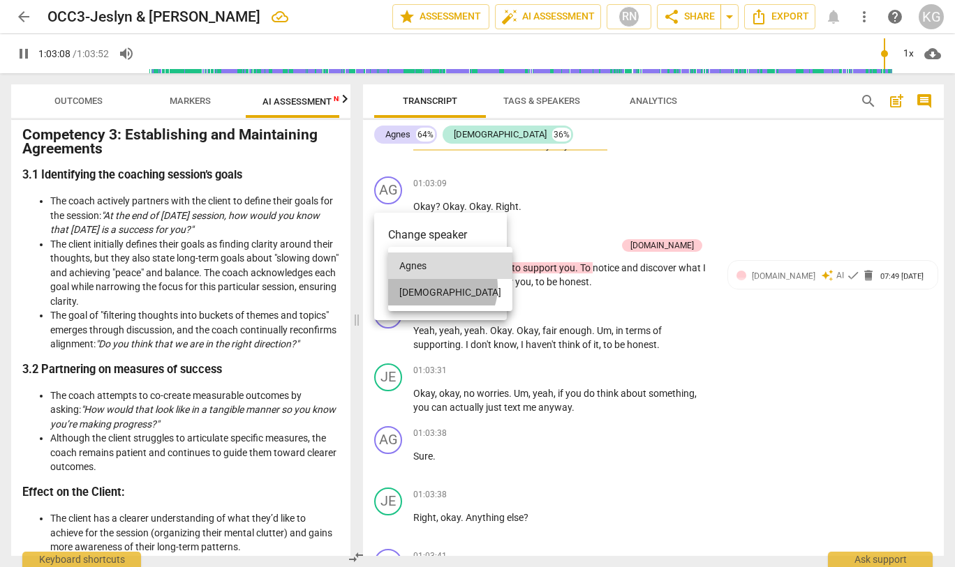
click at [438, 287] on li "[DEMOGRAPHIC_DATA]" at bounding box center [450, 292] width 124 height 27
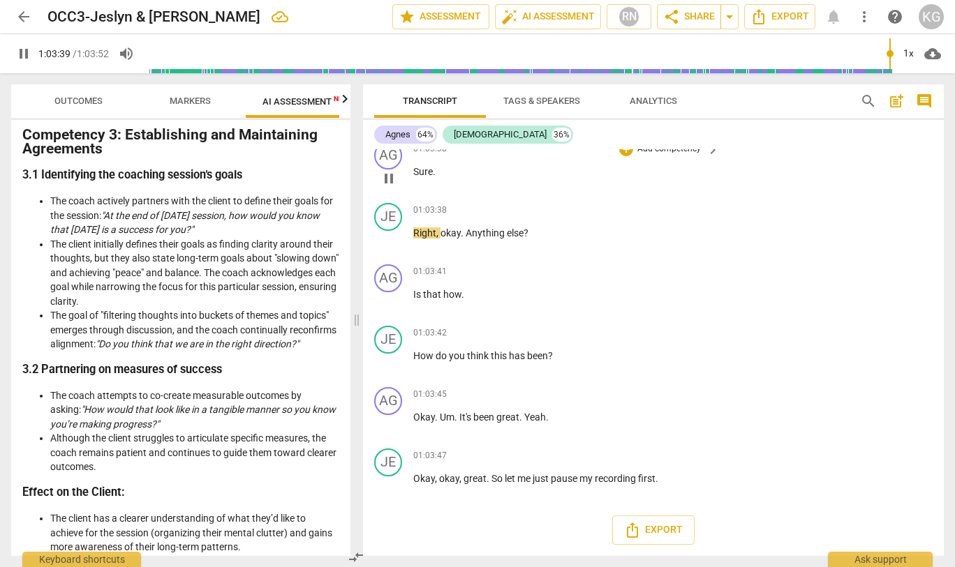
scroll to position [26440, 0]
click at [22, 52] on span "pause" at bounding box center [23, 53] width 17 height 17
click at [20, 51] on span "play_arrow" at bounding box center [23, 53] width 17 height 17
click at [24, 50] on span "pause" at bounding box center [23, 53] width 17 height 17
click at [861, 13] on span "more_vert" at bounding box center [864, 16] width 17 height 17
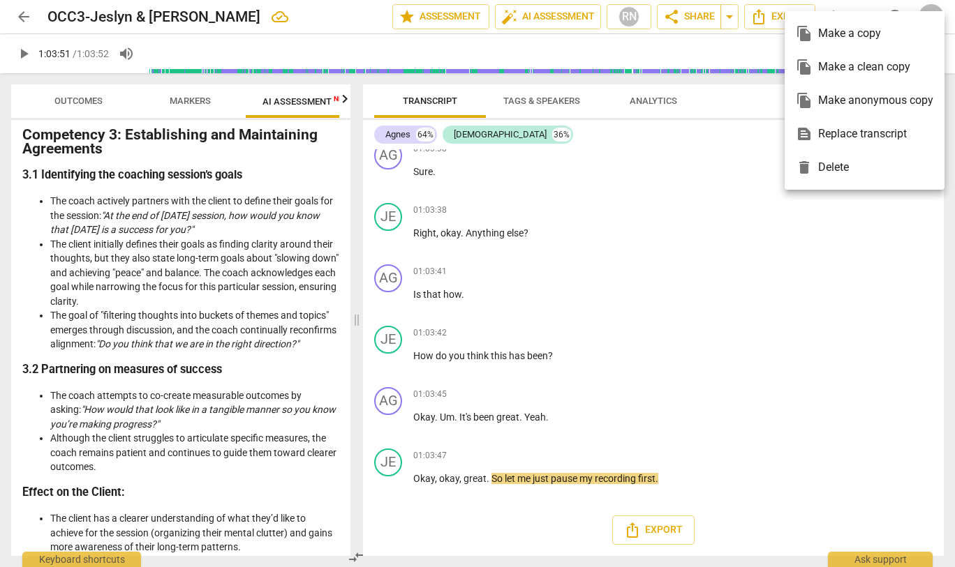
click at [722, 109] on div at bounding box center [477, 283] width 955 height 567
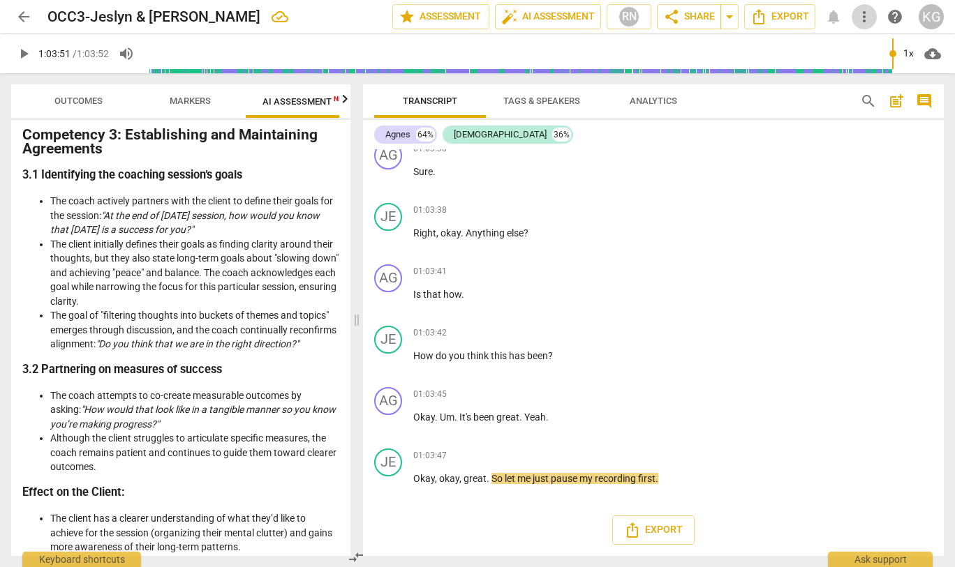
click at [868, 19] on span "more_vert" at bounding box center [864, 16] width 17 height 17
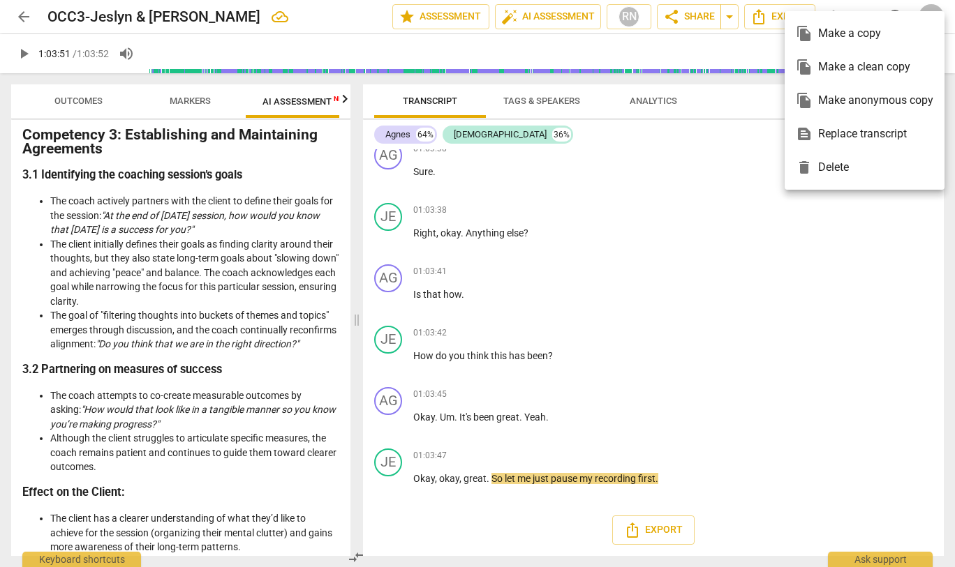
click at [681, 166] on div at bounding box center [477, 283] width 955 height 567
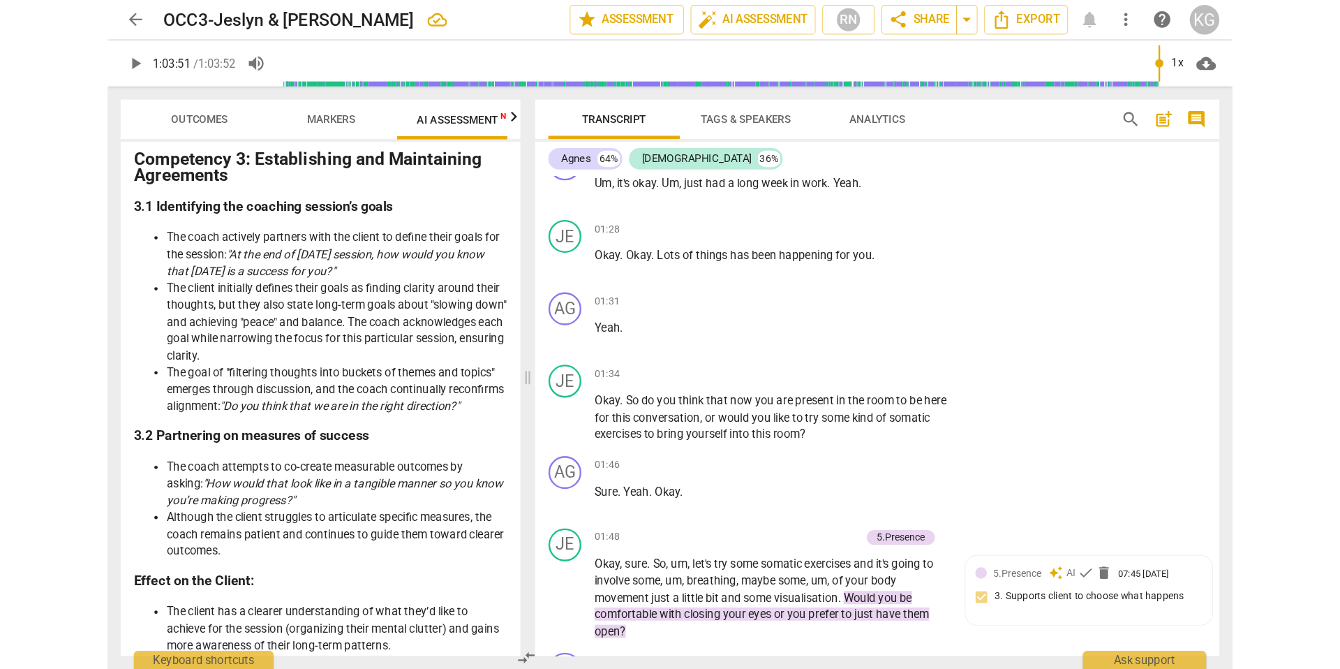
scroll to position [0, 0]
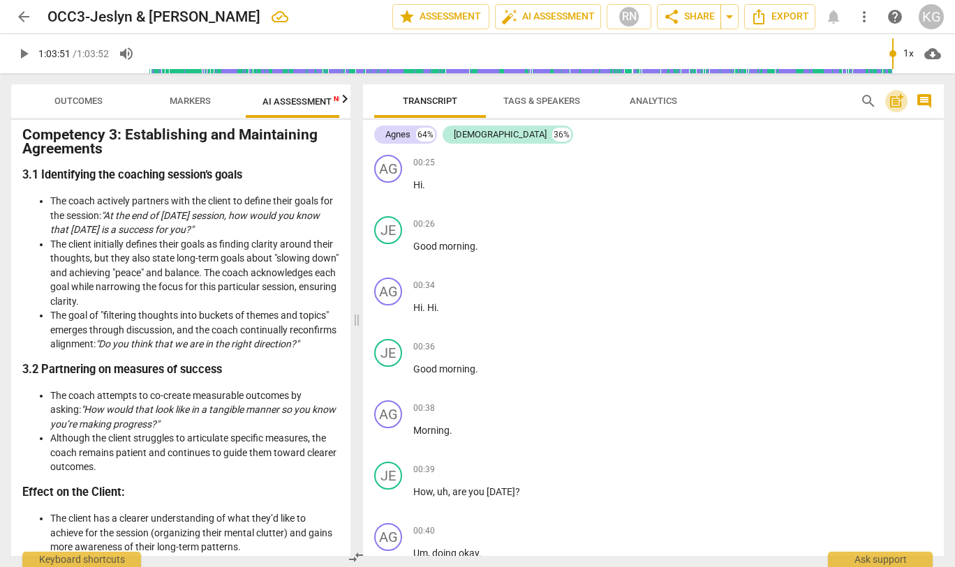
click at [896, 99] on span "post_add" at bounding box center [896, 101] width 17 height 17
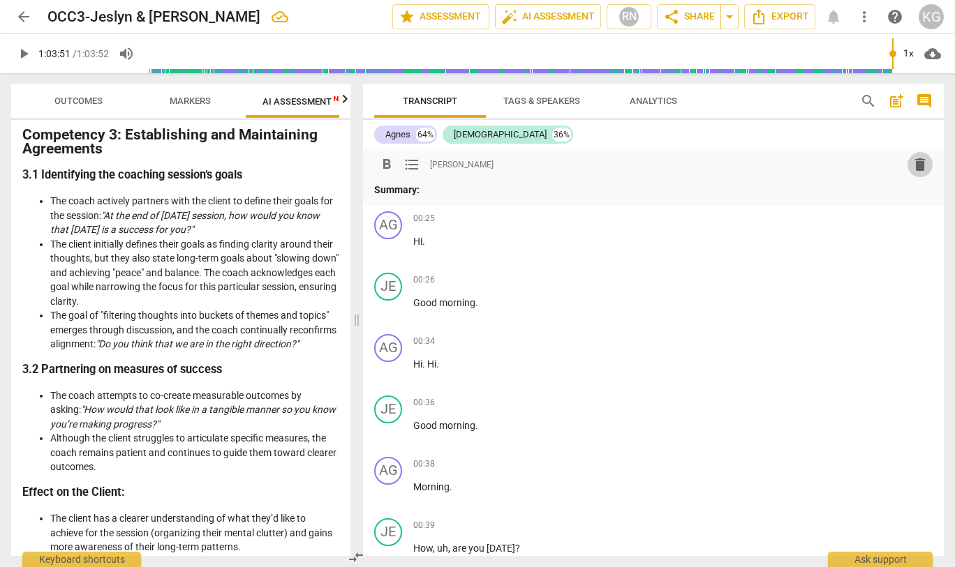
click at [913, 163] on span "delete" at bounding box center [920, 164] width 17 height 17
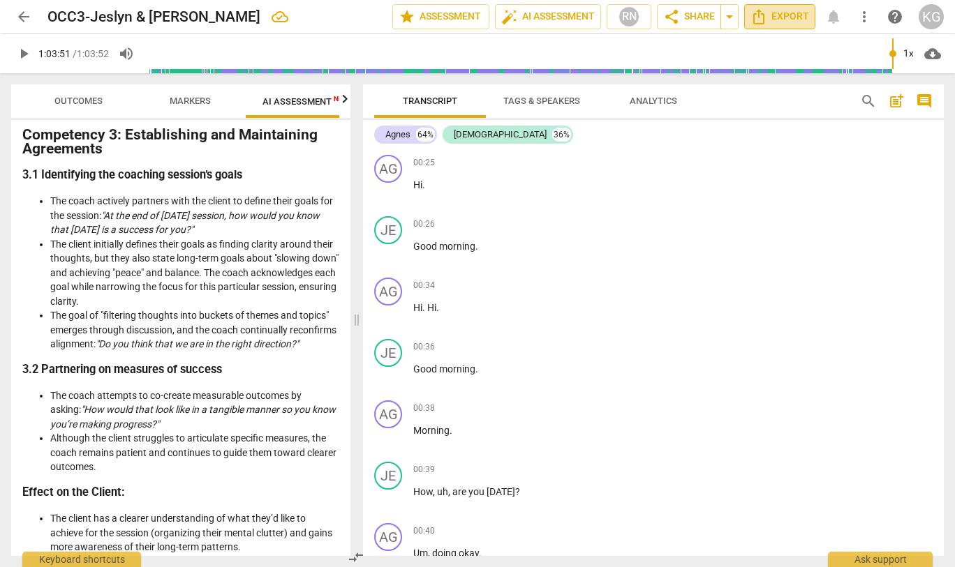
click at [761, 20] on icon "Export" at bounding box center [758, 16] width 17 height 17
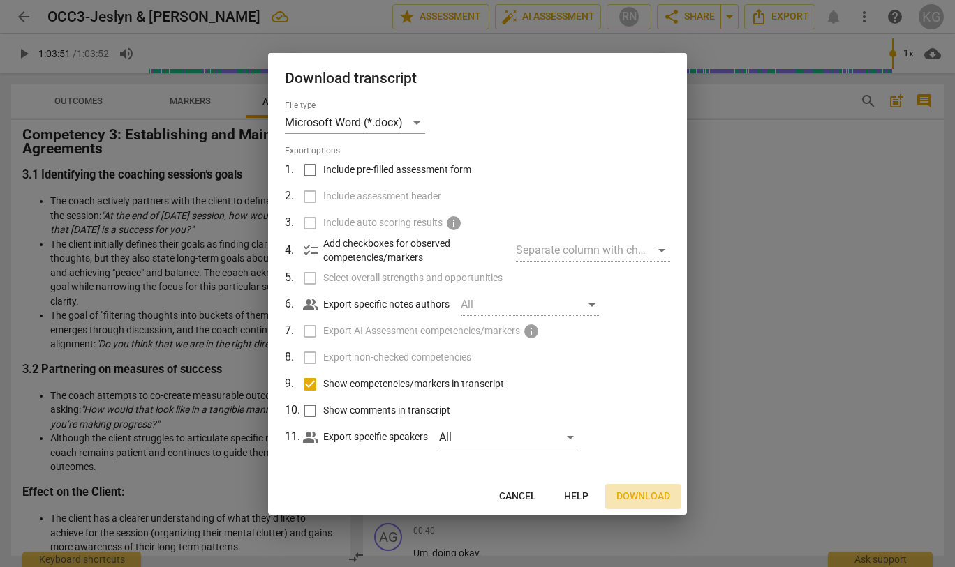
drag, startPoint x: 648, startPoint y: 492, endPoint x: 654, endPoint y: 486, distance: 8.4
click at [648, 492] on span "Download" at bounding box center [643, 497] width 54 height 14
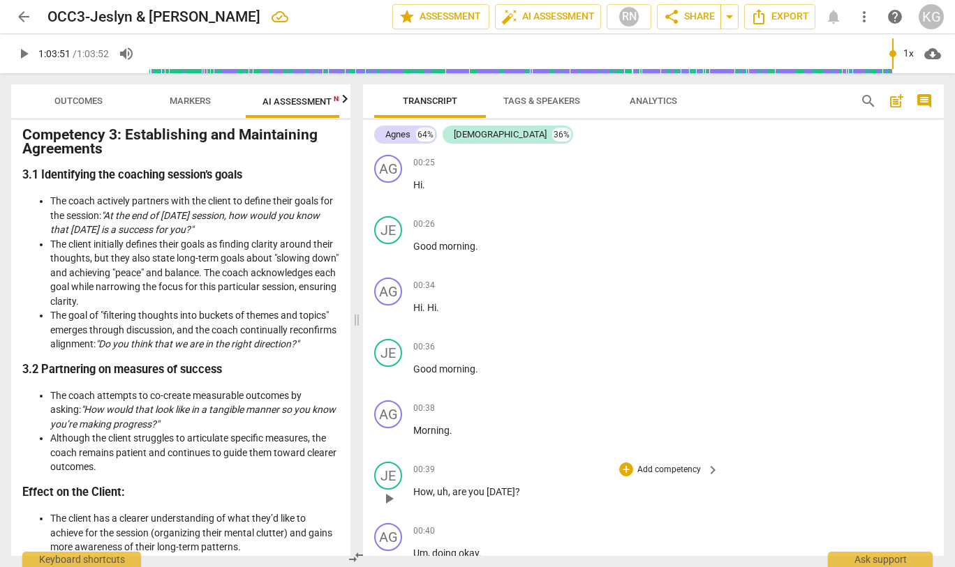
type input "3831"
click at [290, 101] on span "AI Assessment New" at bounding box center [305, 101] width 87 height 10
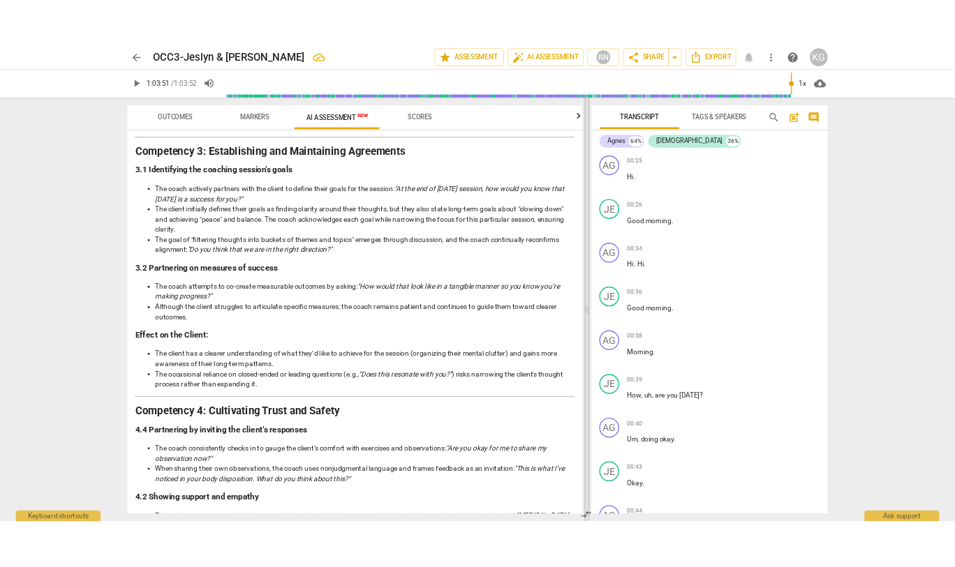
scroll to position [621, 0]
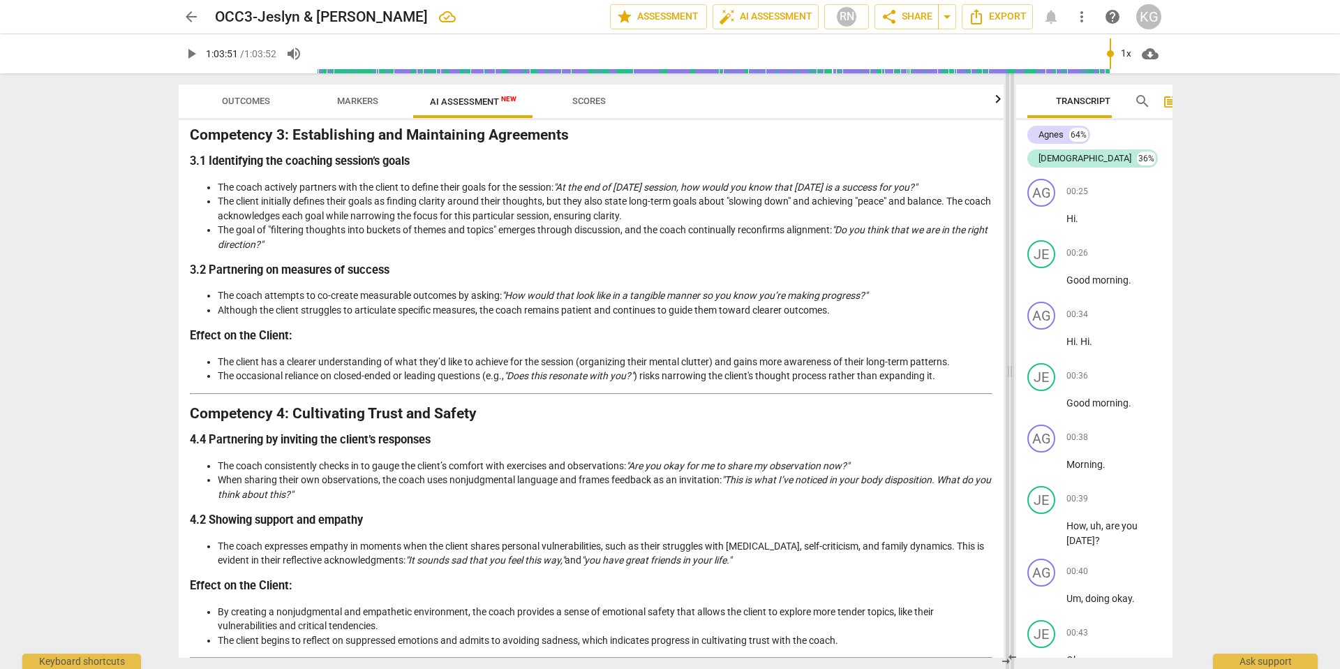
drag, startPoint x: 525, startPoint y: 376, endPoint x: 1032, endPoint y: 329, distance: 508.8
click at [954, 329] on span at bounding box center [1010, 370] width 8 height 595
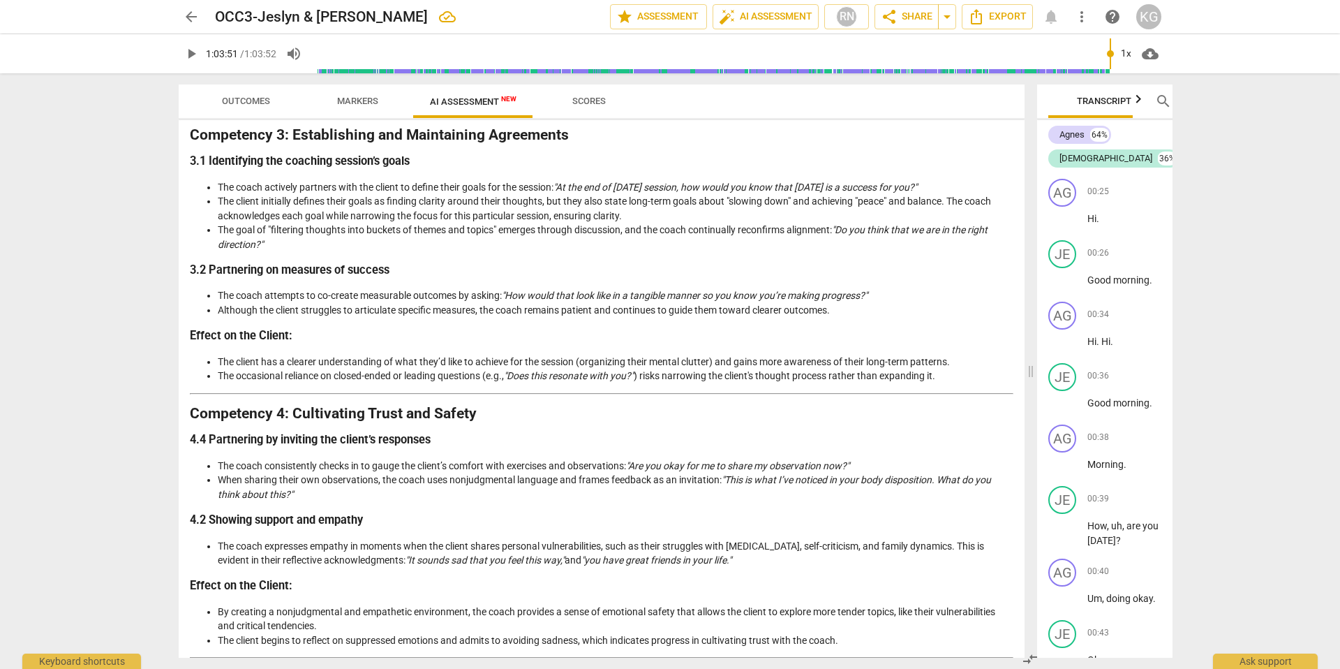
click at [592, 107] on span "Scores" at bounding box center [589, 101] width 67 height 19
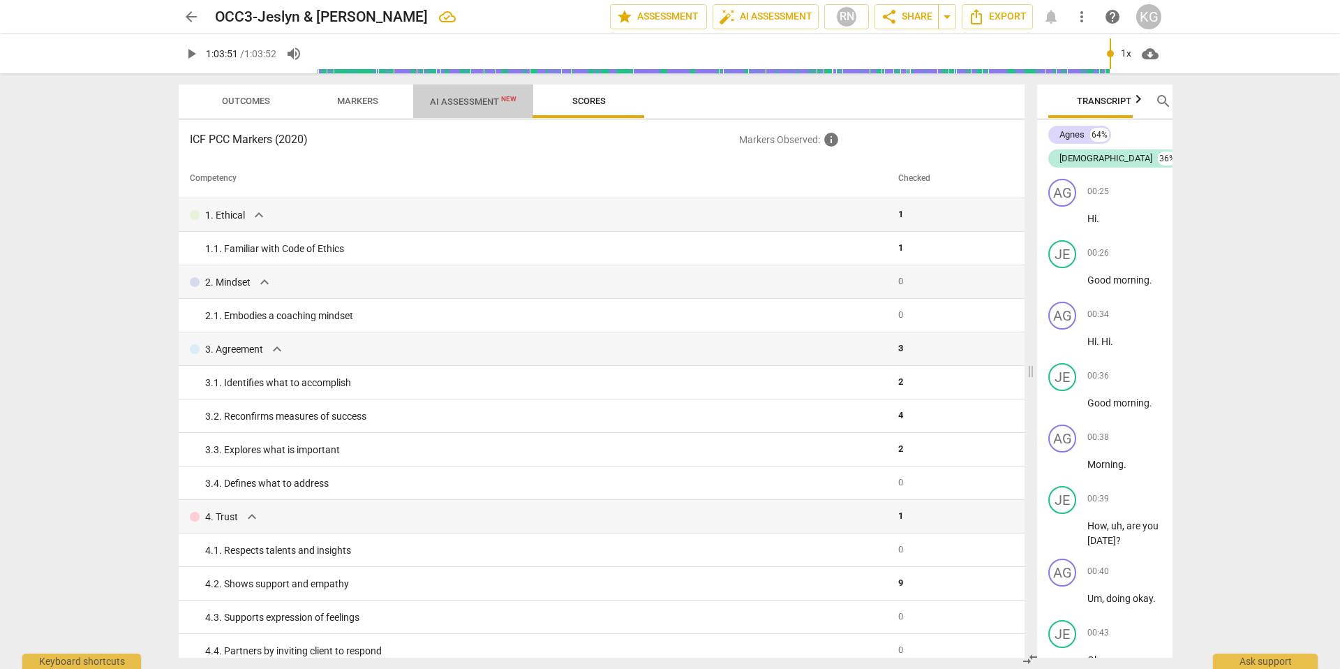
click at [495, 97] on span "AI Assessment New" at bounding box center [473, 101] width 87 height 10
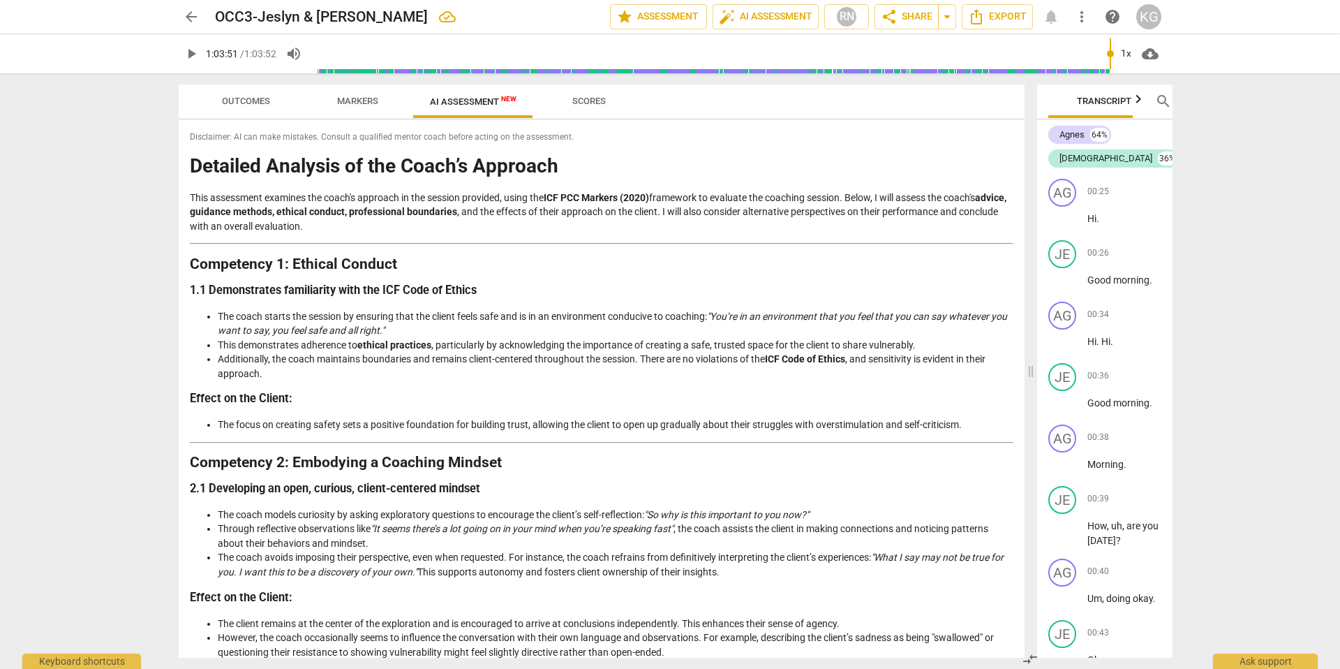
click at [603, 99] on span "Scores" at bounding box center [589, 101] width 34 height 10
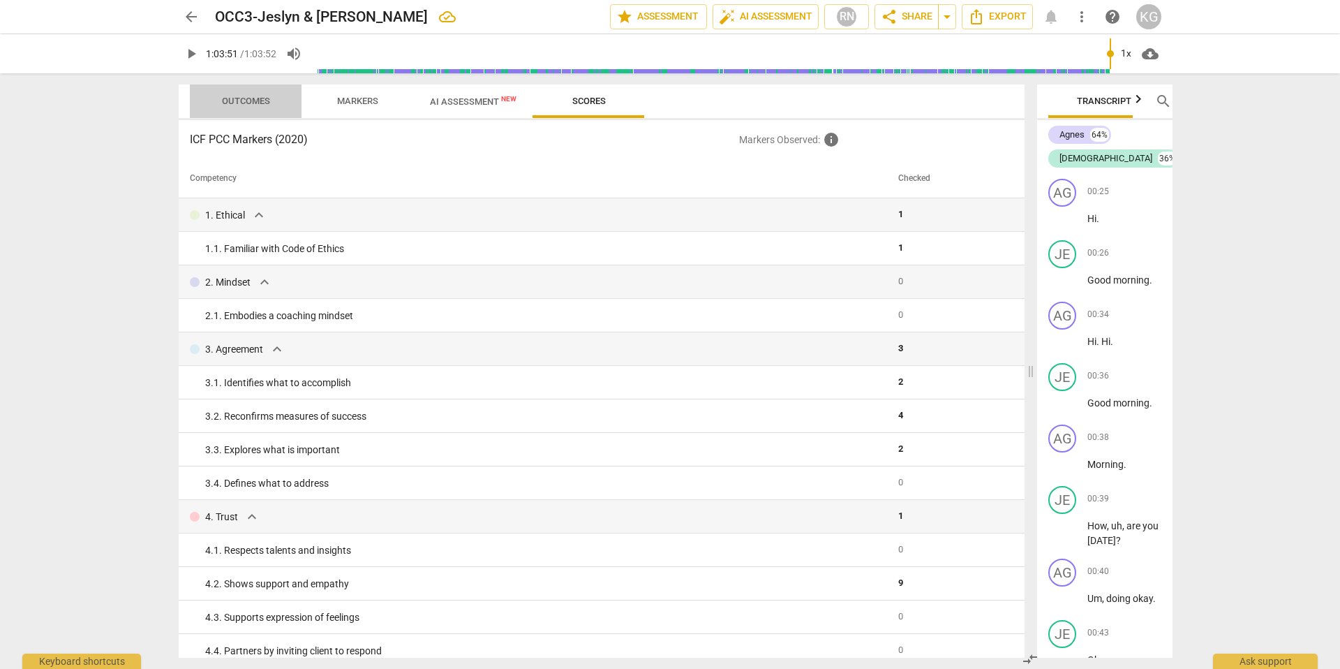
click at [265, 100] on span "Outcomes" at bounding box center [246, 101] width 48 height 10
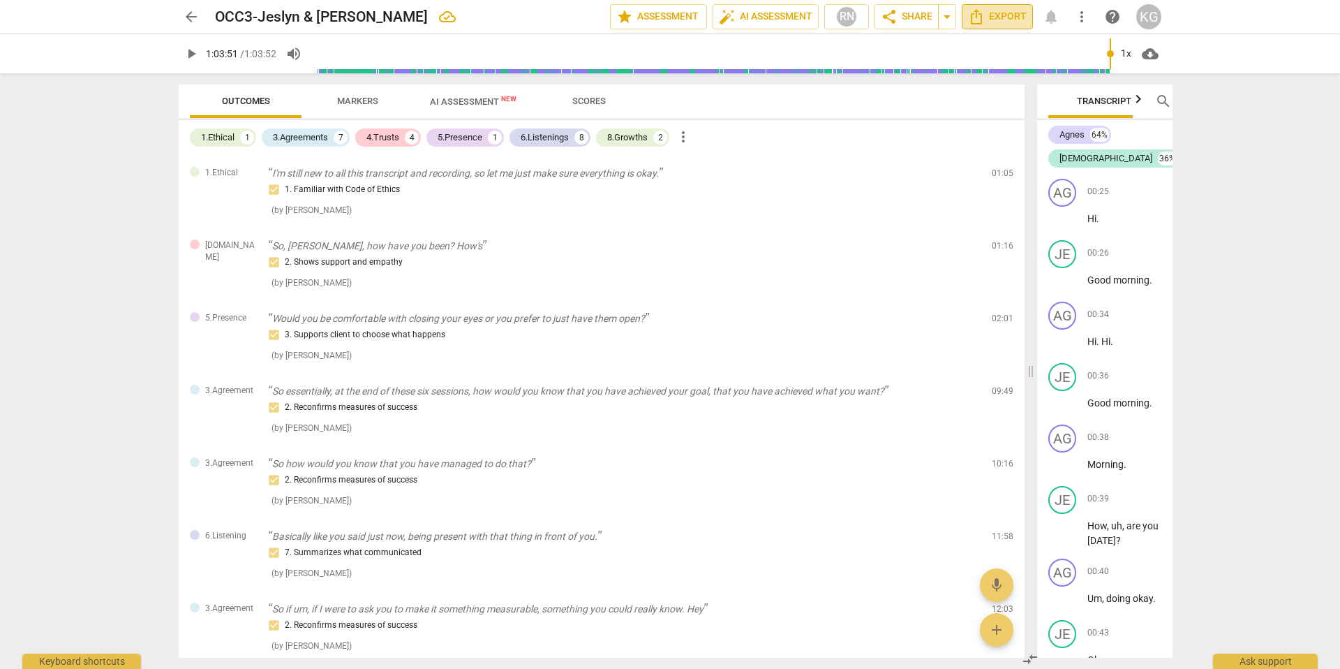
click at [954, 24] on span "Export" at bounding box center [997, 16] width 59 height 17
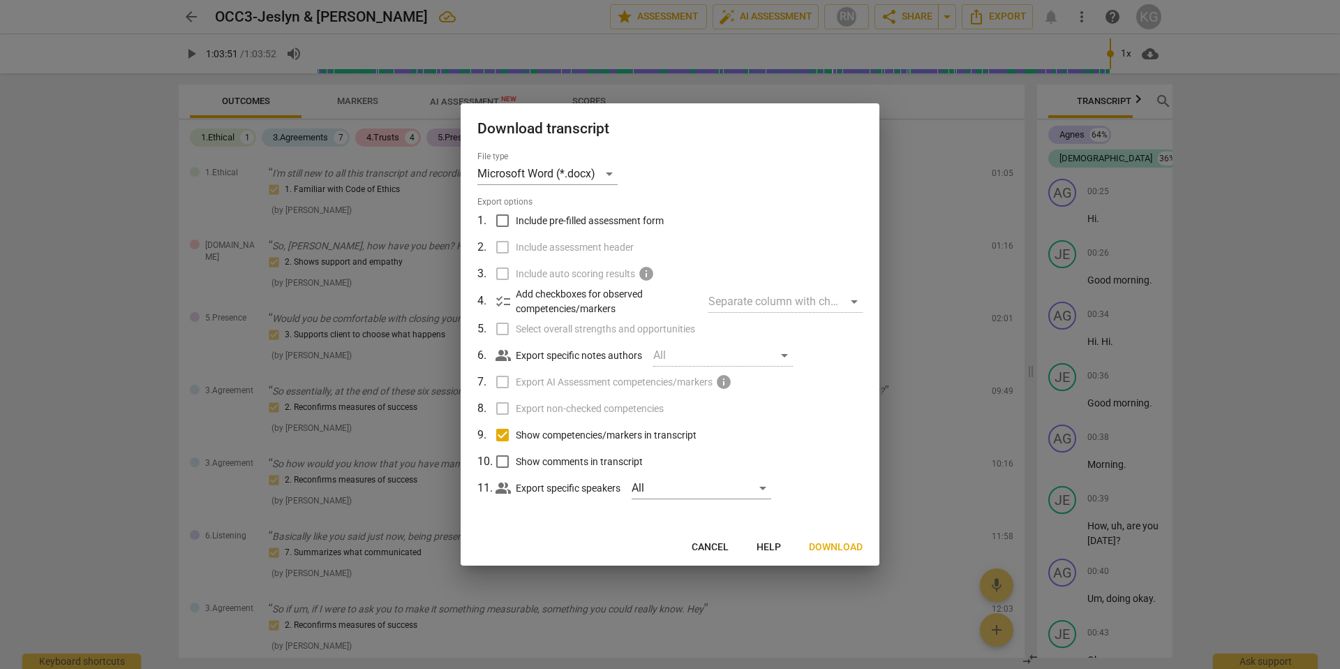
click at [550, 456] on span "Show comments in transcript" at bounding box center [579, 461] width 127 height 15
click at [516, 456] on input "Show comments in transcript" at bounding box center [502, 461] width 27 height 27
drag, startPoint x: 717, startPoint y: 542, endPoint x: 644, endPoint y: 531, distance: 74.1
click at [644, 531] on div "Download transcript File type Microsoft Word (*.docx) Export options 1 . Includ…" at bounding box center [670, 334] width 419 height 462
click at [709, 488] on div "All" at bounding box center [702, 488] width 140 height 22
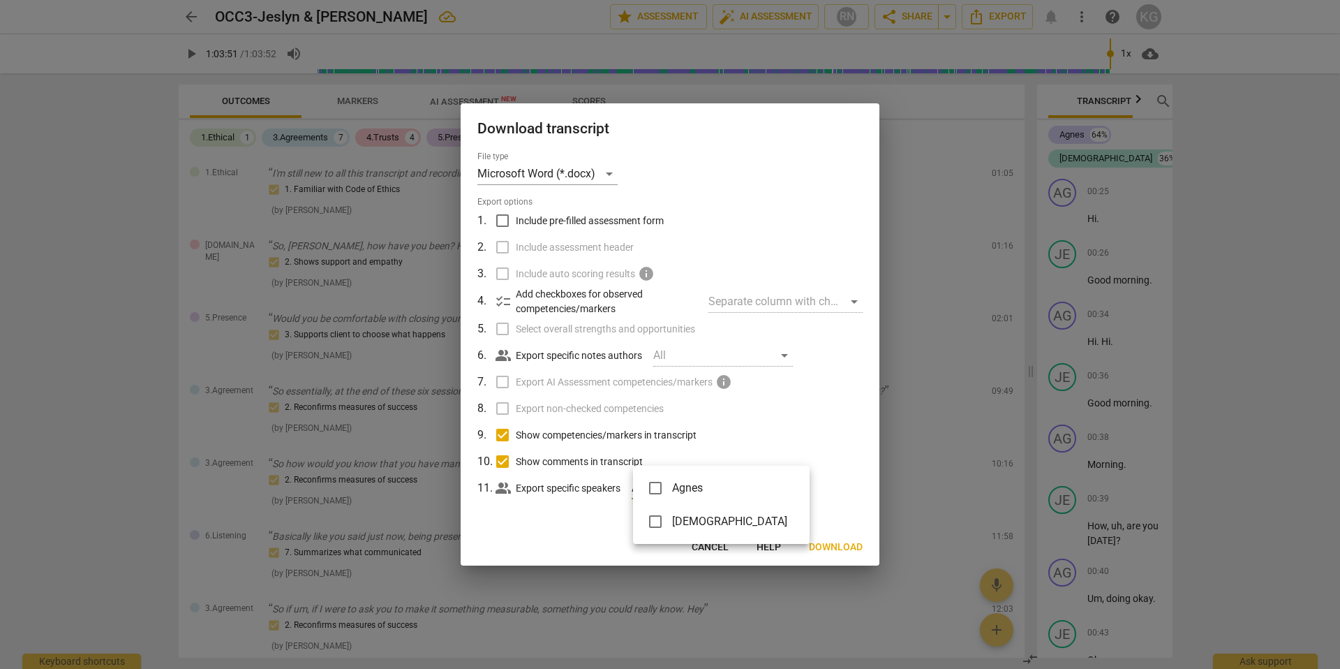
click at [809, 459] on div at bounding box center [670, 334] width 1340 height 669
click at [705, 547] on span "Cancel" at bounding box center [710, 547] width 37 height 14
checkbox input "false"
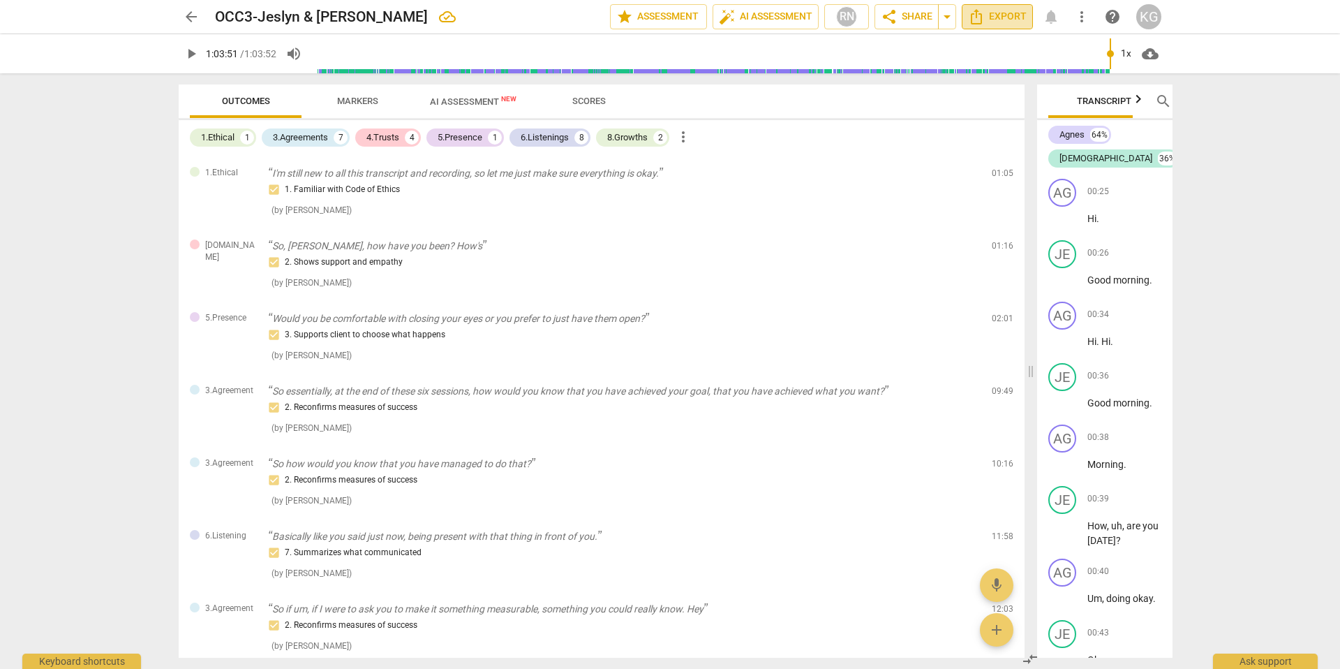
click at [954, 16] on span "Export" at bounding box center [997, 16] width 59 height 17
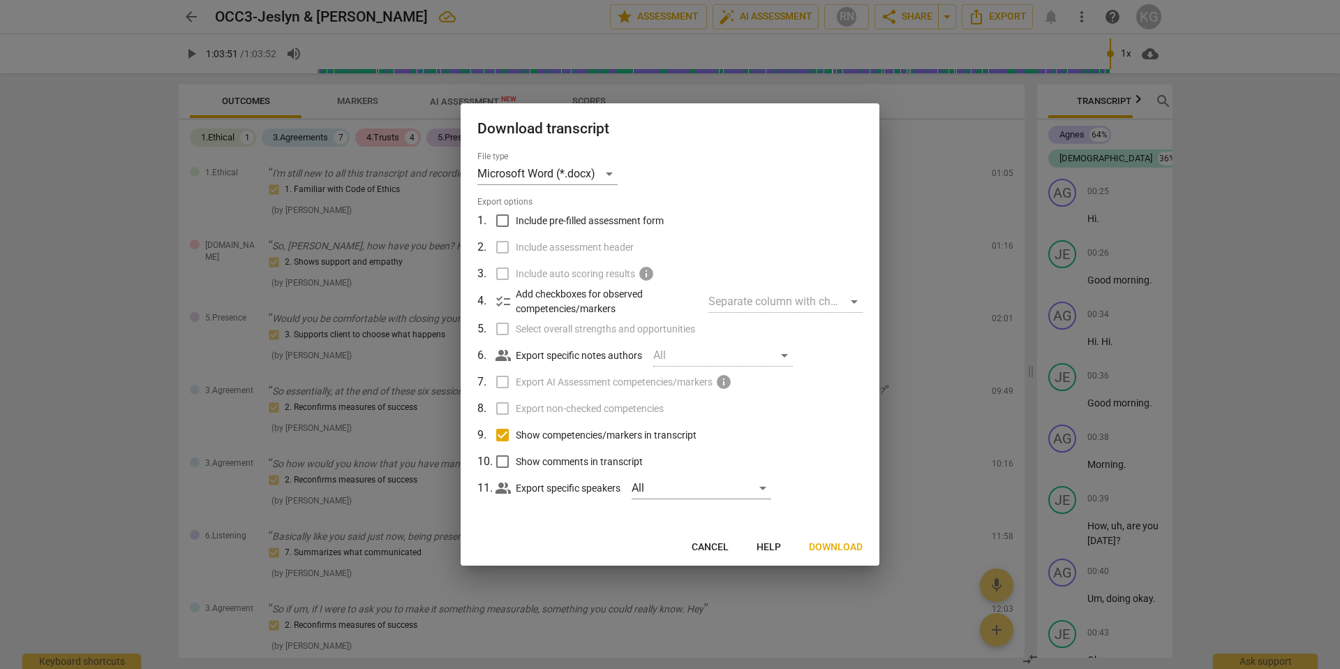
click at [585, 458] on span "Show comments in transcript" at bounding box center [579, 461] width 127 height 15
click at [516, 458] on input "Show comments in transcript" at bounding box center [502, 461] width 27 height 27
click at [688, 481] on div "All" at bounding box center [702, 488] width 140 height 22
click at [803, 417] on div at bounding box center [670, 334] width 1340 height 669
click at [518, 455] on span "Show comments in transcript" at bounding box center [579, 461] width 127 height 15
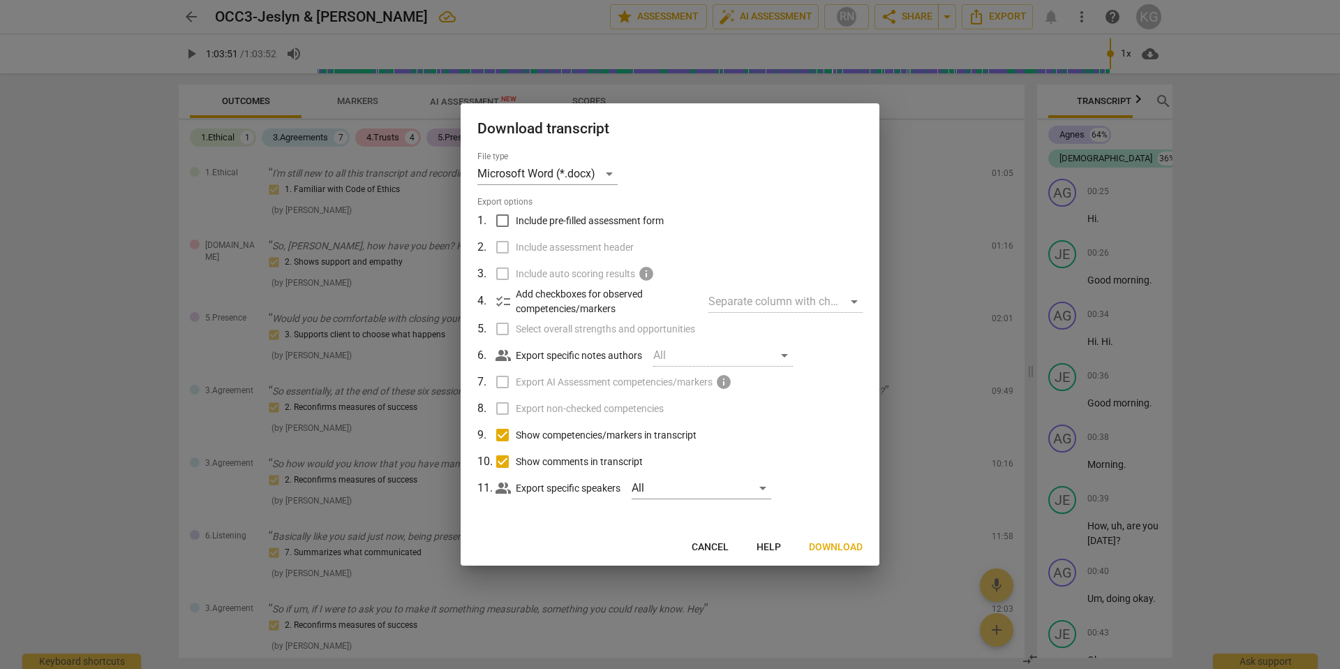
click at [516, 455] on input "Show comments in transcript" at bounding box center [502, 461] width 27 height 27
checkbox input "false"
click at [532, 387] on span "Export AI Assessment competencies/markers" at bounding box center [614, 382] width 197 height 15
click at [498, 376] on label "Export AI Assessment competencies/markers info" at bounding box center [669, 382] width 366 height 27
click at [502, 380] on label "Export AI Assessment competencies/markers info" at bounding box center [669, 382] width 366 height 27
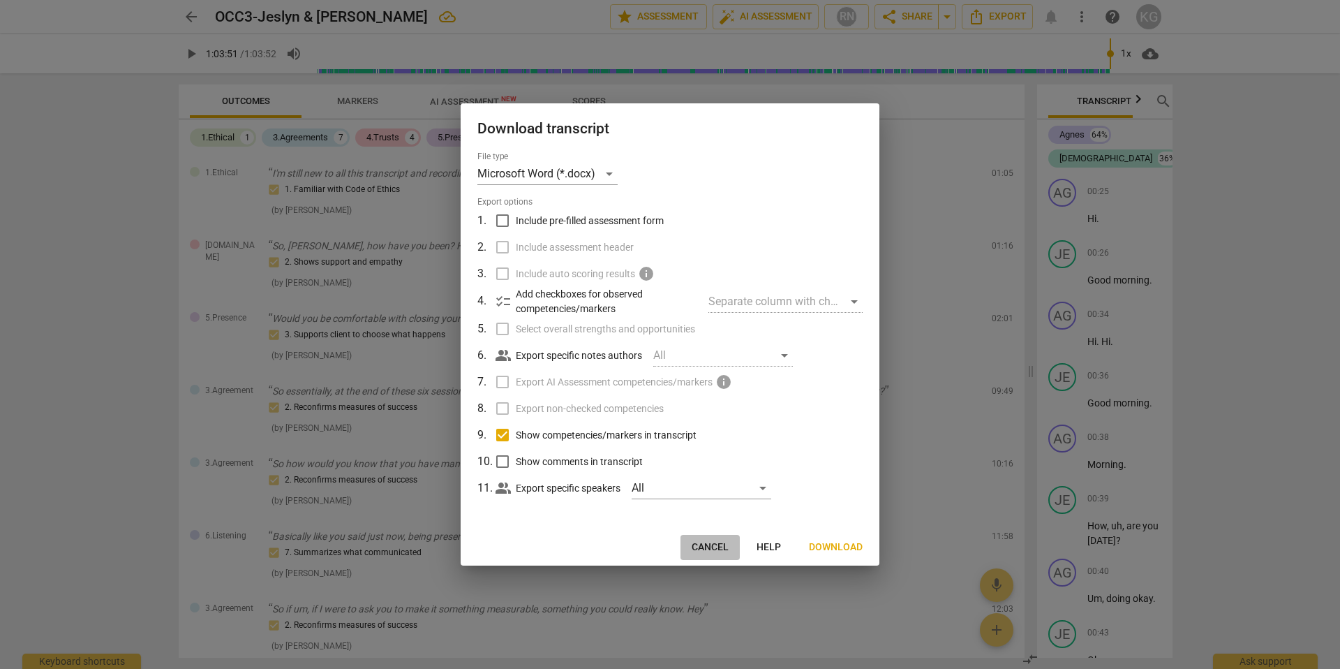
click at [705, 540] on span "Cancel" at bounding box center [710, 547] width 37 height 14
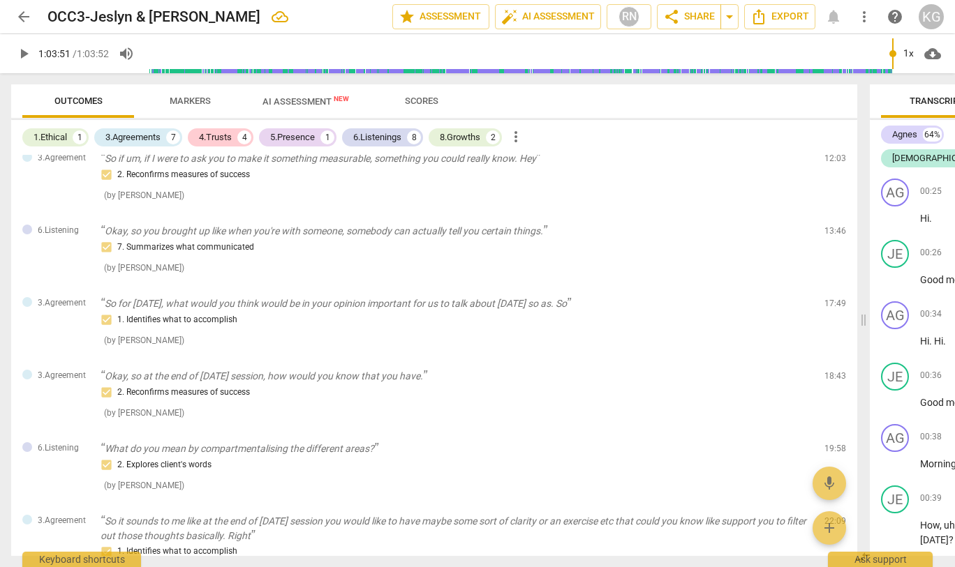
scroll to position [514, 0]
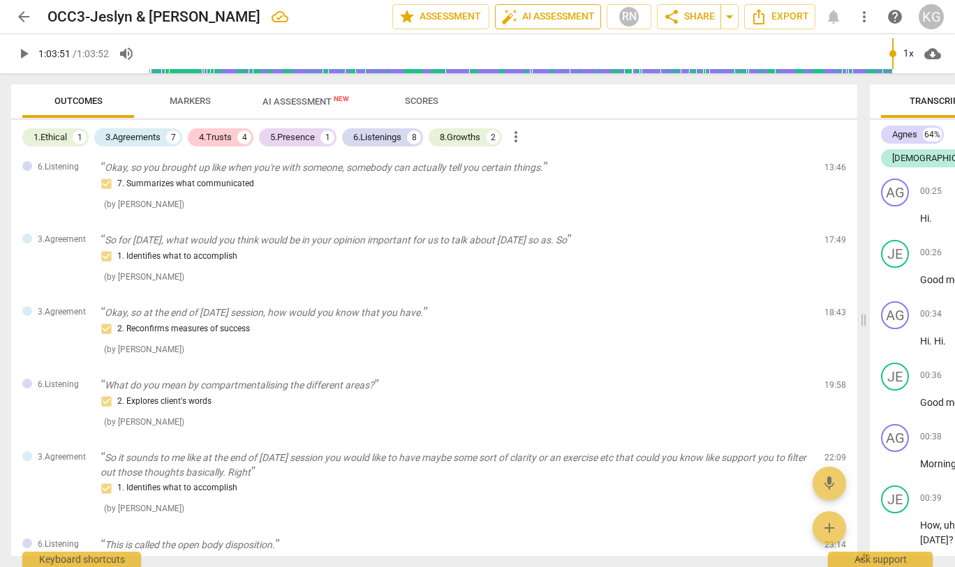
click at [537, 15] on span "auto_fix_high AI Assessment" at bounding box center [548, 16] width 94 height 17
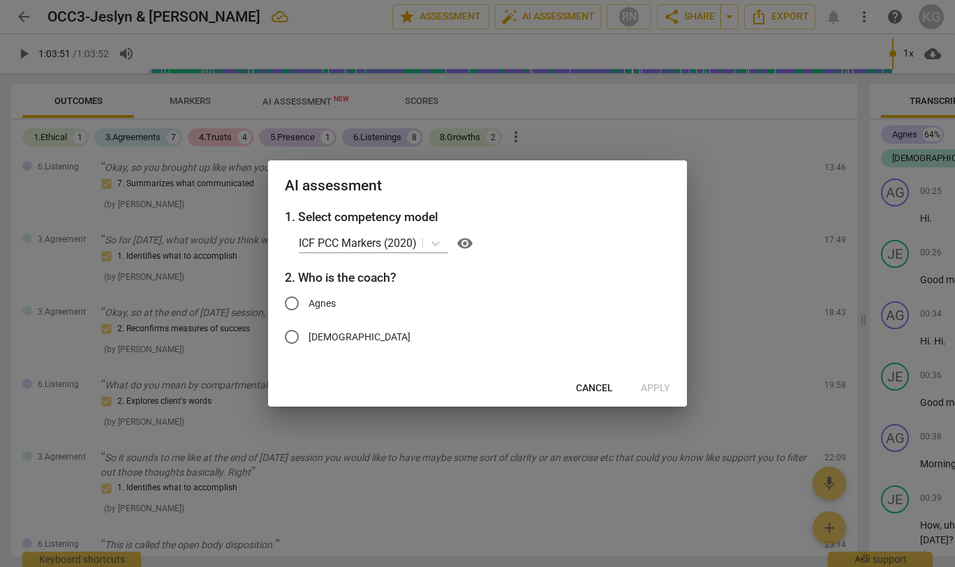
click at [596, 385] on span "Cancel" at bounding box center [594, 389] width 37 height 14
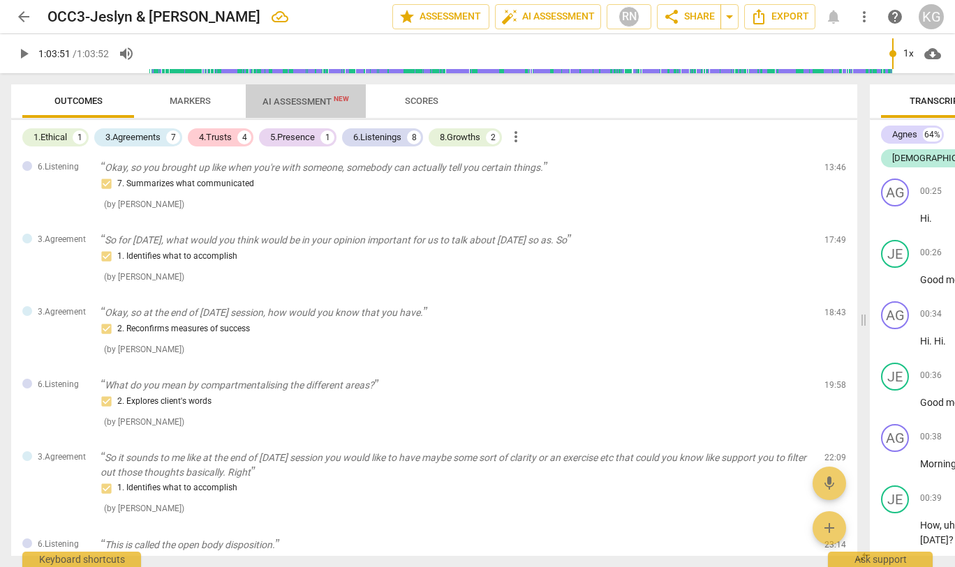
click at [282, 105] on span "AI Assessment New" at bounding box center [305, 101] width 87 height 10
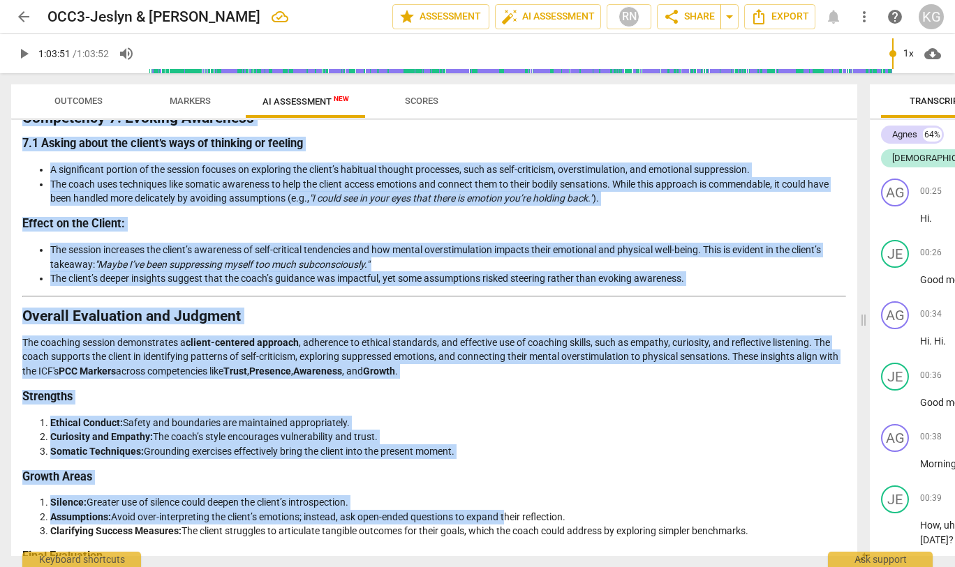
scroll to position [1806, 0]
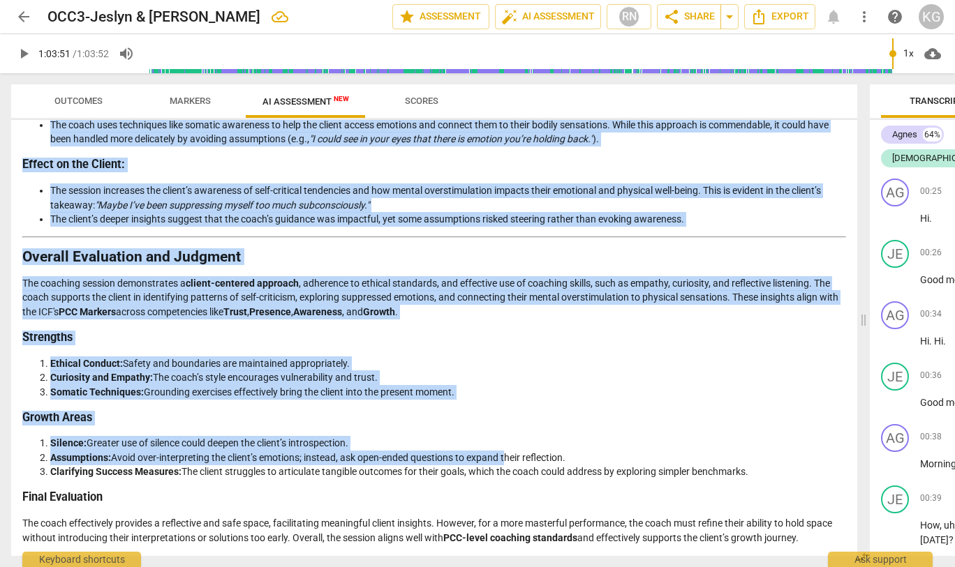
drag, startPoint x: 20, startPoint y: 167, endPoint x: 836, endPoint y: 544, distance: 899.1
click at [836, 544] on div "Disclaimer: AI can make mistakes. Consult a qualified mentor coach before actin…" at bounding box center [434, 338] width 846 height 436
copy div "Loremips Dolorsit am con Adipi’e Seddoeiu Temp incididunt utlabore etd magna'a …"
click at [468, 332] on h3 "Strengths" at bounding box center [434, 338] width 824 height 15
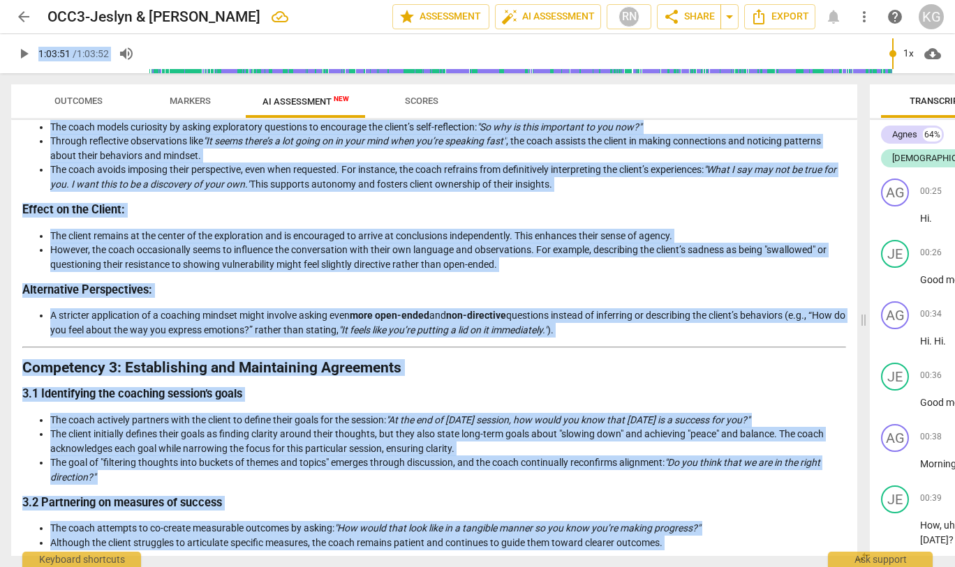
scroll to position [0, 0]
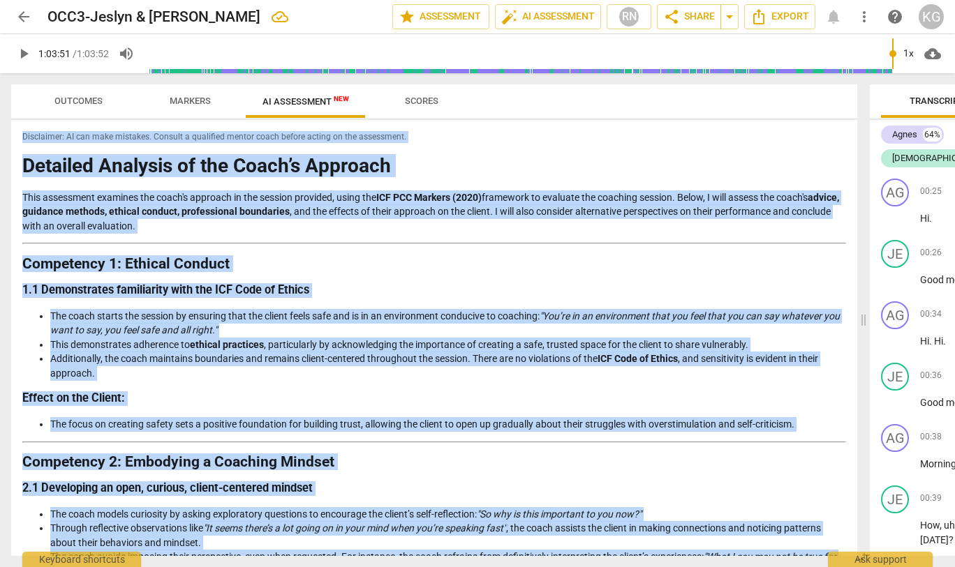
drag, startPoint x: 706, startPoint y: 217, endPoint x: 5, endPoint y: 140, distance: 705.0
click at [5, 140] on div "Outcomes Markers AI Assessment New Scores Disclaimer: AI can make mistakes. Con…" at bounding box center [431, 320] width 863 height 494
click at [159, 167] on h1 "Detailed Analysis of the Coach’s Approach" at bounding box center [434, 167] width 824 height 22
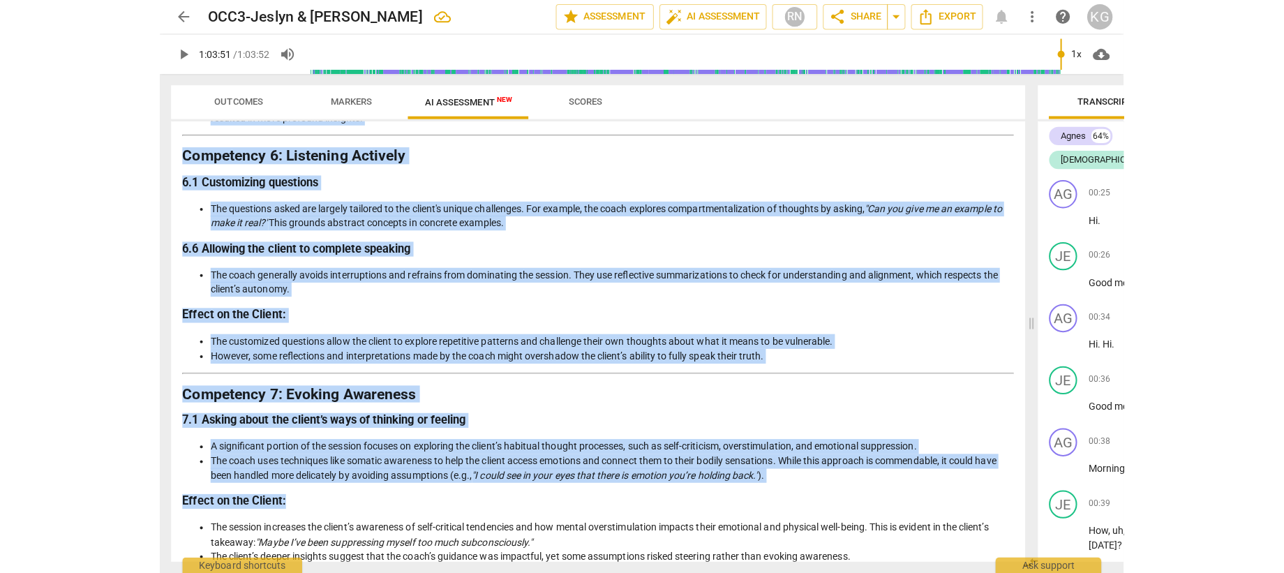
scroll to position [1806, 0]
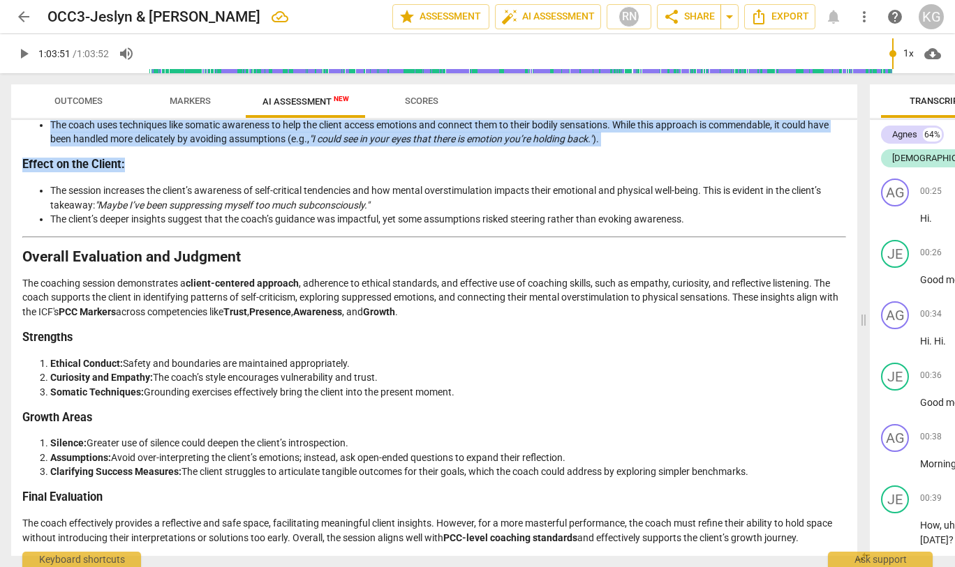
drag, startPoint x: 20, startPoint y: 256, endPoint x: 810, endPoint y: 476, distance: 820.1
click at [810, 476] on div "Disclaimer: AI can make mistakes. Consult a qualified mentor coach before actin…" at bounding box center [434, 338] width 846 height 436
copy div "Loremipsum 4: Dolorsi Ametcon 6.9 Adipiscingel seddoeiusmo temp inc UTL Etdo ma…"
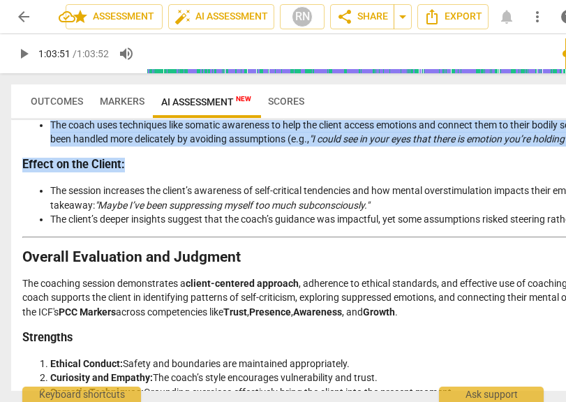
scroll to position [0, 8]
